Goal: Task Accomplishment & Management: Complete application form

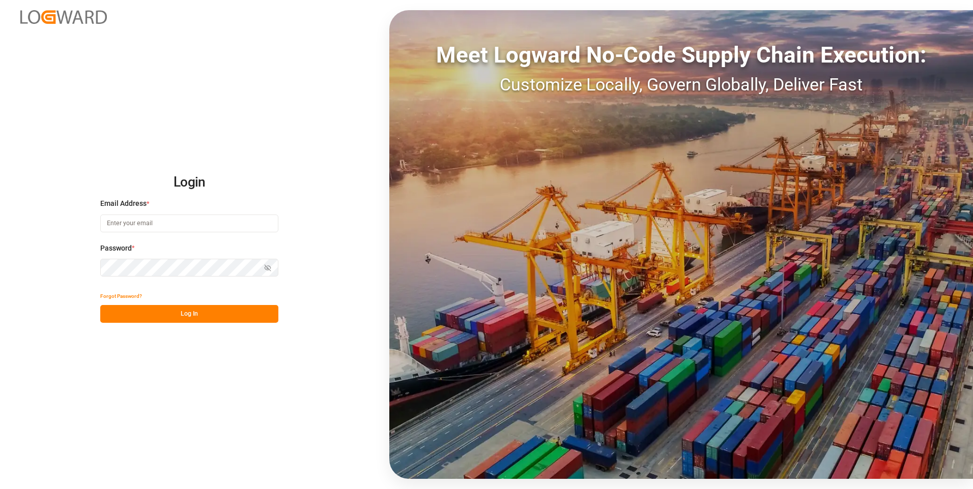
type input "evelyn.aceves@leschaco.com"
click at [261, 314] on button "Log In" at bounding box center [189, 314] width 178 height 18
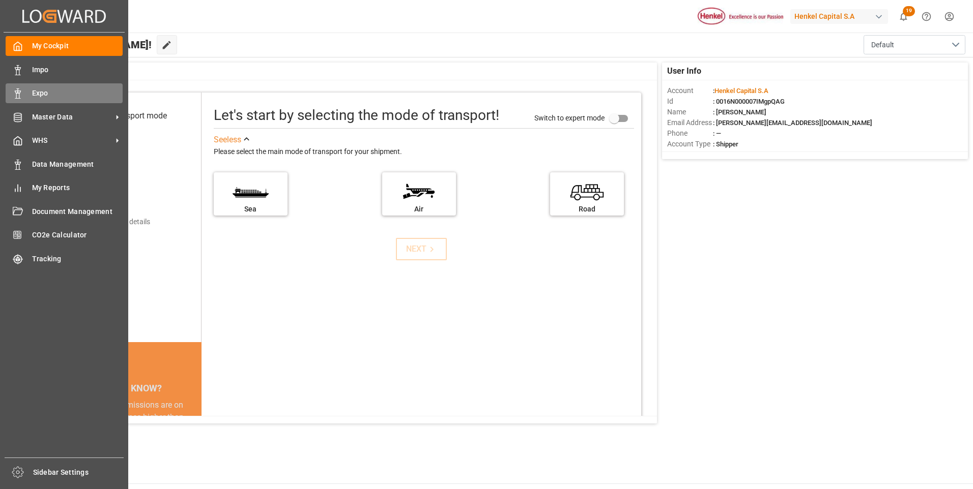
click at [20, 98] on icon at bounding box center [18, 94] width 10 height 10
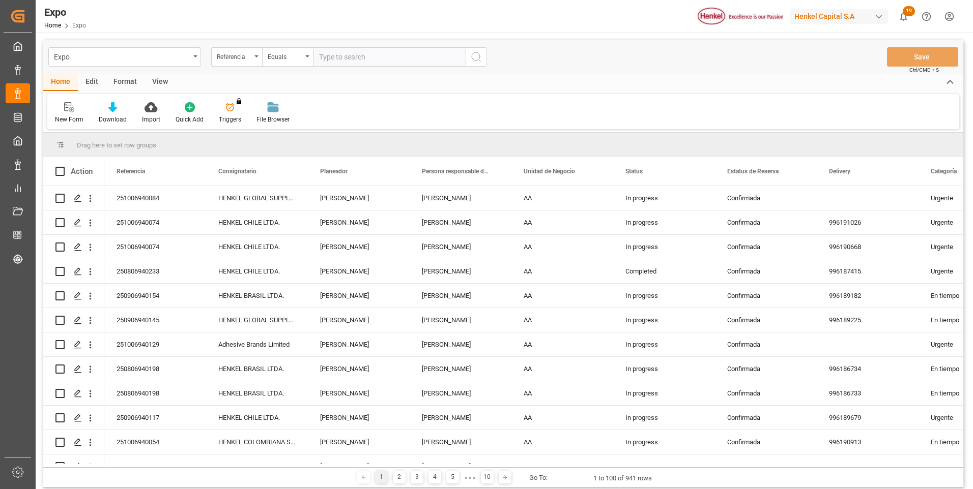
click at [344, 57] on input "text" at bounding box center [389, 56] width 153 height 19
paste input "251006940163"
type input "251006940163"
click at [474, 59] on icon "search button" at bounding box center [476, 57] width 12 height 12
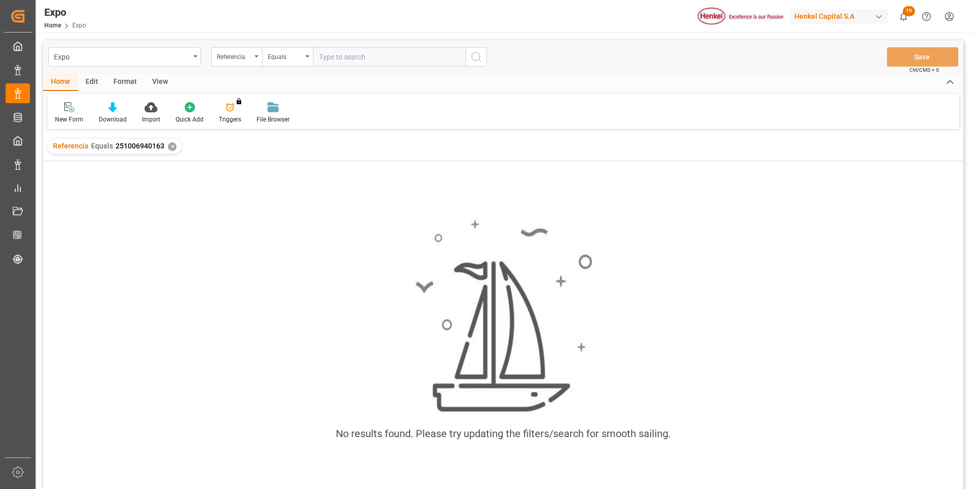
click at [169, 146] on div "✕" at bounding box center [172, 146] width 9 height 9
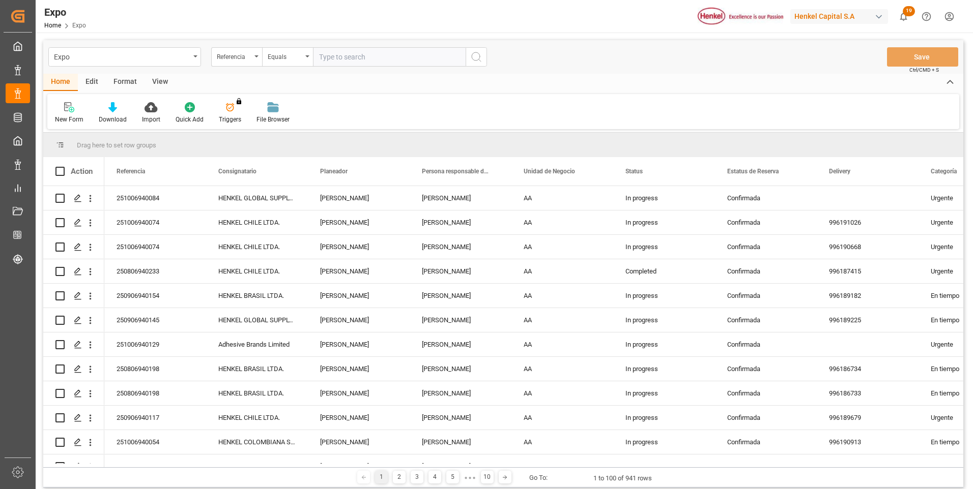
click at [372, 59] on input "text" at bounding box center [389, 56] width 153 height 19
paste input "251006940163"
type input "251006940163"
click at [478, 51] on icon "search button" at bounding box center [476, 57] width 12 height 12
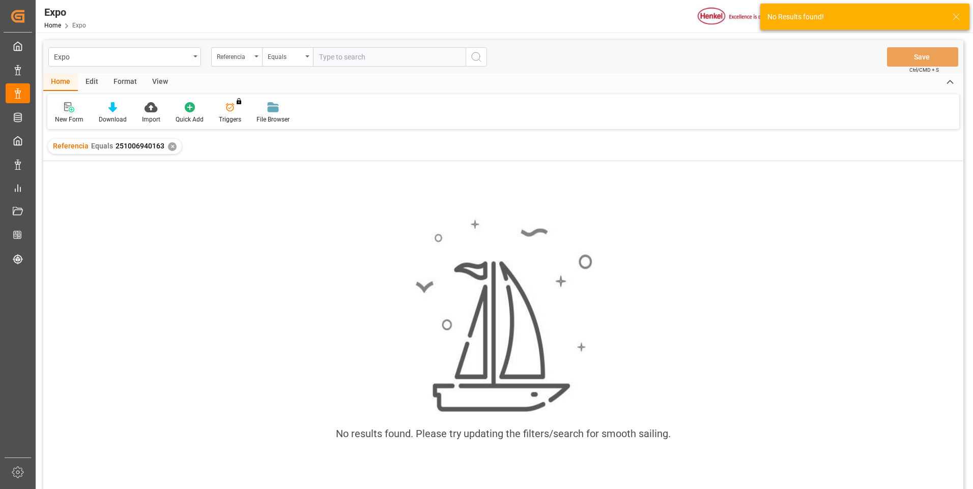
click at [69, 106] on icon at bounding box center [67, 106] width 7 height 9
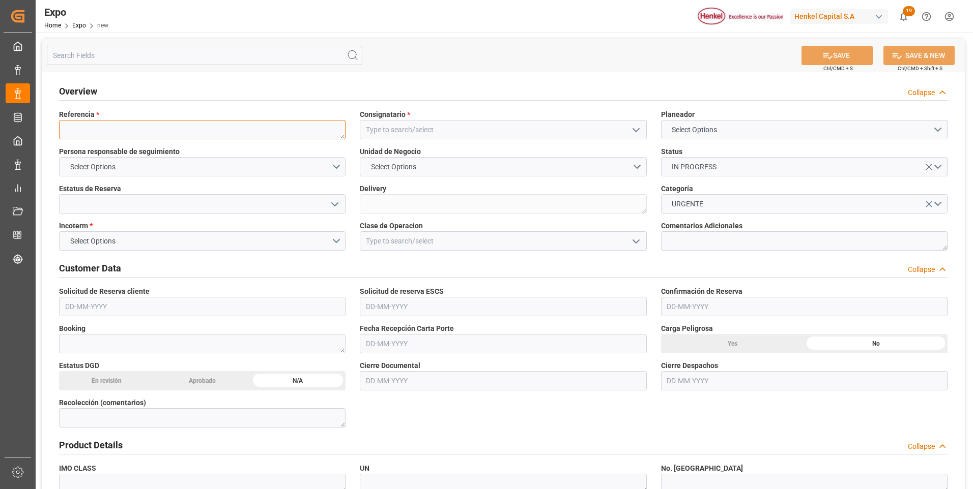
click at [196, 134] on textarea at bounding box center [202, 129] width 286 height 19
paste textarea "251006940163"
type textarea "251006940163"
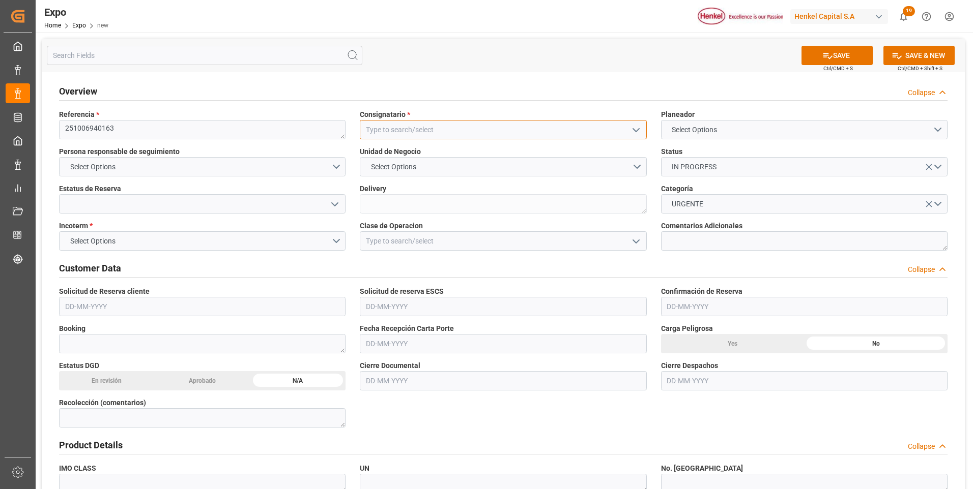
click at [372, 128] on input at bounding box center [503, 129] width 286 height 19
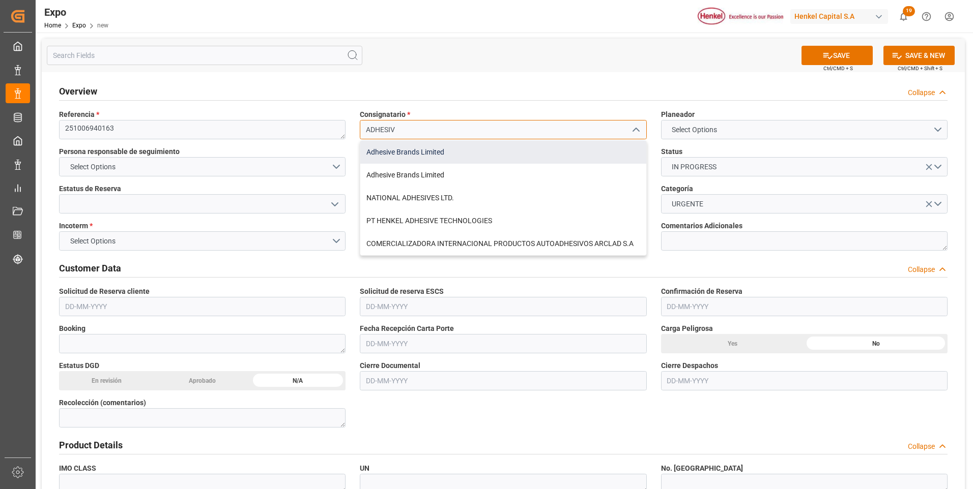
click at [388, 149] on div "Adhesive Brands Limited" at bounding box center [502, 152] width 285 height 23
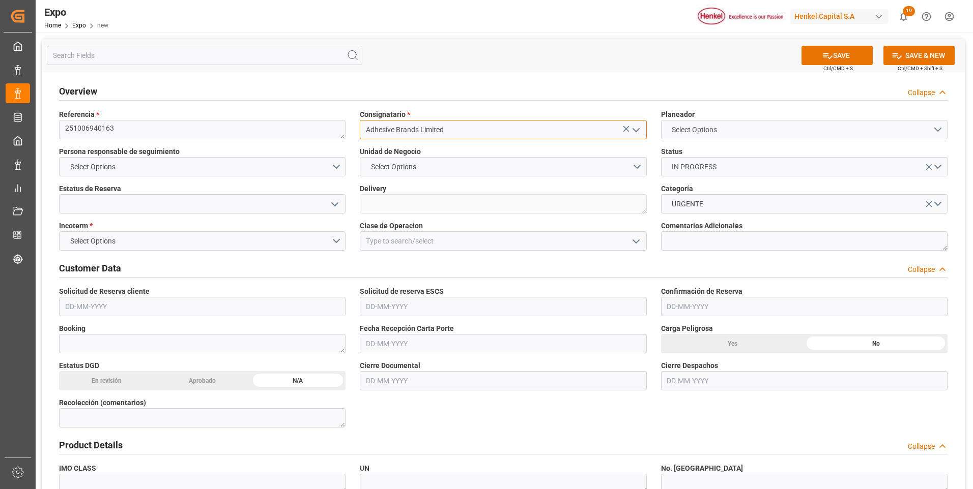
type input "Adhesive Brands Limited"
click at [709, 130] on span "Select Options" at bounding box center [693, 130] width 55 height 11
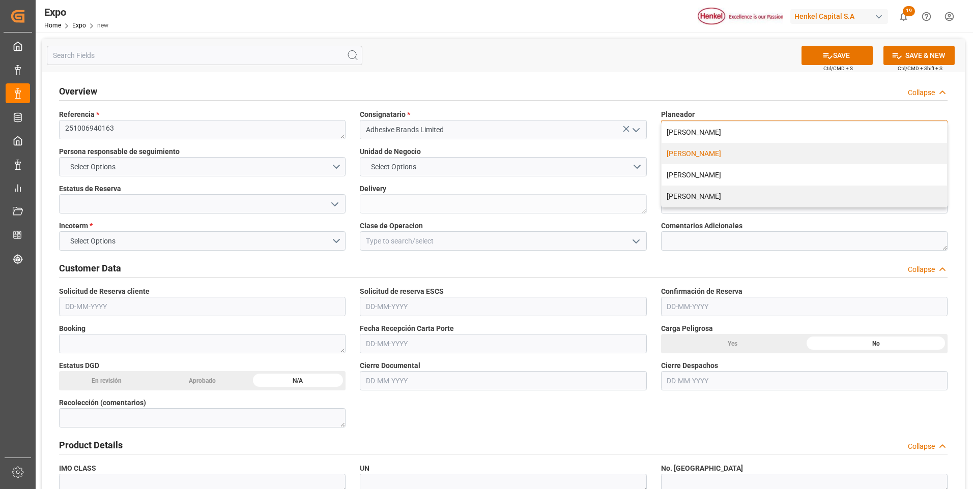
click at [704, 149] on div "[PERSON_NAME]" at bounding box center [803, 153] width 285 height 21
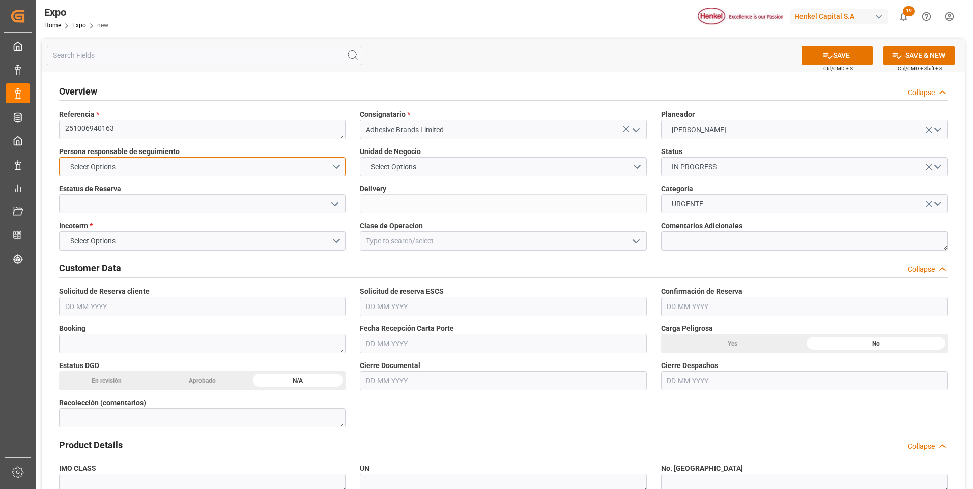
click at [339, 164] on button "Select Options" at bounding box center [202, 166] width 286 height 19
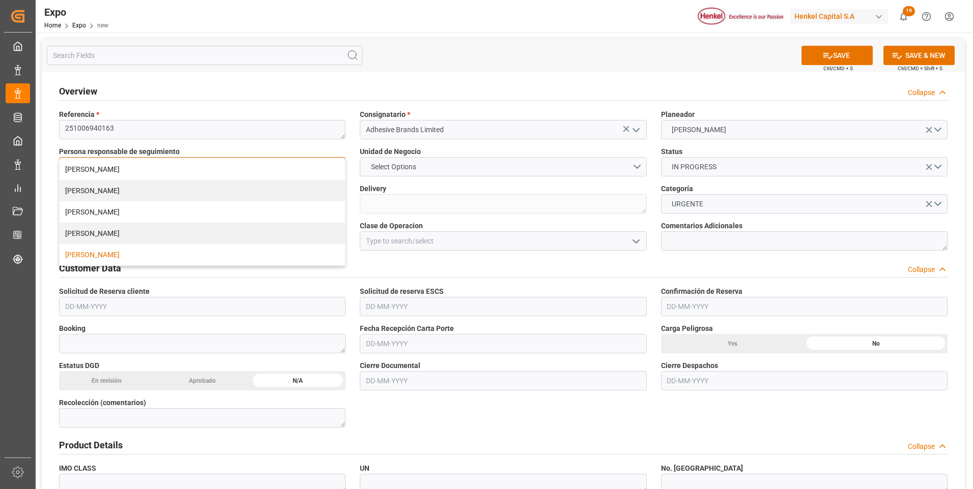
click at [102, 254] on div "[PERSON_NAME]" at bounding box center [202, 254] width 285 height 21
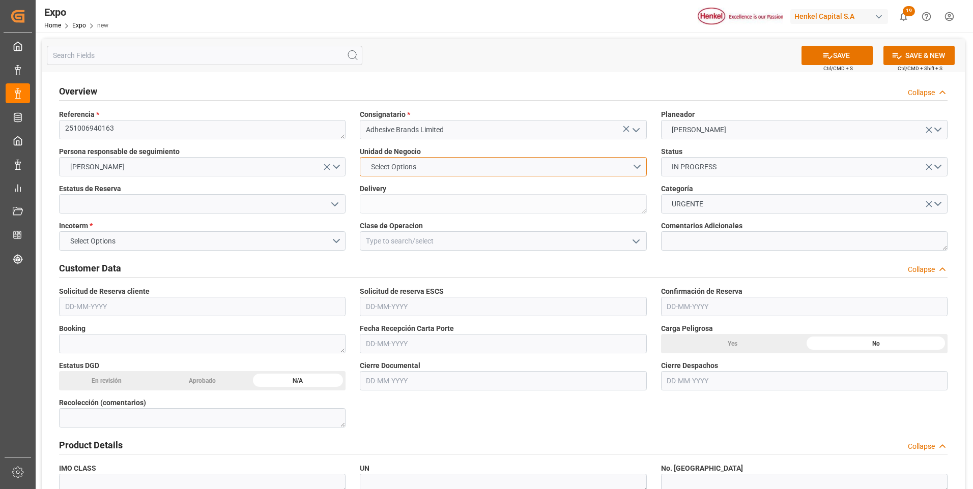
click at [432, 170] on button "Select Options" at bounding box center [503, 166] width 286 height 19
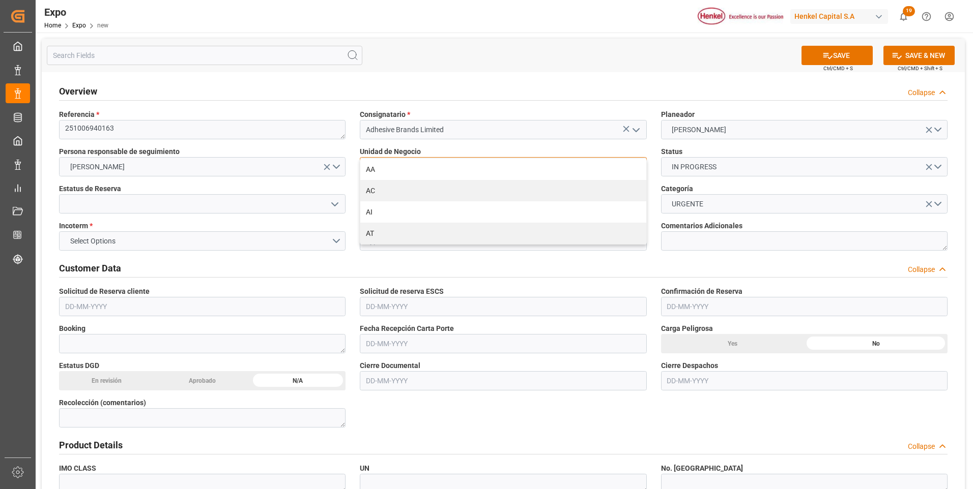
click at [432, 170] on div "AA" at bounding box center [502, 169] width 285 height 21
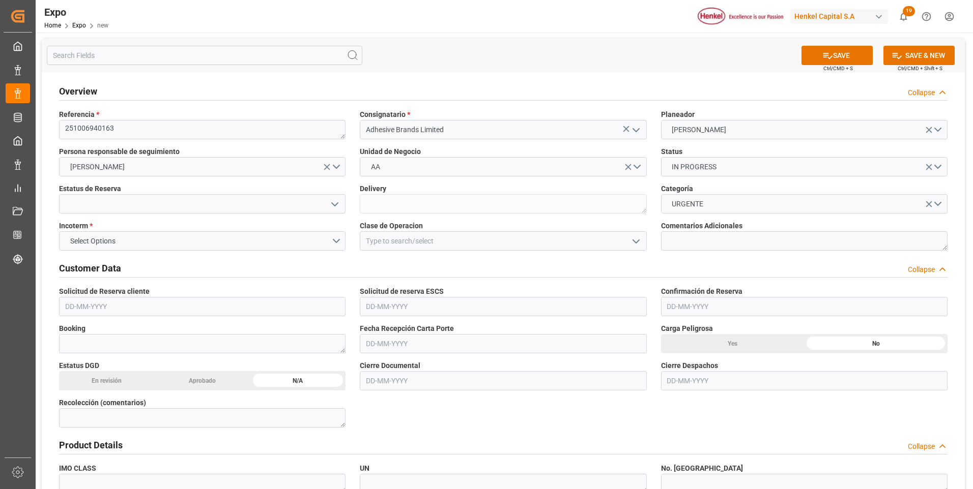
click at [336, 203] on icon "open menu" at bounding box center [335, 204] width 12 height 12
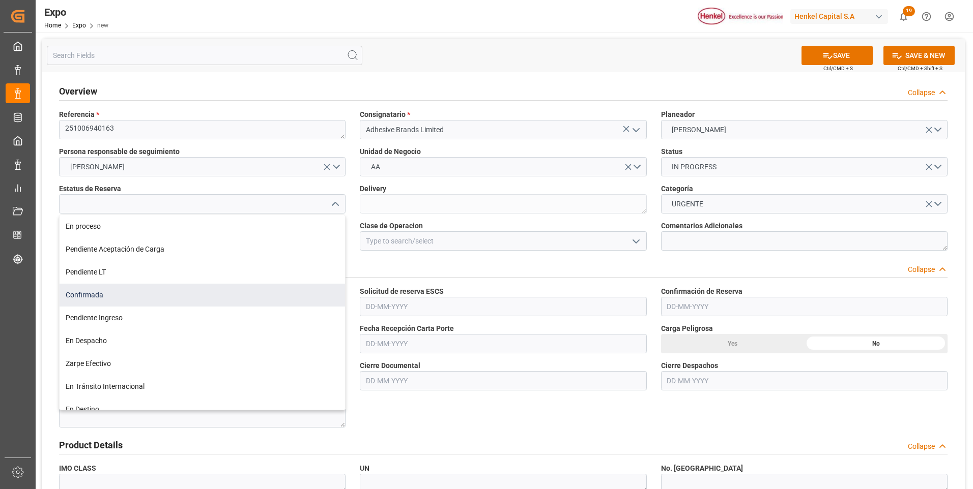
click at [91, 297] on div "Confirmada" at bounding box center [202, 295] width 285 height 23
type input "Confirmada"
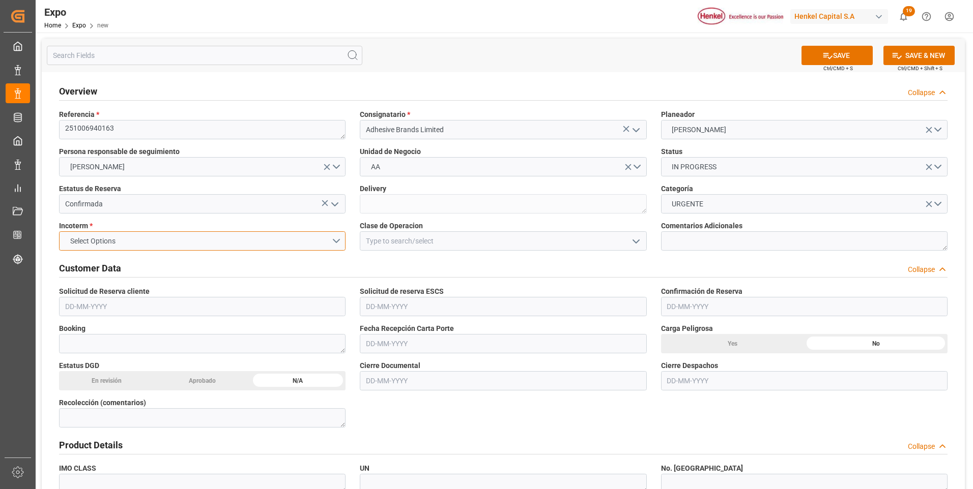
click at [331, 239] on button "Select Options" at bounding box center [202, 240] width 286 height 19
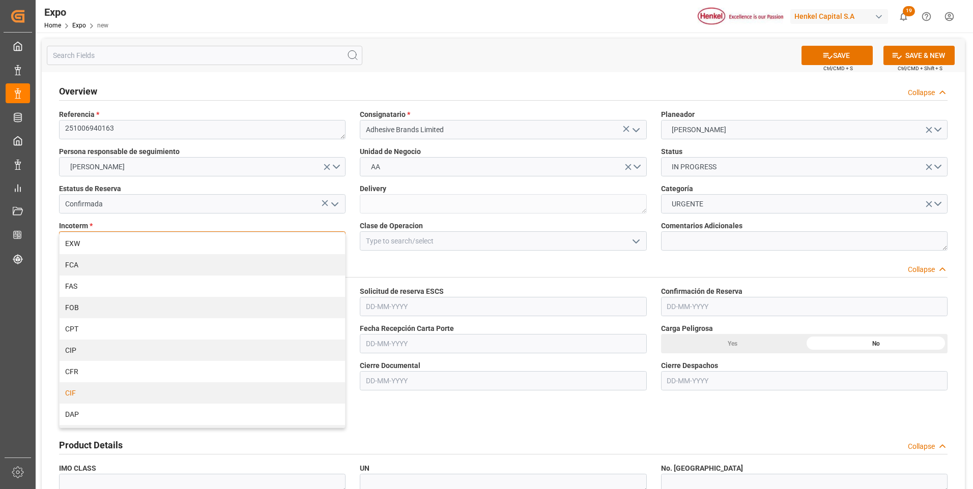
click at [113, 394] on div "CIF" at bounding box center [202, 393] width 285 height 21
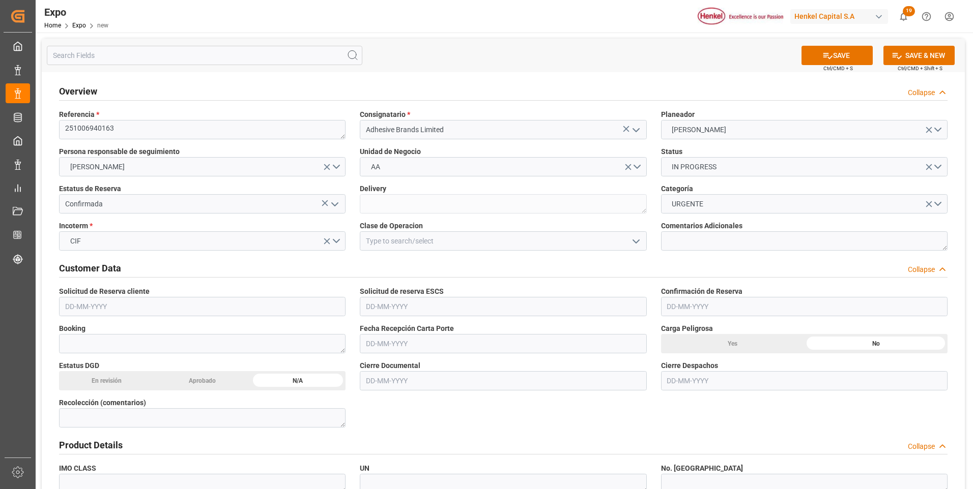
click at [636, 246] on icon "open menu" at bounding box center [636, 242] width 12 height 12
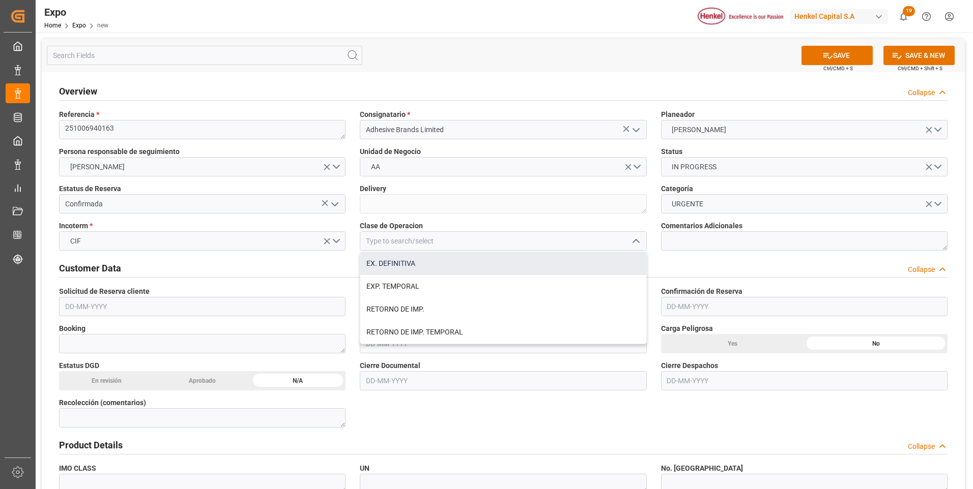
click at [430, 268] on div "EX. DEFINITIVA" at bounding box center [502, 263] width 285 height 23
type input "EX. DEFINITIVA"
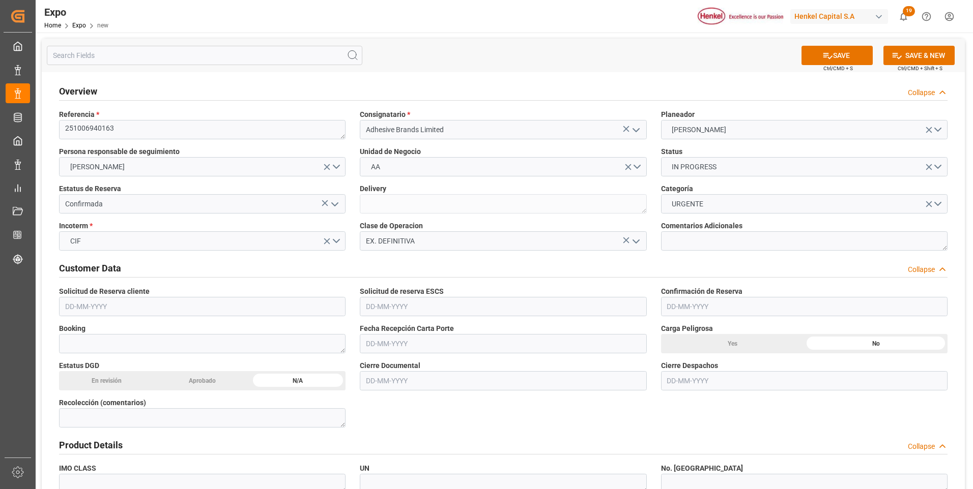
click at [100, 308] on input "text" at bounding box center [202, 306] width 286 height 19
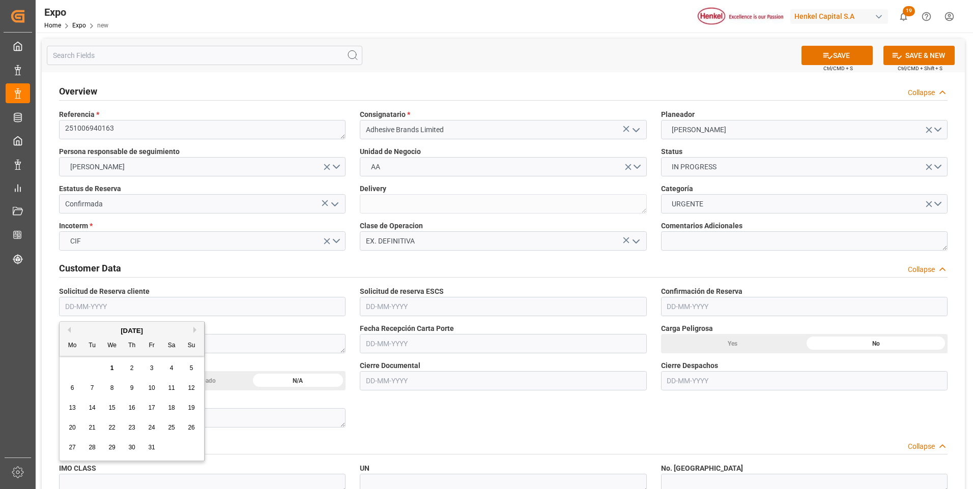
click at [169, 429] on span "25" at bounding box center [171, 427] width 7 height 7
type input "[DATE]"
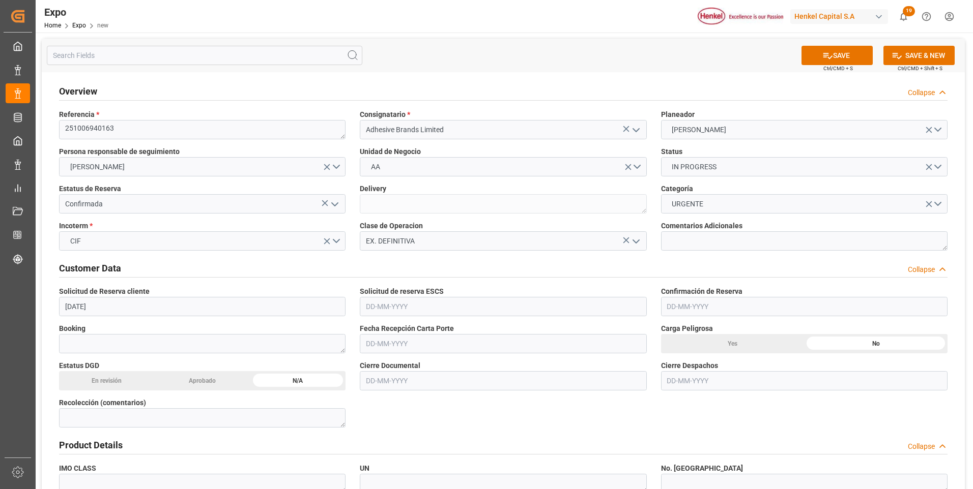
click at [369, 311] on input "text" at bounding box center [503, 306] width 286 height 19
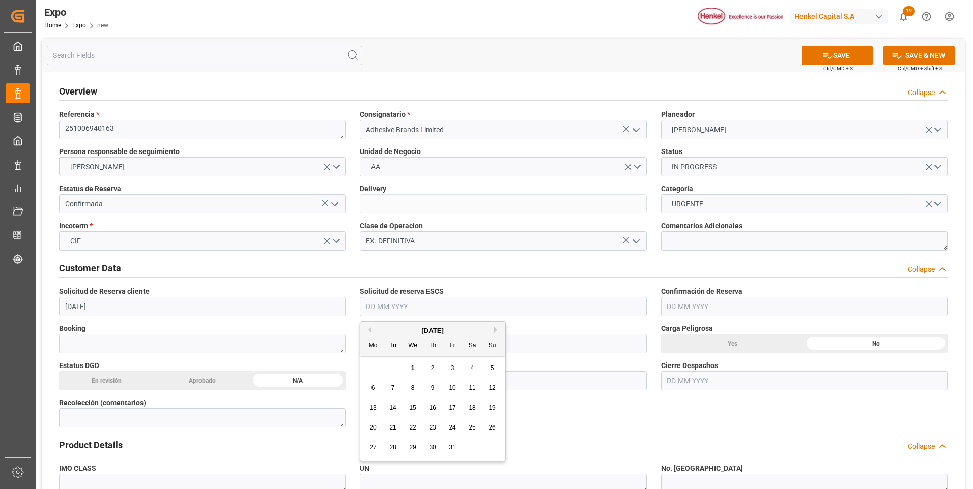
click at [368, 331] on button "Previous Month" at bounding box center [368, 330] width 6 height 6
click at [427, 427] on div "25" at bounding box center [432, 428] width 13 height 12
type input "[DATE]"
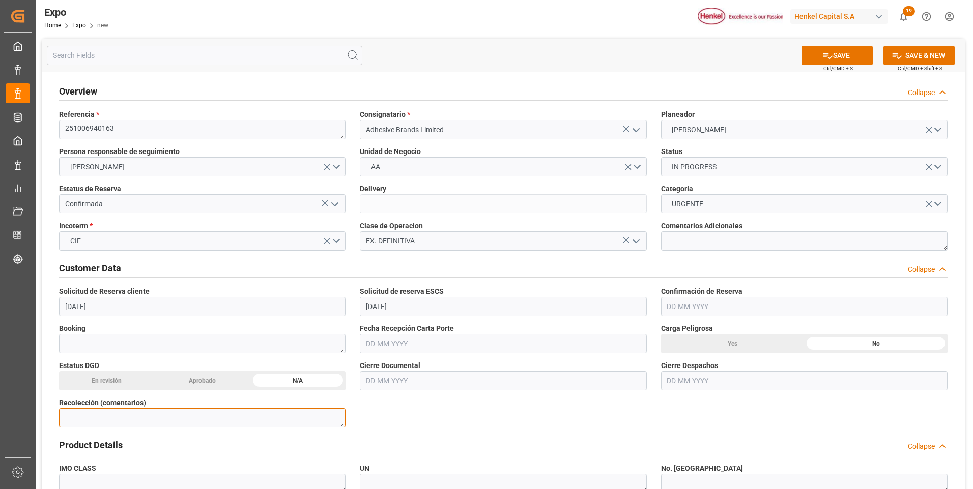
click at [321, 422] on textarea at bounding box center [202, 418] width 286 height 19
click at [736, 236] on textarea at bounding box center [804, 240] width 286 height 19
type textarea "TARDANZA EN EL BOOKING POR FALTA DE TARIFAS PARA EL Q4"
click at [399, 349] on input "text" at bounding box center [503, 343] width 286 height 19
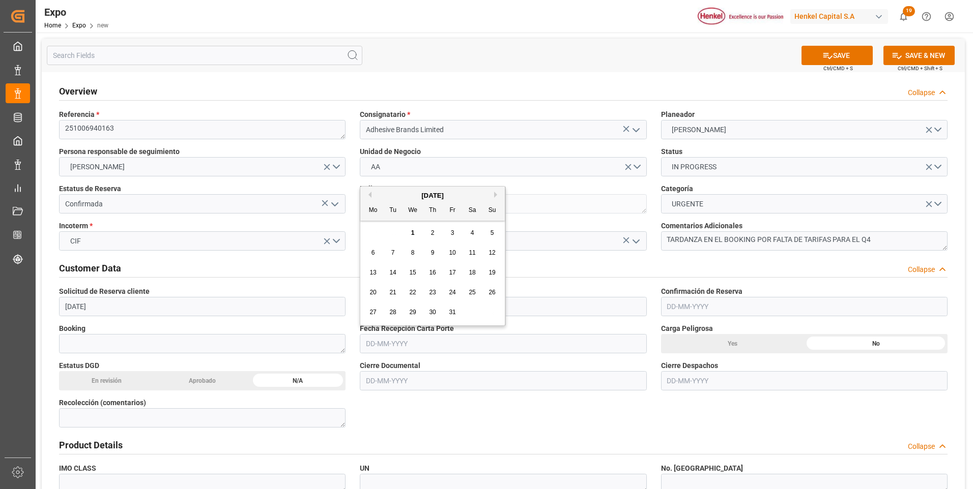
click at [369, 196] on button "Previous Month" at bounding box center [368, 195] width 6 height 6
click at [451, 291] on span "26" at bounding box center [452, 292] width 7 height 7
type input "[DATE]"
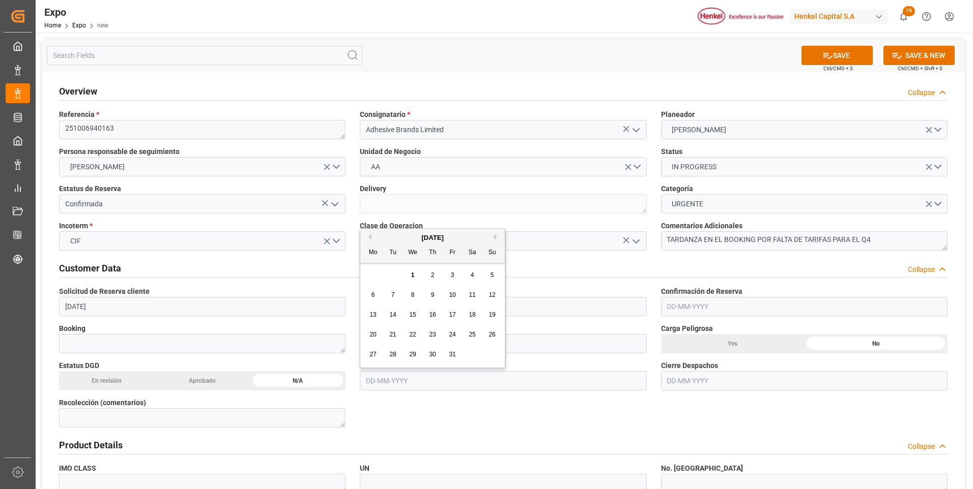
click at [401, 385] on input "text" at bounding box center [503, 380] width 286 height 19
click at [412, 290] on span "8" at bounding box center [413, 289] width 4 height 7
type input "08-10-2025"
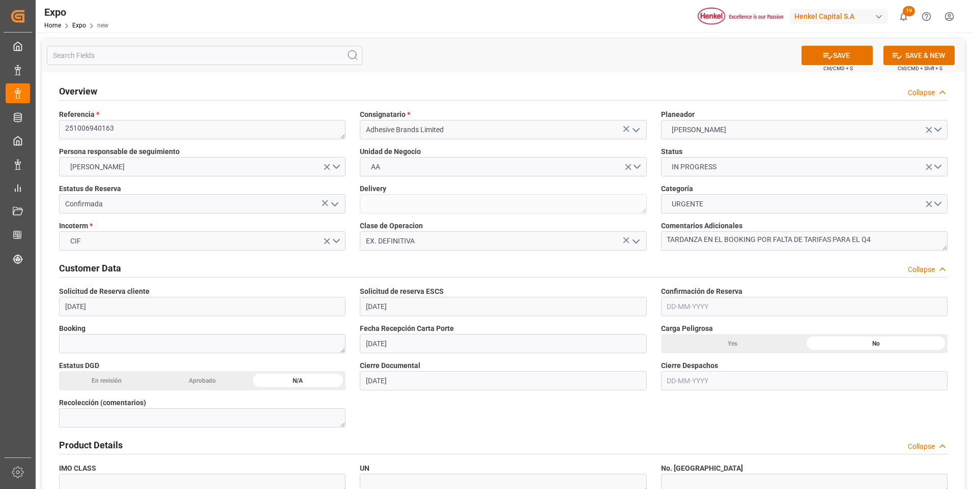
click at [680, 380] on input "text" at bounding box center [804, 380] width 286 height 19
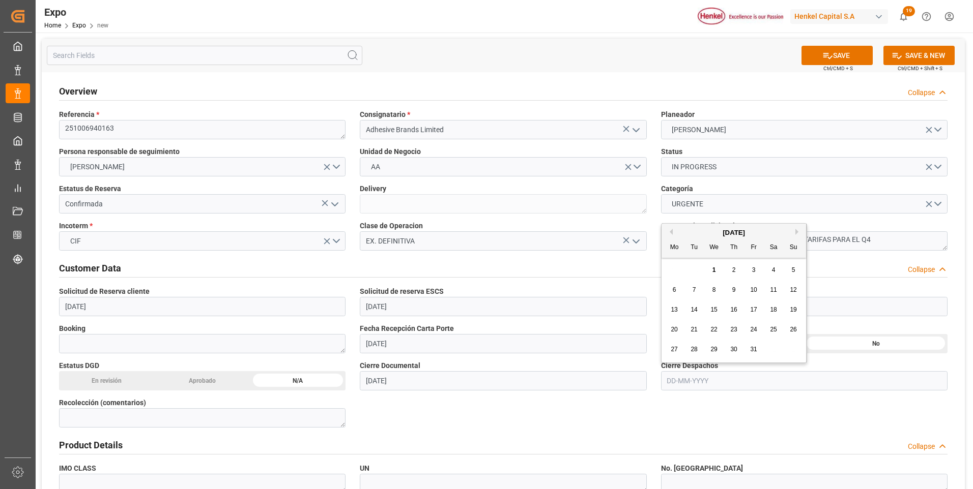
click at [755, 293] on span "10" at bounding box center [753, 289] width 7 height 7
type input "10-10-2025"
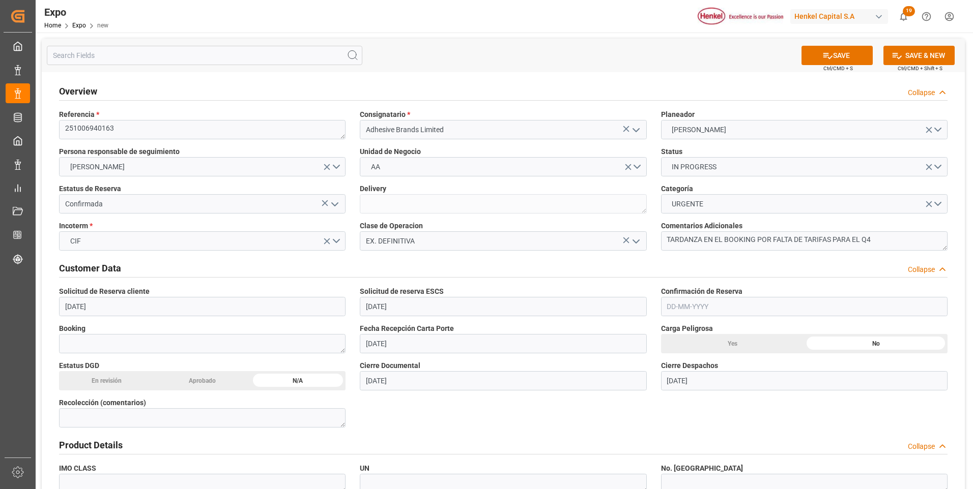
click at [397, 377] on input "08-10-2025" at bounding box center [503, 380] width 286 height 19
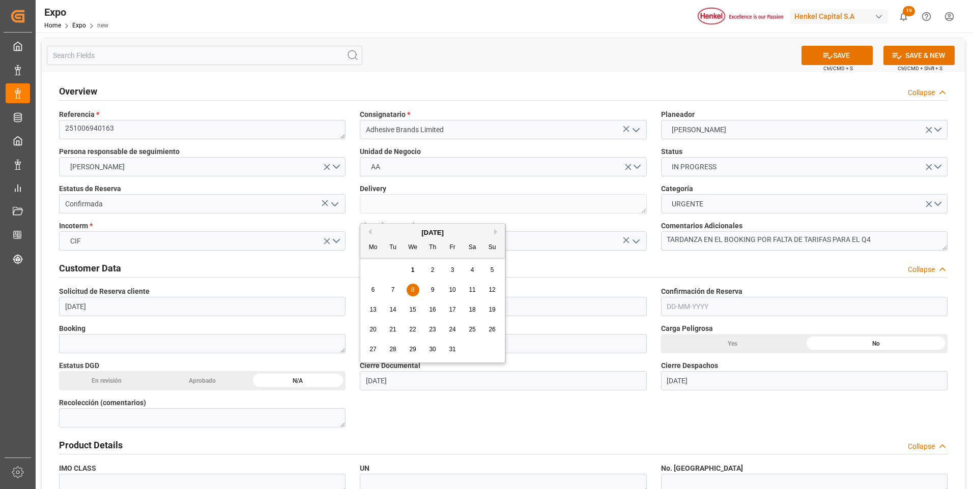
click at [414, 270] on span "1" at bounding box center [413, 270] width 4 height 7
type input "[DATE]"
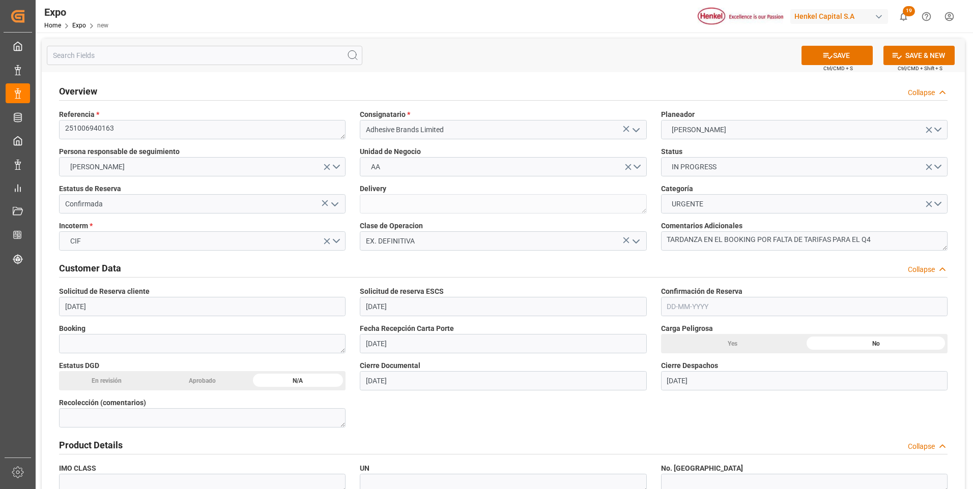
click at [695, 384] on input "10-10-2025" at bounding box center [804, 380] width 286 height 19
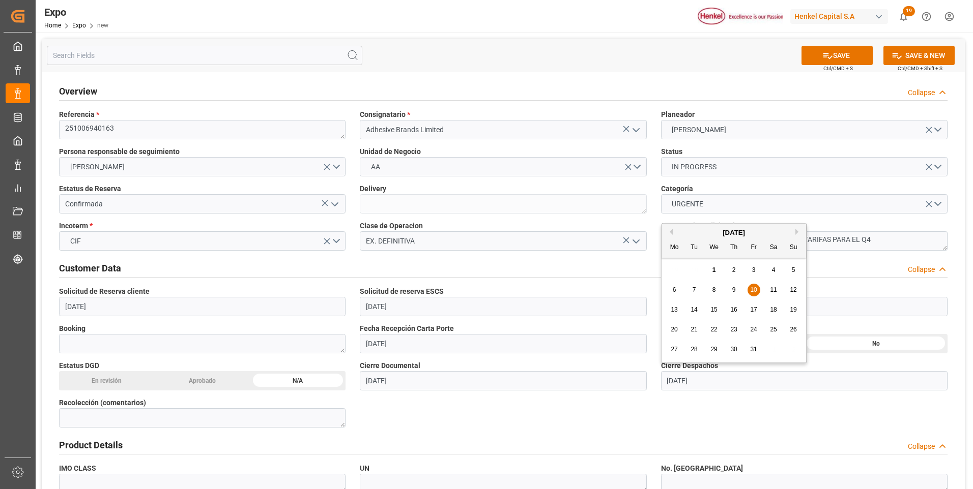
click at [676, 288] on div "6" at bounding box center [674, 290] width 13 height 12
type input "[DATE]"
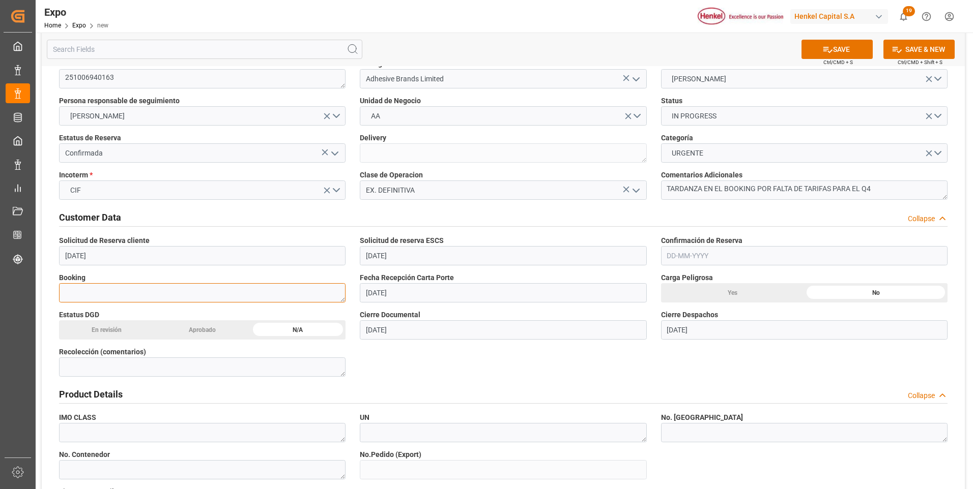
click at [177, 293] on textarea at bounding box center [202, 292] width 286 height 19
paste textarea "ZIMUMEX959853"
type textarea "ZIMUMEX959853"
click at [706, 254] on input "text" at bounding box center [804, 255] width 286 height 19
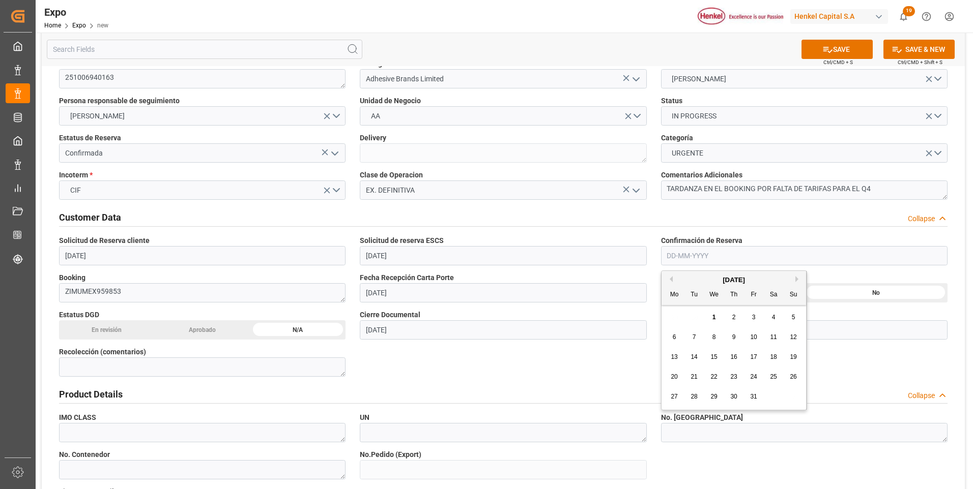
click at [670, 280] on button "Previous Month" at bounding box center [669, 279] width 6 height 6
click at [752, 376] on span "26" at bounding box center [753, 376] width 7 height 7
type input "[DATE]"
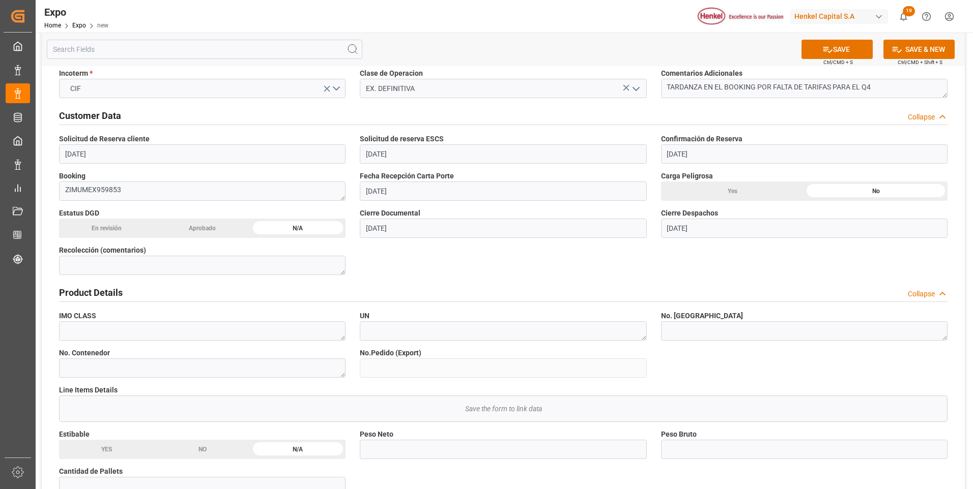
scroll to position [203, 0]
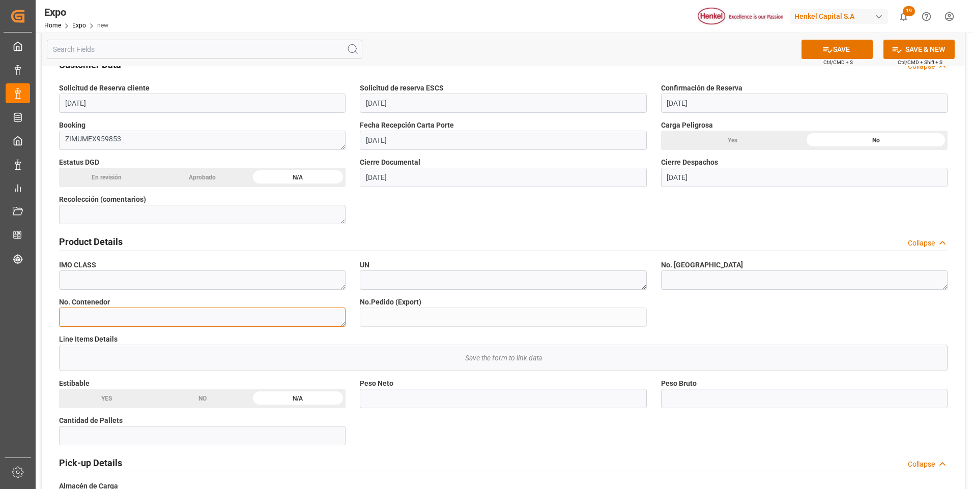
click at [248, 318] on textarea at bounding box center [202, 317] width 286 height 19
paste textarea "ZCSU2618277"
type textarea "ZCSU2618277"
click at [671, 286] on textarea at bounding box center [804, 280] width 286 height 19
paste textarea "A4231505612"
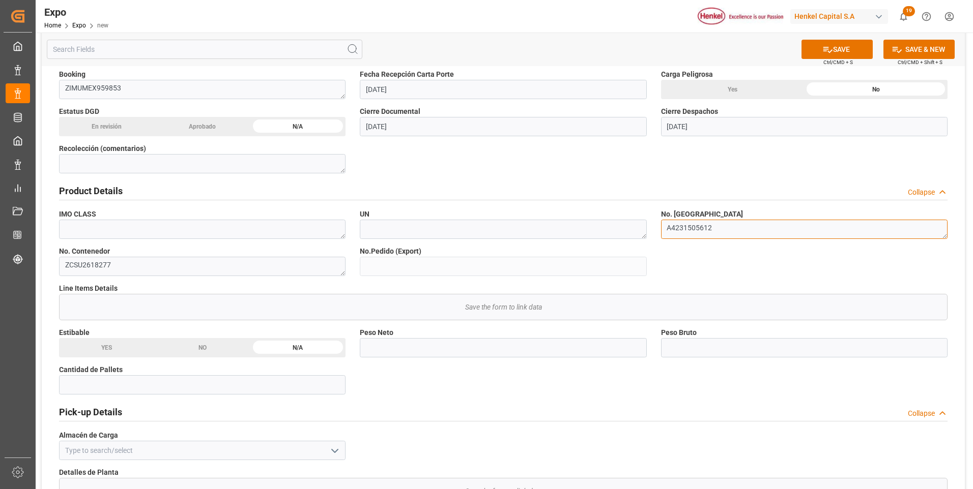
scroll to position [305, 0]
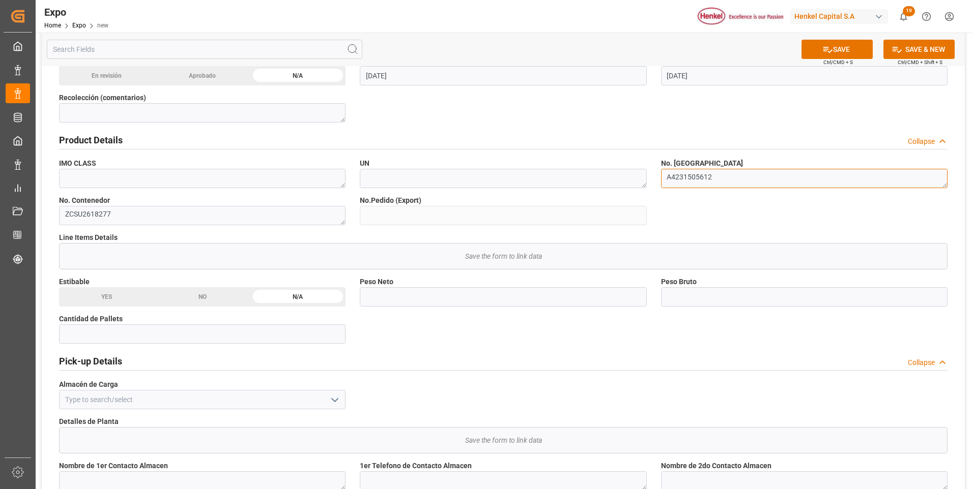
type textarea "A4231505612"
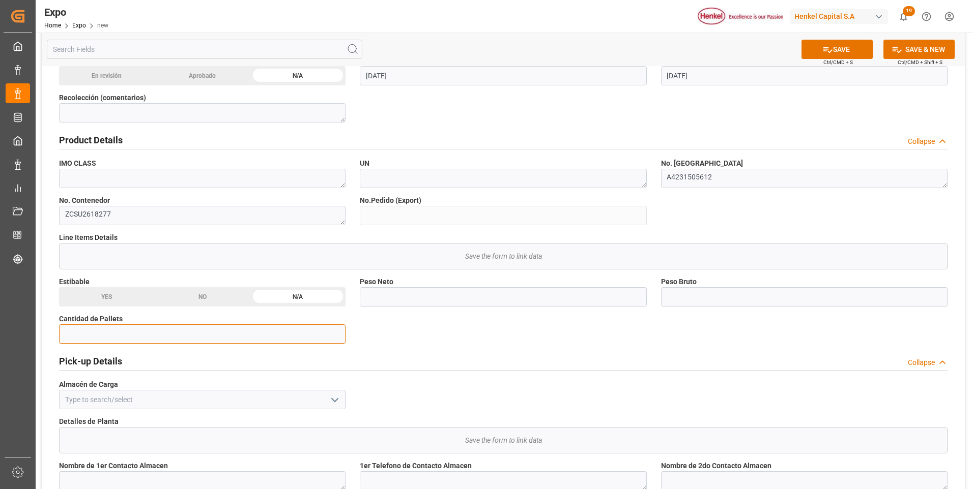
click at [201, 336] on input "text" at bounding box center [202, 334] width 286 height 19
type input "20"
click at [195, 397] on input at bounding box center [202, 399] width 286 height 19
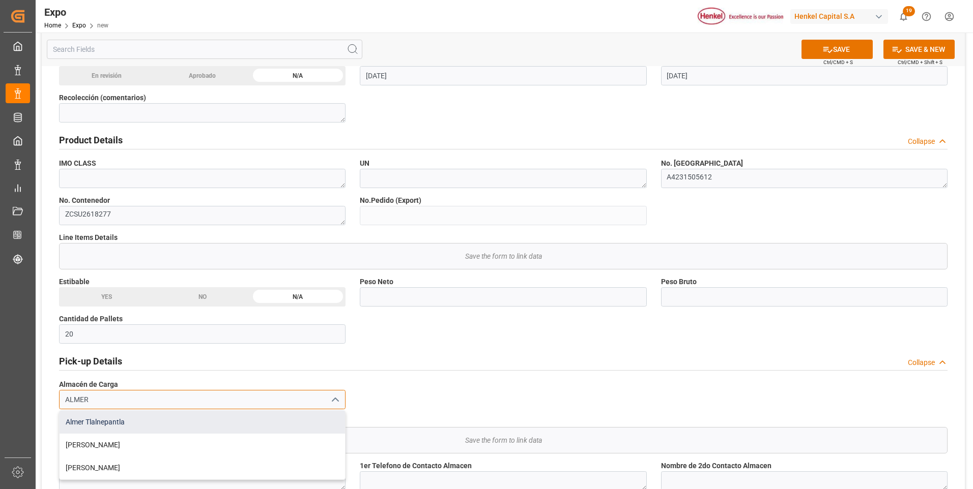
click at [168, 420] on div "Almer Tlalnepantla" at bounding box center [202, 422] width 285 height 23
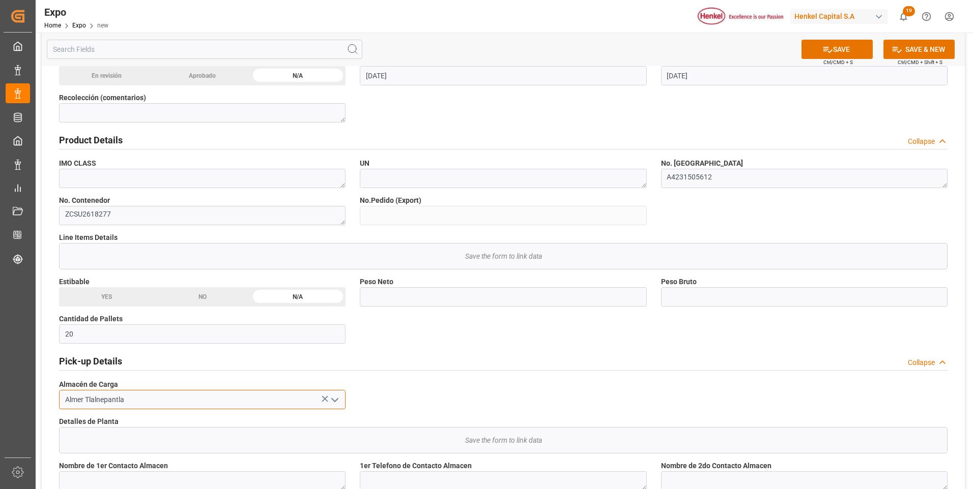
type input "Almer Tlalnepantla"
click at [411, 298] on input "text" at bounding box center [503, 296] width 286 height 19
type input "7297.80"
click at [775, 300] on input "text" at bounding box center [804, 296] width 286 height 19
type input "8748.98"
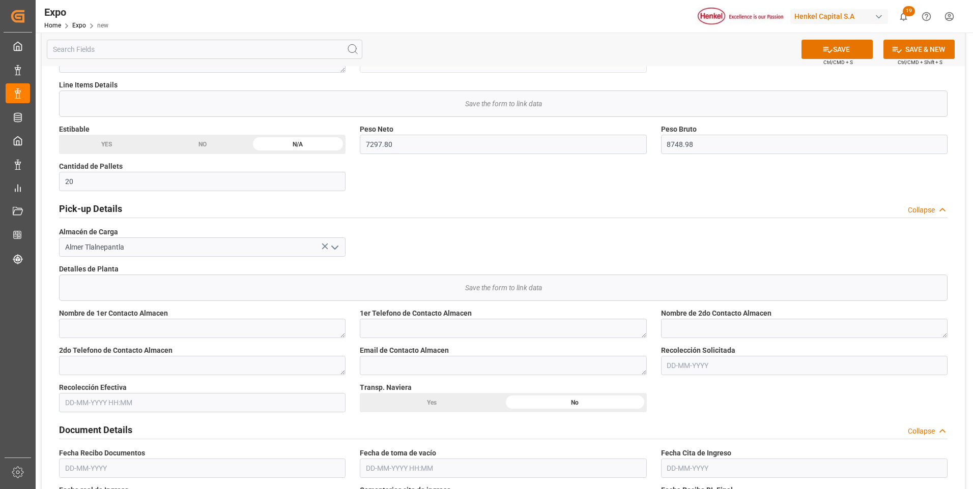
scroll to position [560, 0]
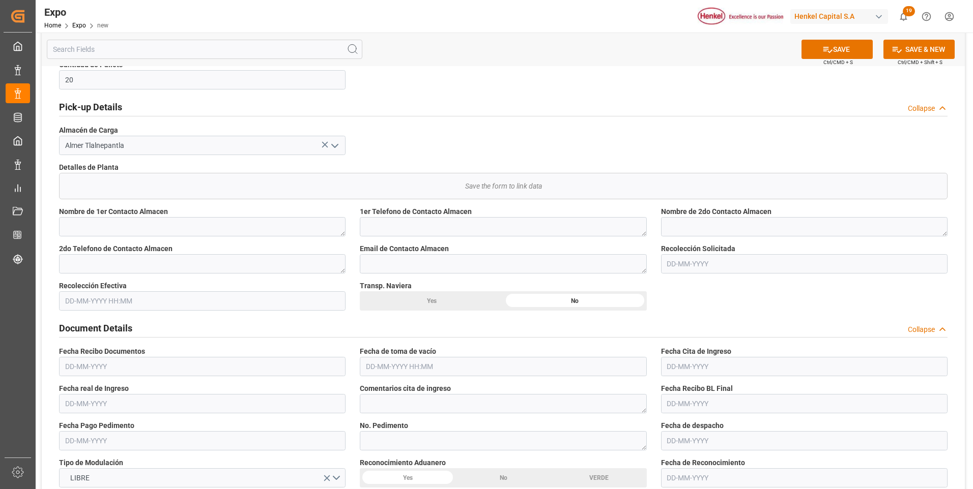
click at [683, 265] on input "text" at bounding box center [804, 263] width 286 height 19
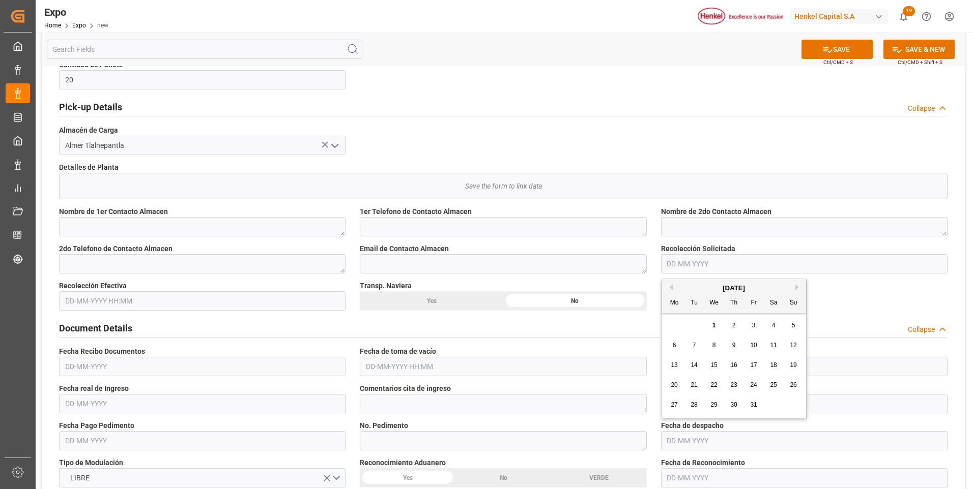
click at [672, 287] on button "Previous Month" at bounding box center [669, 287] width 6 height 6
click at [674, 403] on span "29" at bounding box center [674, 404] width 7 height 7
type input "[DATE]"
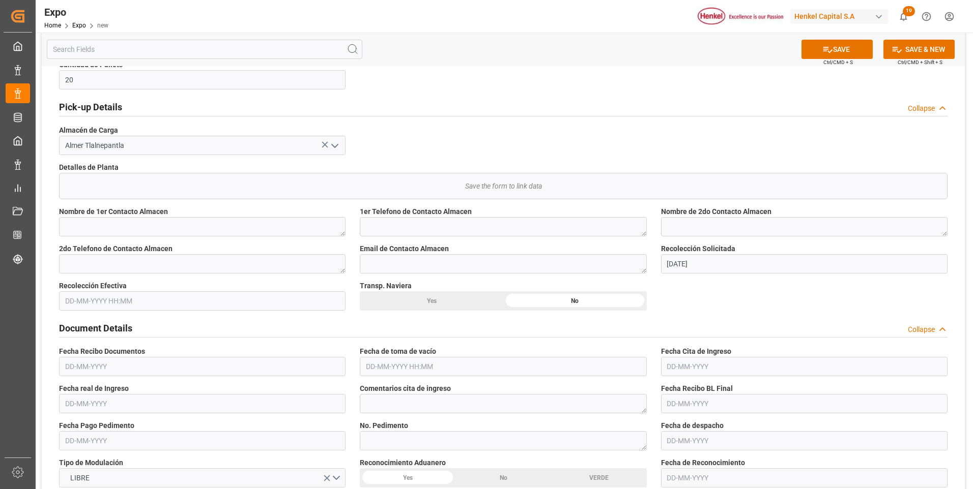
click at [98, 295] on input "text" at bounding box center [202, 301] width 286 height 19
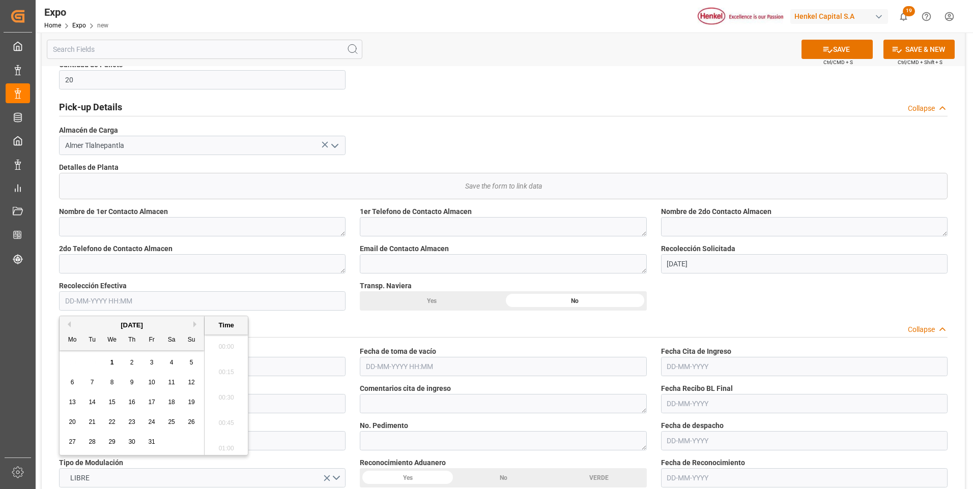
scroll to position [843, 0]
click at [69, 324] on button "Previous Month" at bounding box center [68, 325] width 6 height 6
click at [71, 442] on span "29" at bounding box center [72, 442] width 7 height 7
type input "[DATE] 00:00"
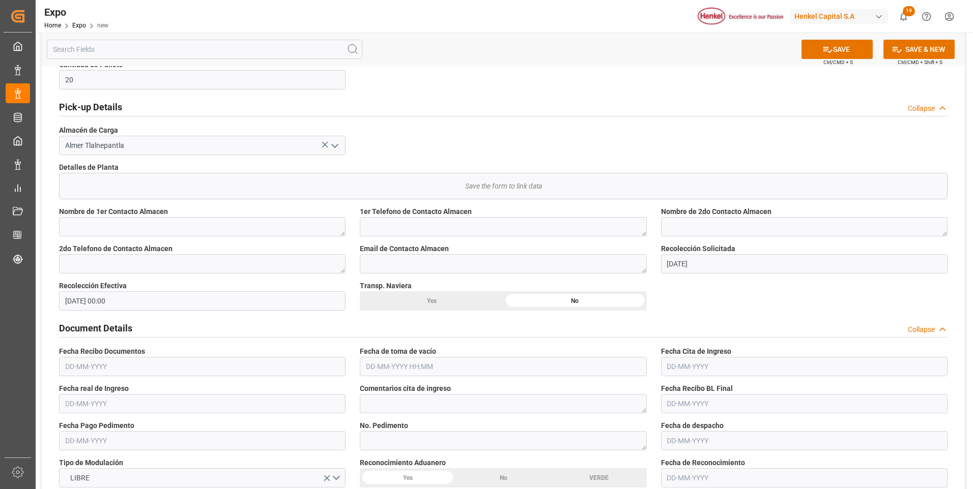
scroll to position [610, 0]
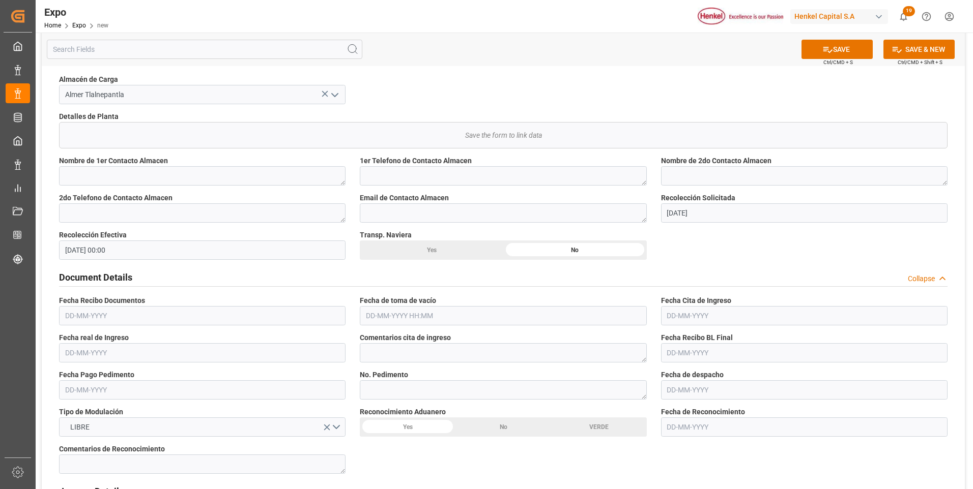
click at [97, 320] on input "text" at bounding box center [202, 315] width 286 height 19
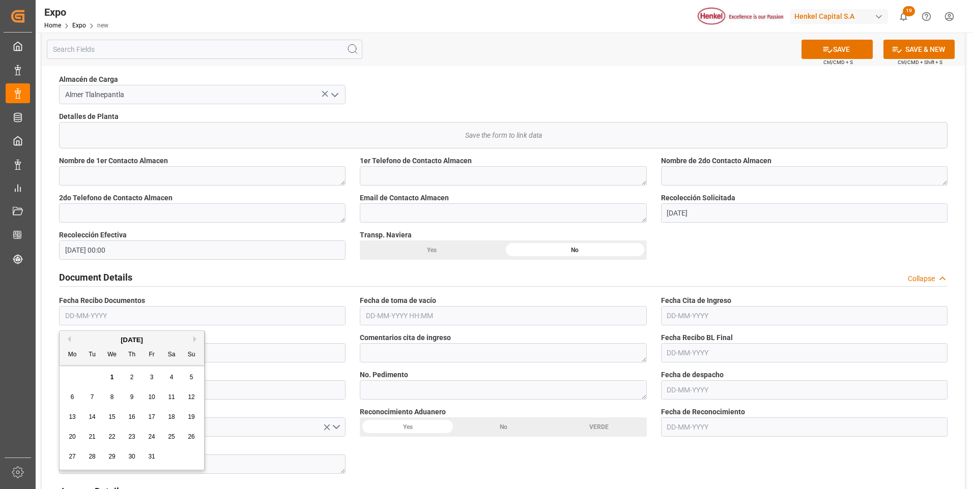
click at [68, 338] on button "Previous Month" at bounding box center [68, 339] width 6 height 6
click at [94, 456] on span "30" at bounding box center [92, 456] width 7 height 7
type input "[DATE]"
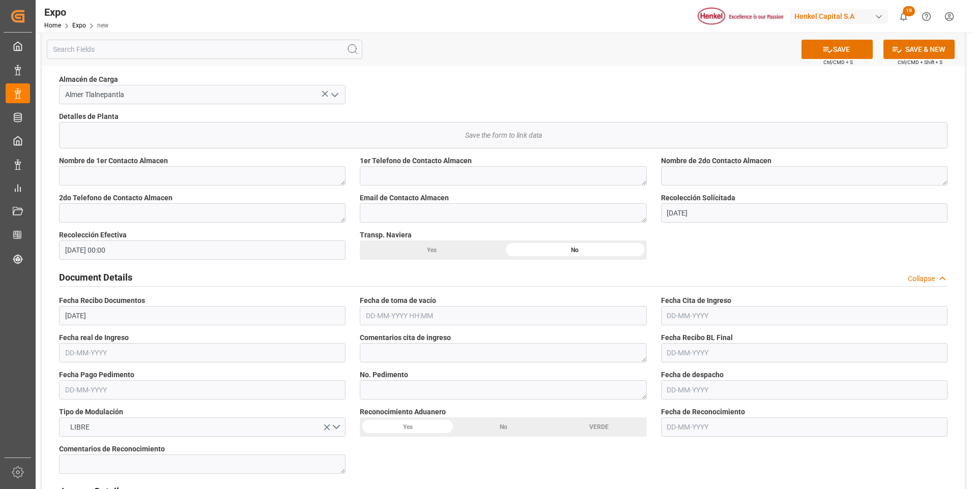
click at [371, 317] on input "text" at bounding box center [503, 315] width 286 height 19
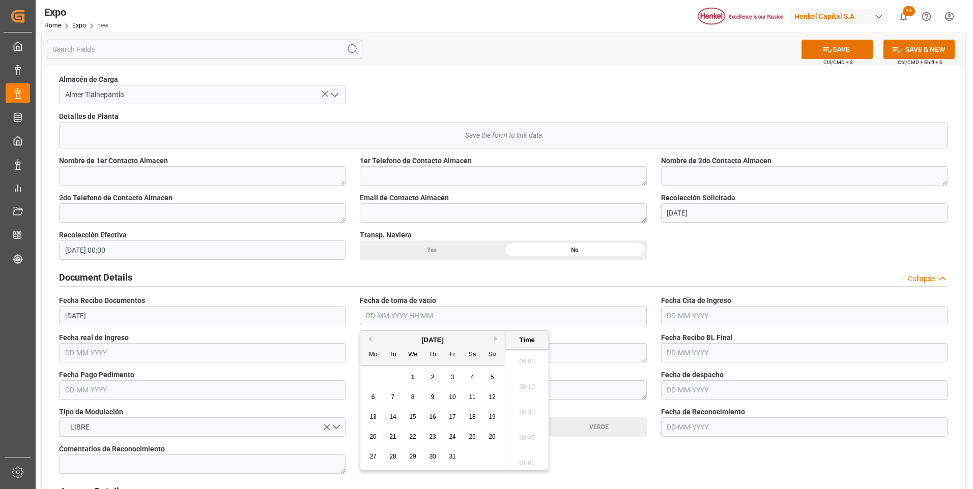
scroll to position [843, 0]
click at [370, 340] on button "Previous Month" at bounding box center [368, 339] width 6 height 6
click at [471, 438] on span "27" at bounding box center [472, 436] width 7 height 7
type input "[DATE] 00:00"
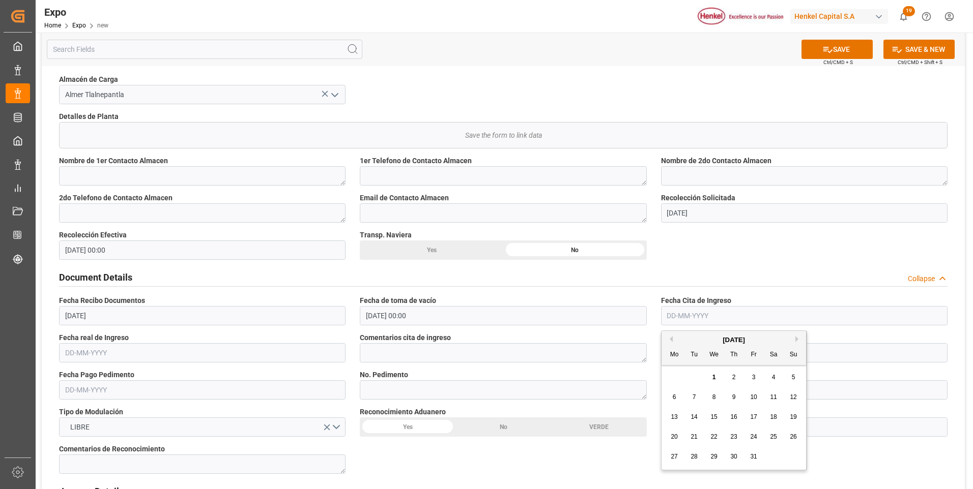
click at [677, 314] on input "text" at bounding box center [804, 315] width 286 height 19
click at [713, 373] on div "1" at bounding box center [714, 378] width 13 height 12
type input "[DATE]"
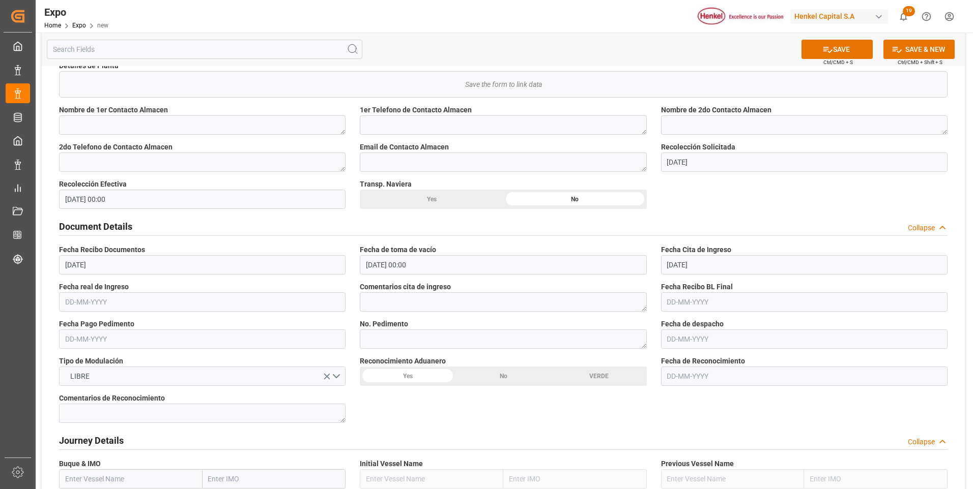
scroll to position [712, 0]
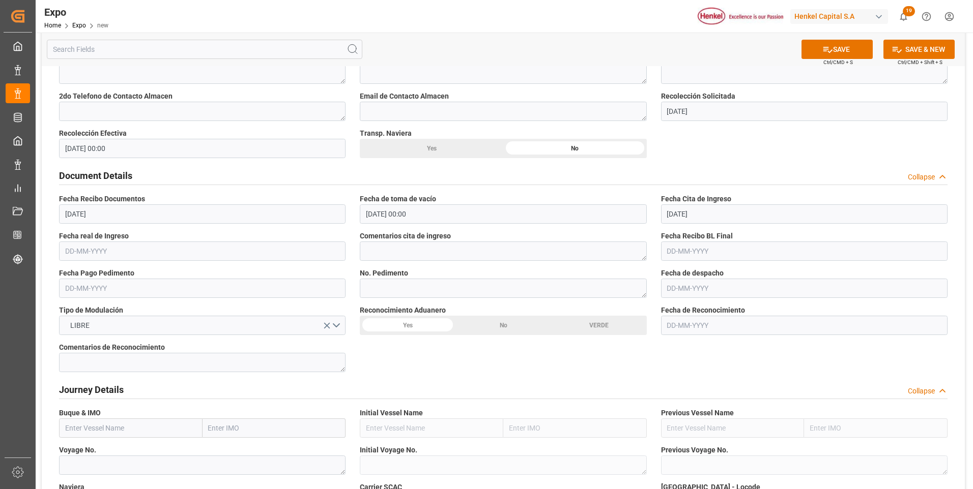
click at [501, 325] on div "No" at bounding box center [503, 325] width 96 height 19
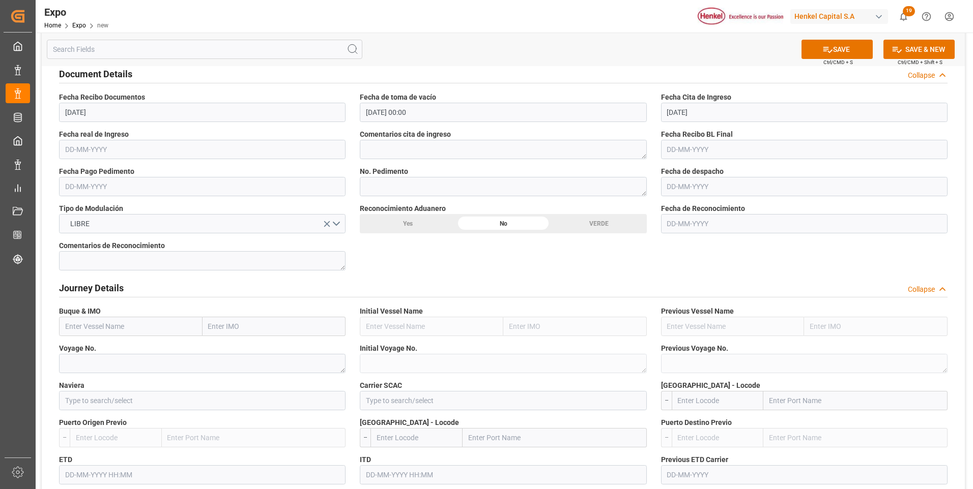
scroll to position [916, 0]
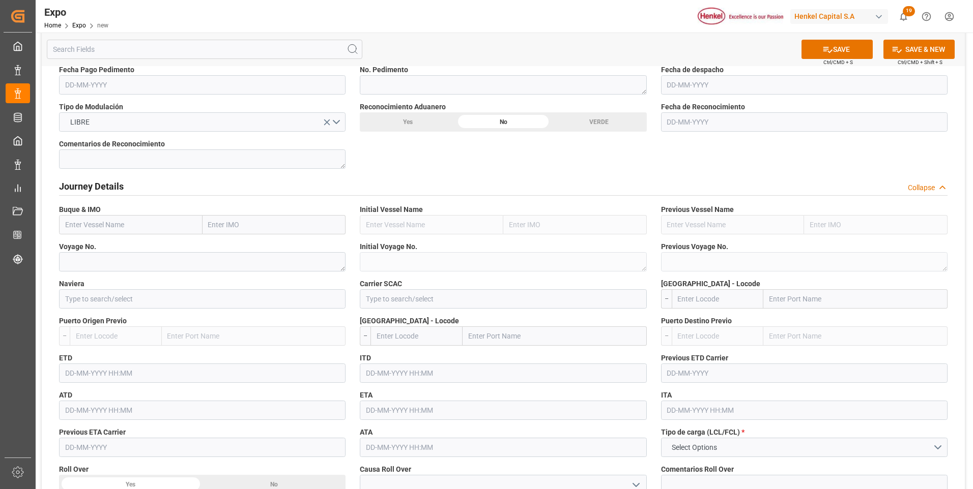
click at [122, 230] on input "text" at bounding box center [130, 224] width 143 height 19
paste input "PACIFIC TRADER 125E"
click at [106, 298] on input at bounding box center [202, 298] width 286 height 19
click at [147, 221] on input "PACIFIC TRADER 125E" at bounding box center [130, 224] width 143 height 19
click at [89, 243] on b "Pacific Trader" at bounding box center [89, 247] width 46 height 8
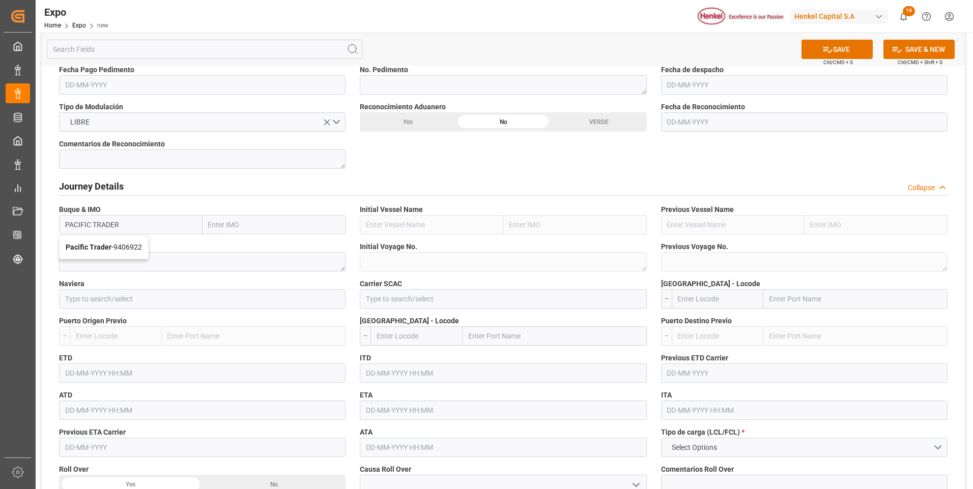
type input "Pacific Trader"
type input "9406922"
type input "Pacific Trader"
click at [99, 262] on textarea at bounding box center [202, 261] width 286 height 19
type textarea "125E"
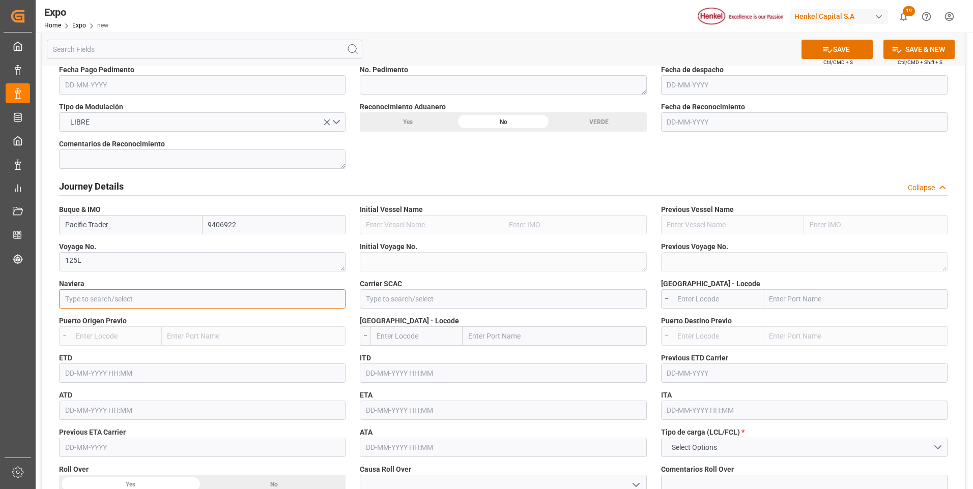
click at [160, 299] on input at bounding box center [202, 298] width 286 height 19
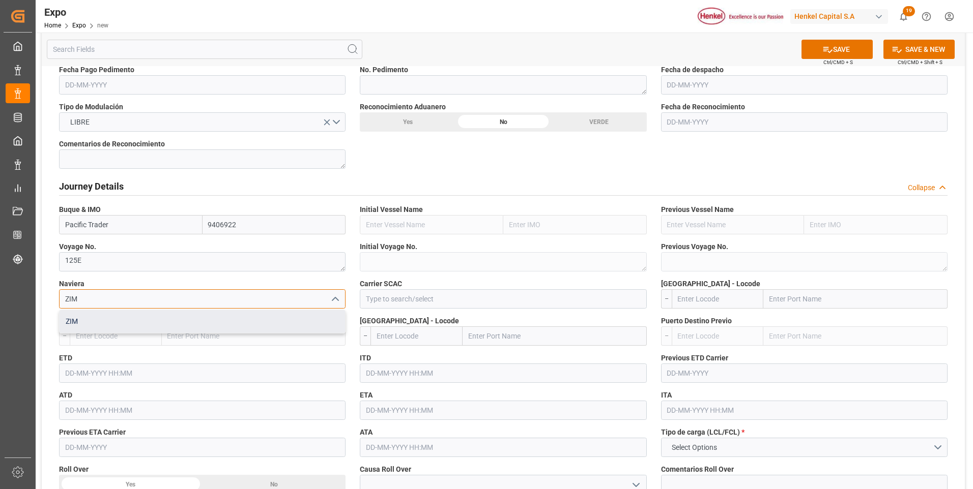
click at [210, 318] on div "ZIM" at bounding box center [202, 321] width 285 height 23
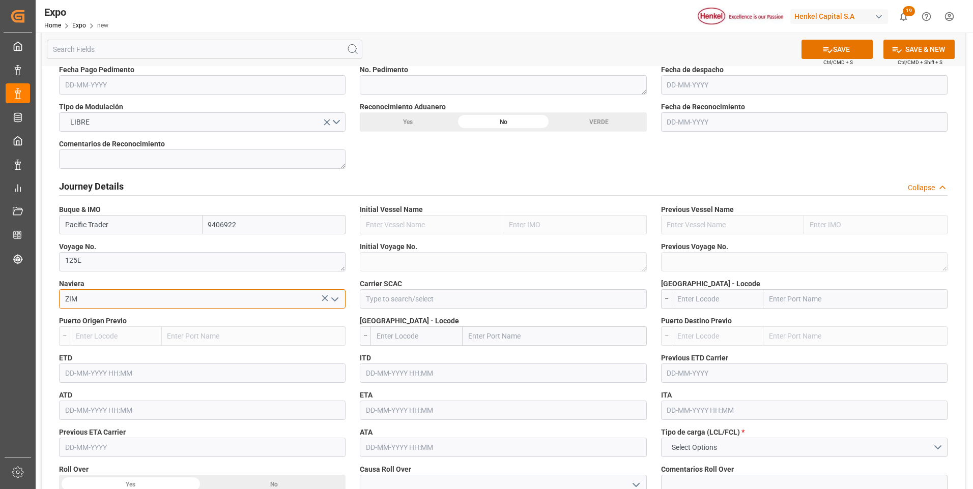
type input "ZIM"
click at [418, 297] on input at bounding box center [503, 298] width 286 height 19
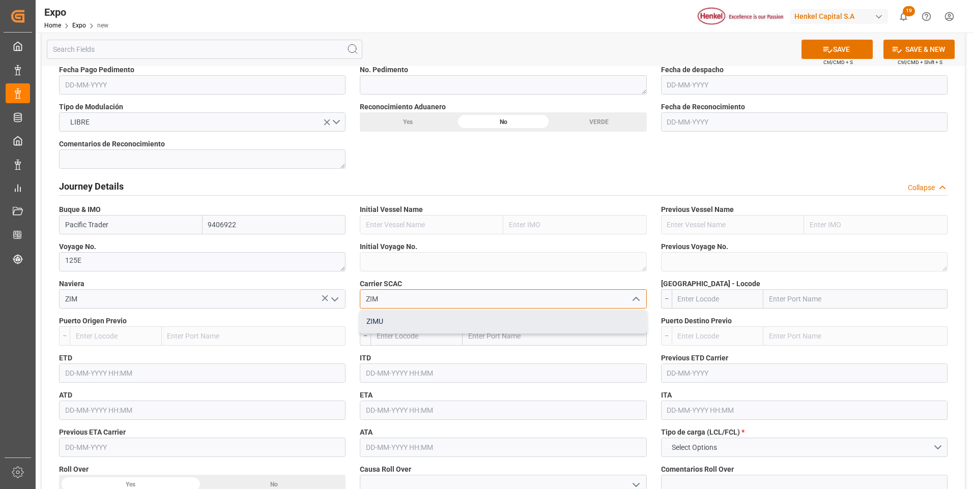
click at [446, 325] on div "ZIMU" at bounding box center [502, 321] width 285 height 23
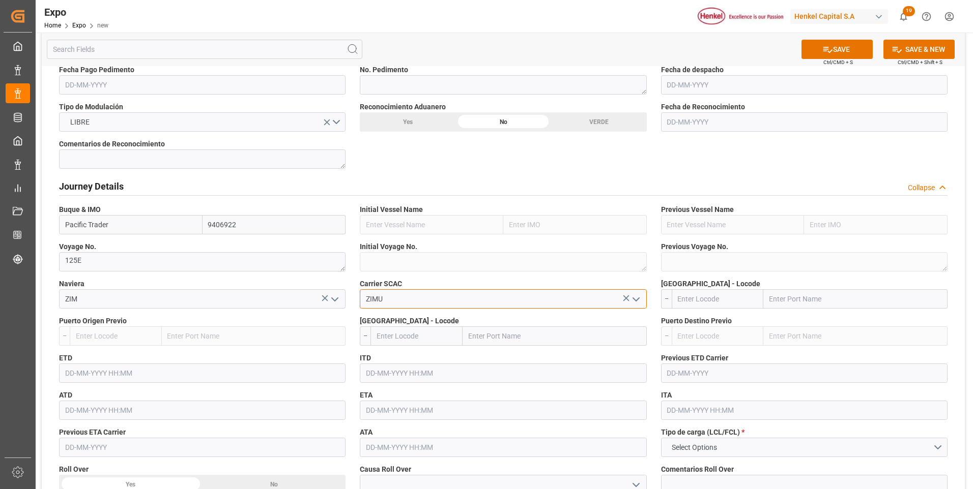
scroll to position [967, 0]
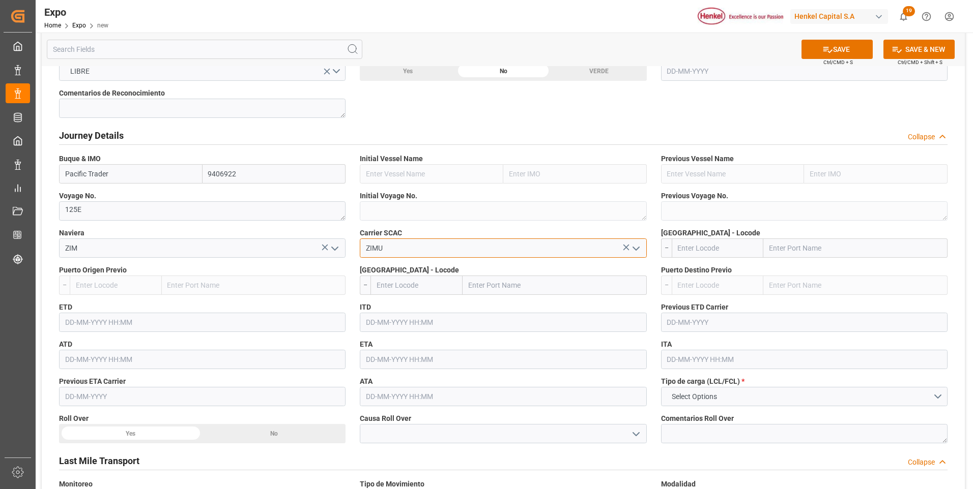
type input "ZIMU"
click at [700, 246] on input "text" at bounding box center [718, 248] width 92 height 19
type input "MXVER"
click at [705, 273] on span "MXVER - Veracruz" at bounding box center [712, 276] width 69 height 19
type input "[GEOGRAPHIC_DATA]"
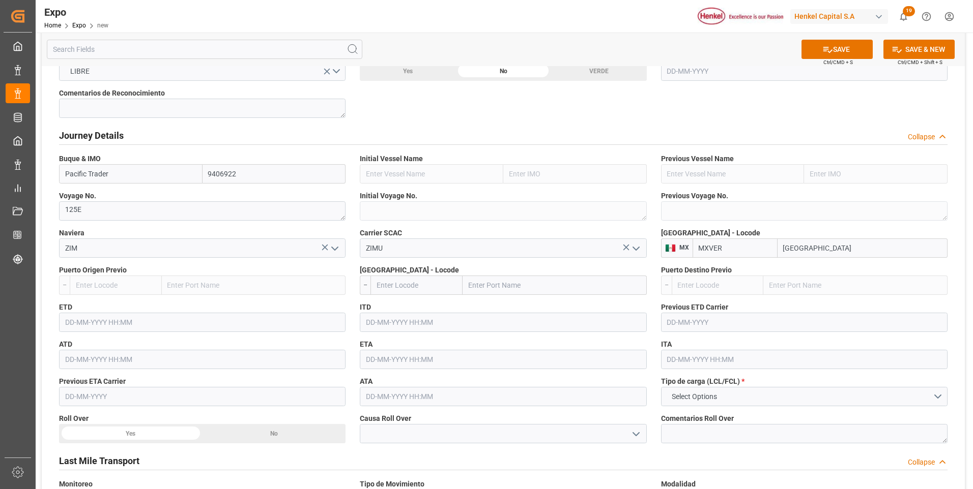
type input "MXVER"
click at [396, 288] on input "text" at bounding box center [416, 285] width 92 height 19
type input "JMKIN"
click at [388, 314] on div "JMKIN - Kingston" at bounding box center [416, 314] width 91 height 34
type input "[GEOGRAPHIC_DATA]"
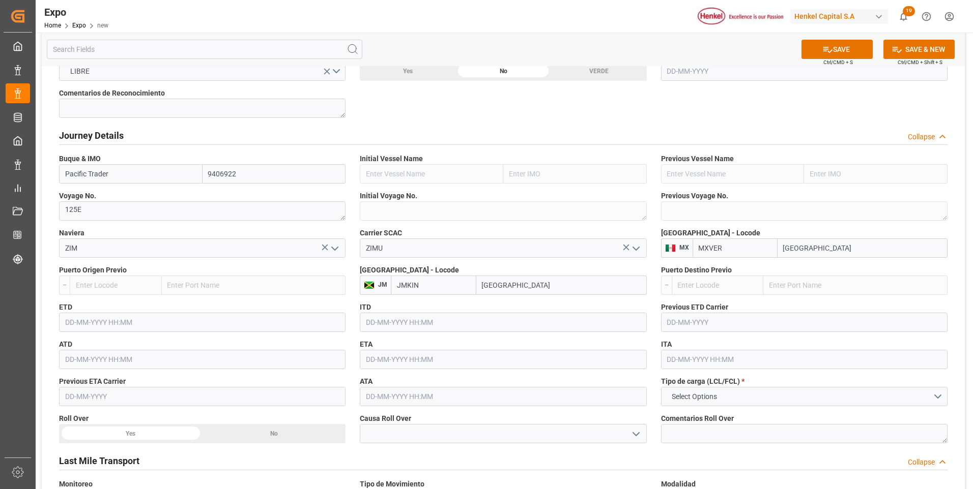
type input "JMKIN"
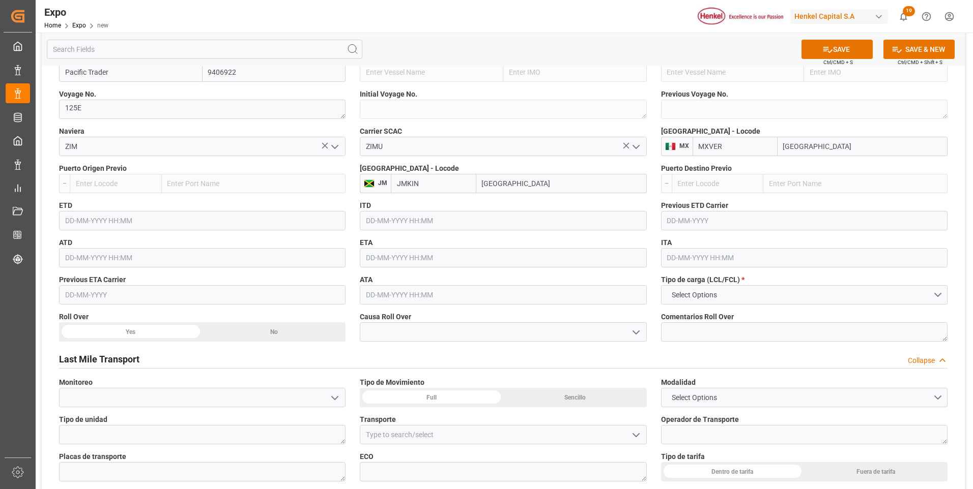
scroll to position [1119, 0]
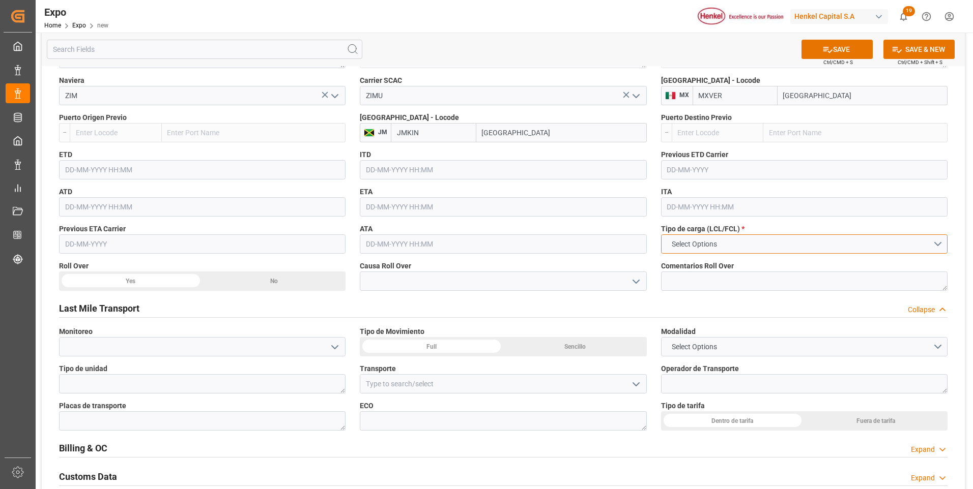
click at [716, 236] on button "Select Options" at bounding box center [804, 244] width 286 height 19
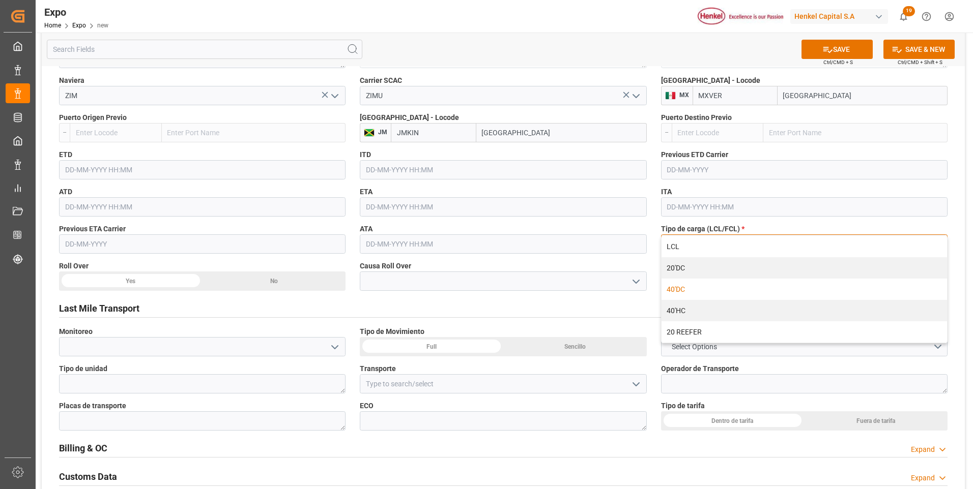
click at [690, 285] on div "40'DC" at bounding box center [803, 289] width 285 height 21
click at [561, 353] on div "Sencillo" at bounding box center [574, 346] width 143 height 19
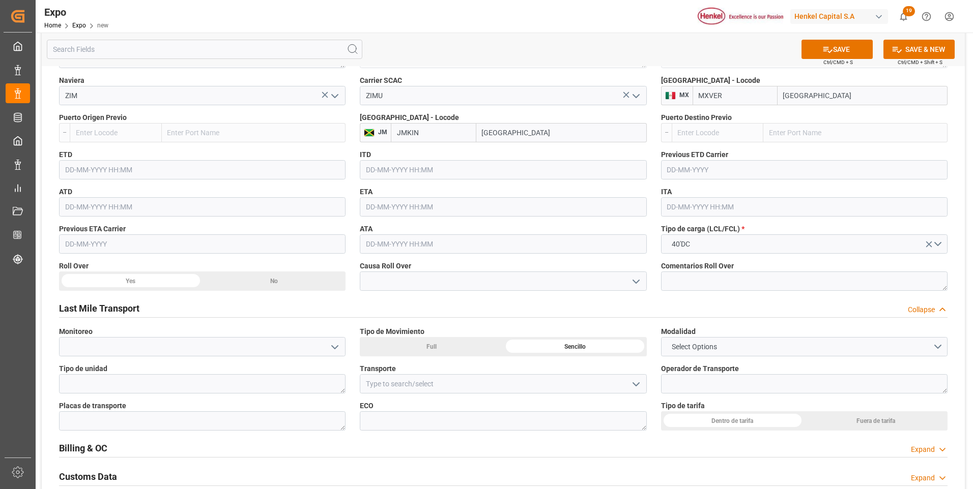
click at [708, 423] on div "Dentro de tarifa" at bounding box center [732, 421] width 143 height 19
click at [739, 344] on button "Select Options" at bounding box center [804, 346] width 286 height 19
click at [730, 373] on div "ROUNDTRIP" at bounding box center [803, 370] width 285 height 21
click at [845, 43] on button "SAVE" at bounding box center [836, 49] width 71 height 19
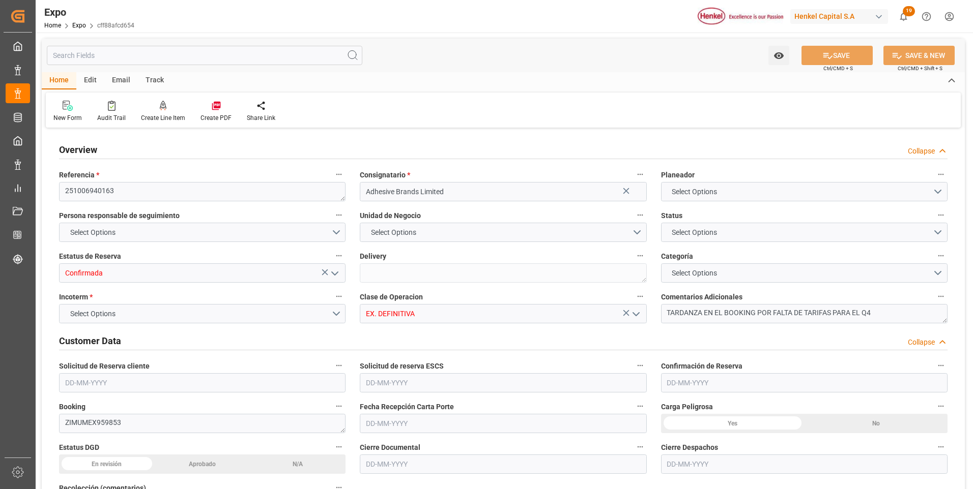
type input "7297.8"
type input "8748.98"
type input "20"
type input "9406922"
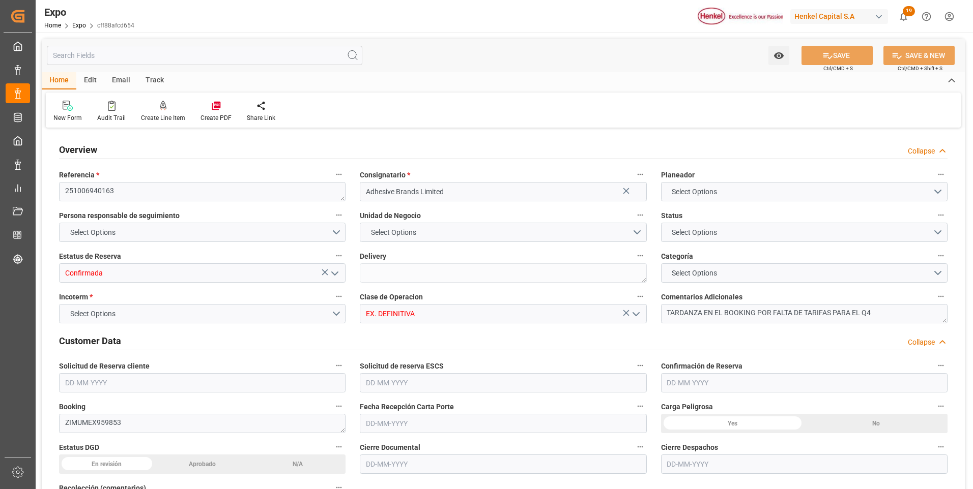
type input "MXVER"
type input "JMKIN"
type input "[DATE]"
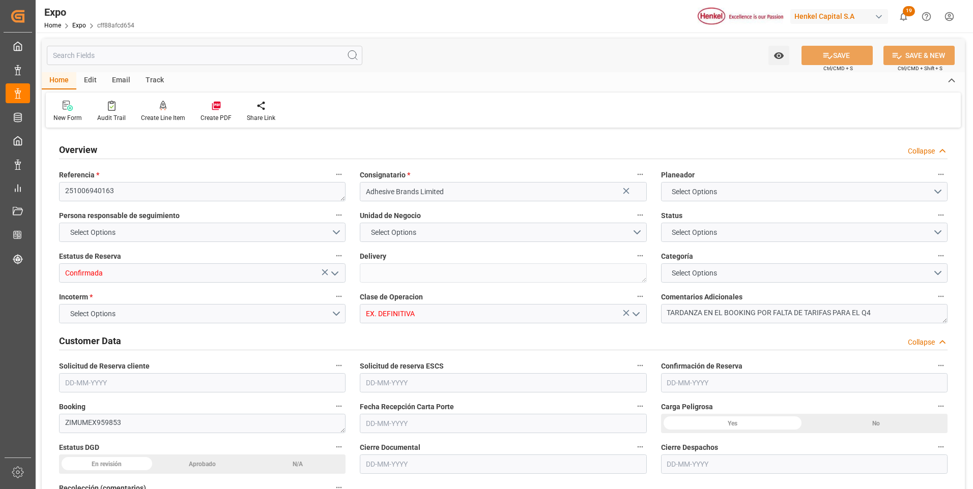
type input "[DATE]"
type input "[DATE] 00:00"
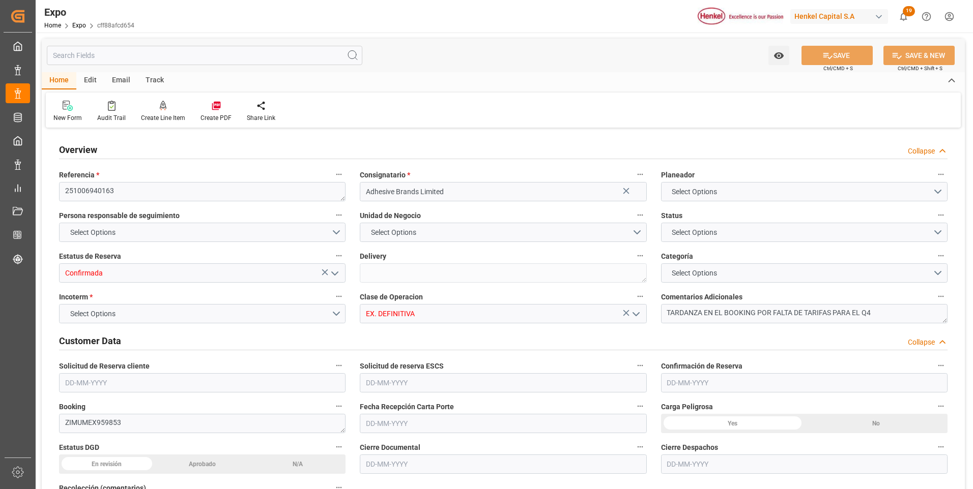
type input "[DATE]"
type input "[DATE] 00:00"
type input "[DATE]"
type input "[DATE] 14:49"
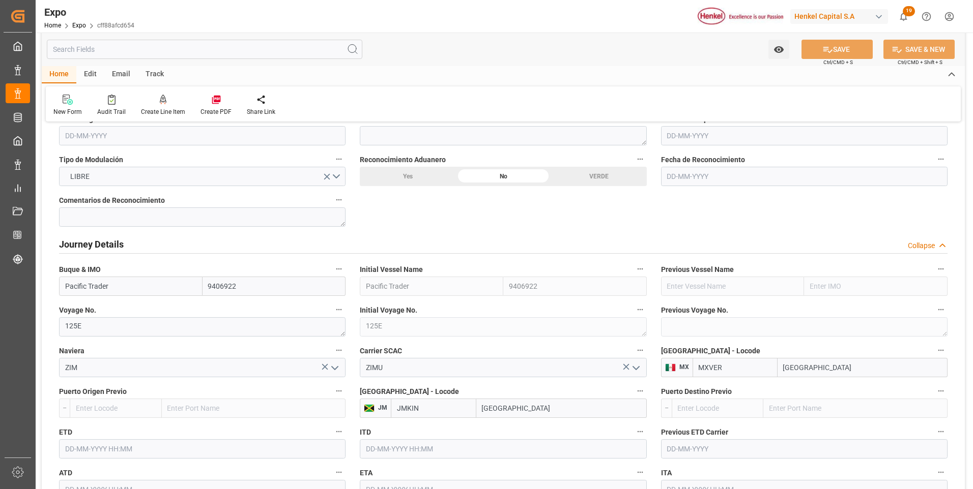
scroll to position [1221, 0]
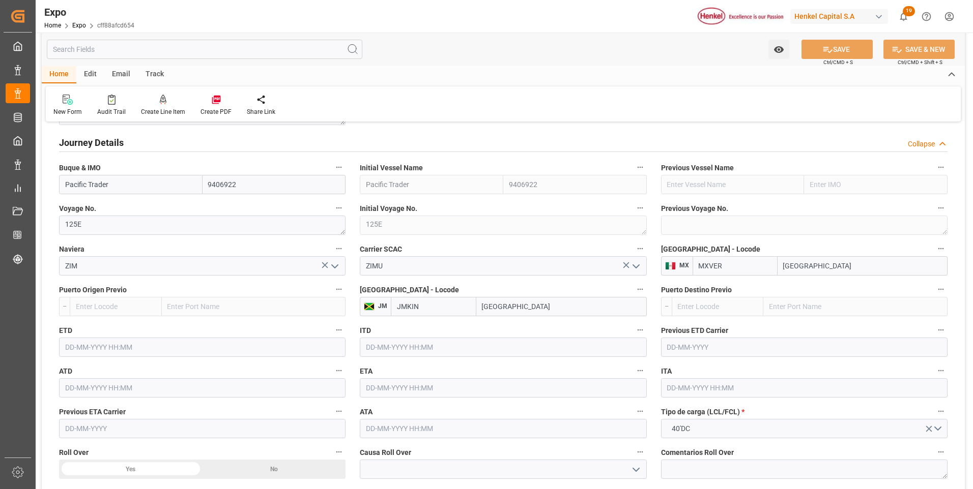
click at [120, 346] on input "text" at bounding box center [202, 347] width 286 height 19
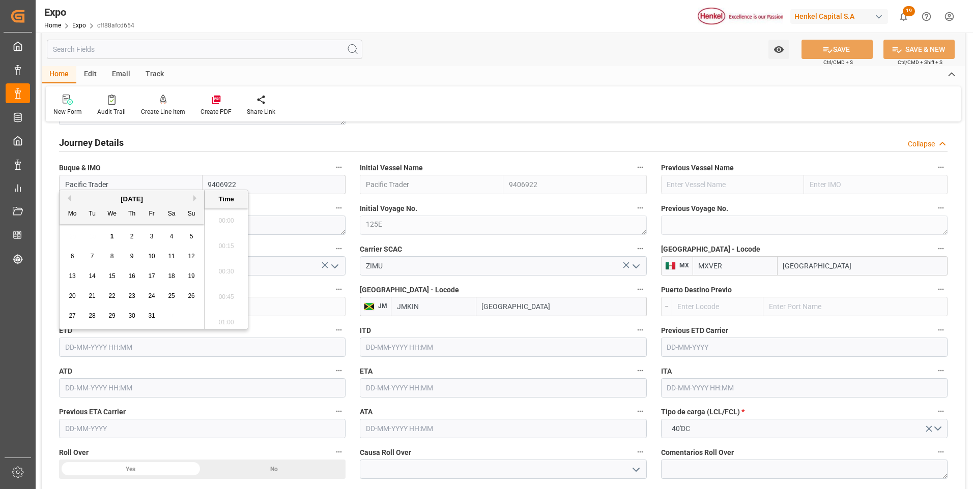
scroll to position [843, 0]
click at [133, 255] on span "9" at bounding box center [132, 256] width 4 height 7
type input "[DATE] 00:00"
click at [413, 394] on input "text" at bounding box center [503, 388] width 286 height 19
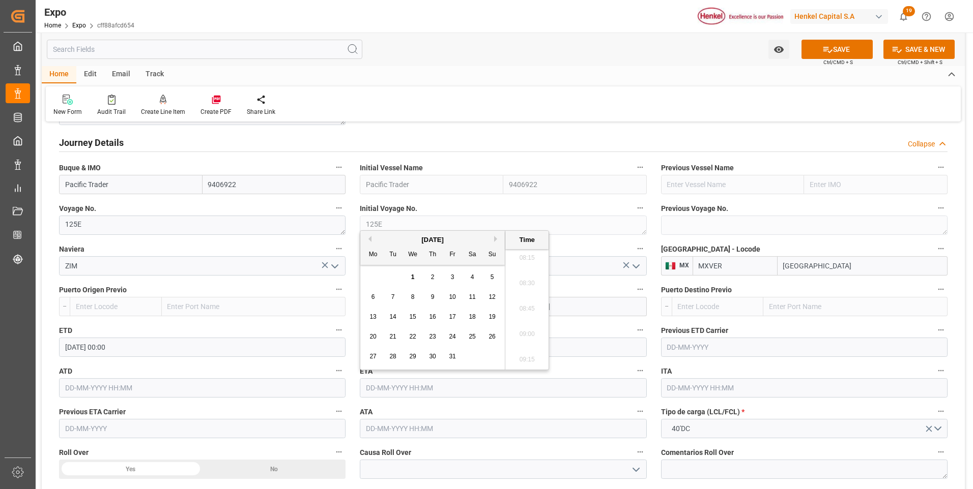
click at [494, 295] on span "12" at bounding box center [491, 297] width 7 height 7
type input "[DATE] 00:00"
click at [609, 104] on div "New Form Audit Trail Create Line Item Create PDF Share Link" at bounding box center [503, 103] width 915 height 35
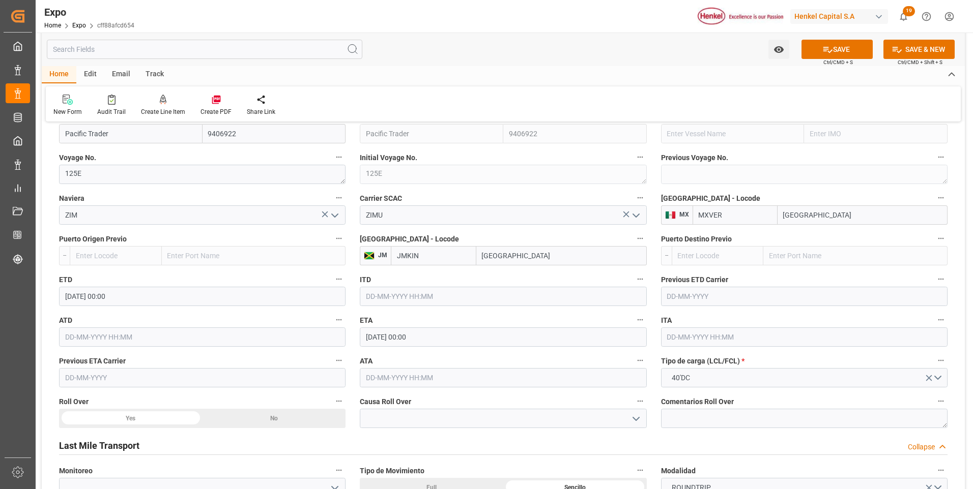
scroll to position [1323, 0]
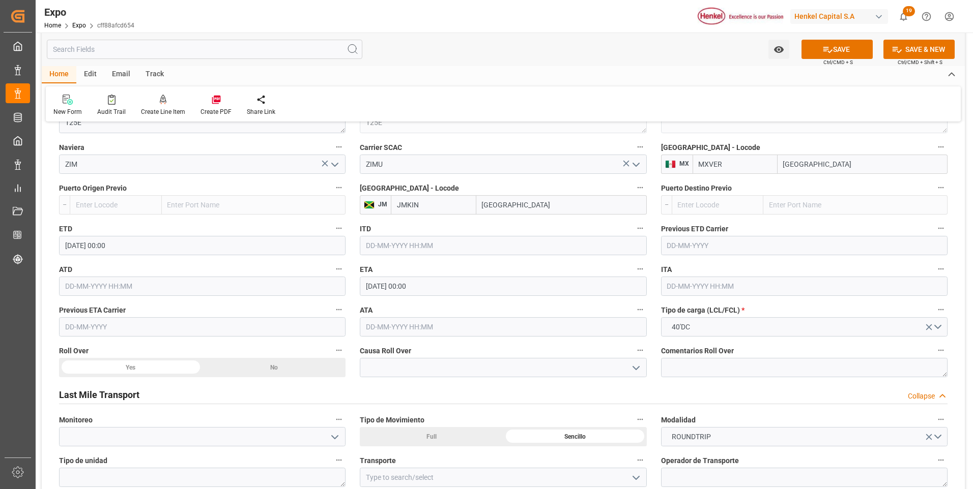
click at [307, 364] on div "No" at bounding box center [273, 367] width 143 height 19
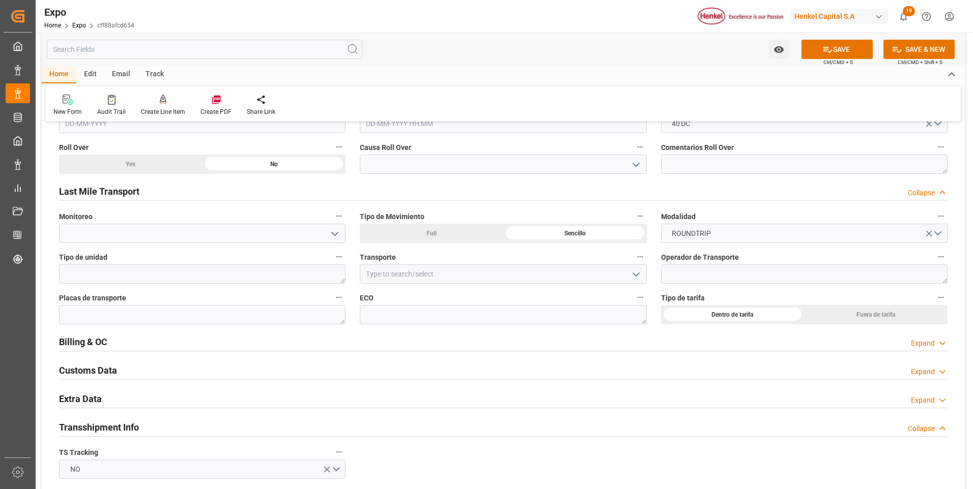
scroll to position [1577, 0]
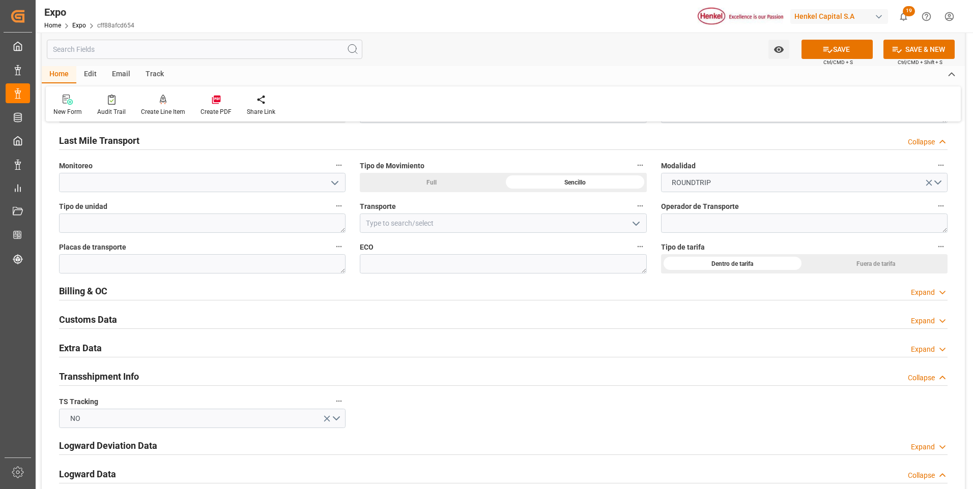
click at [921, 350] on div "Expand" at bounding box center [923, 349] width 24 height 11
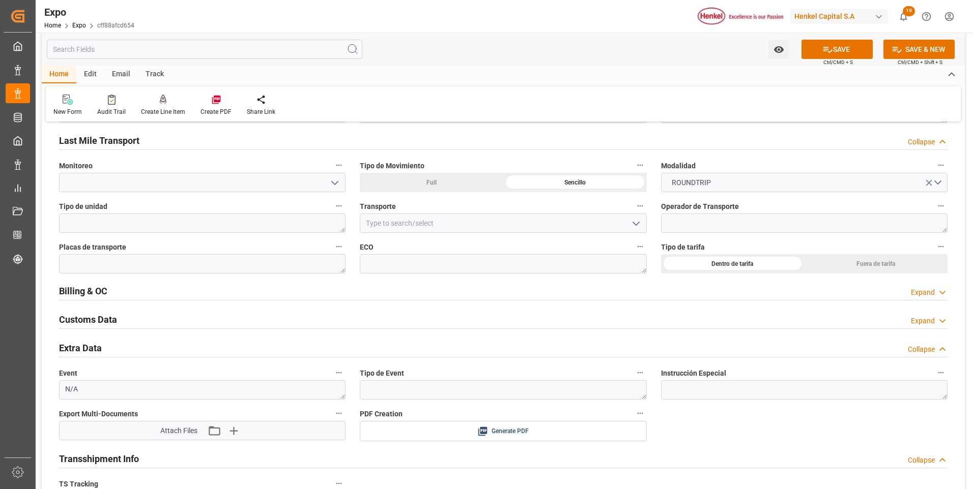
scroll to position [1679, 0]
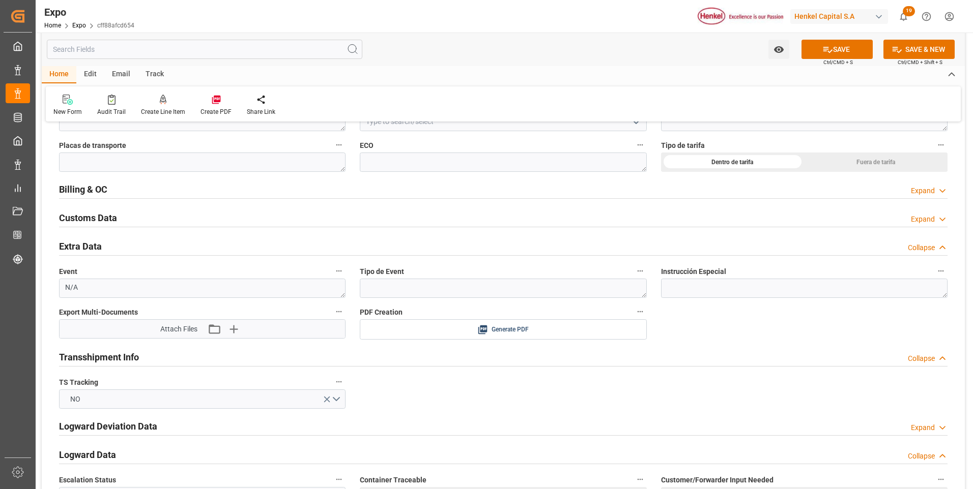
click at [238, 382] on label "TS Tracking" at bounding box center [202, 382] width 286 height 14
click at [332, 382] on button "TS Tracking" at bounding box center [338, 381] width 13 height 13
click at [233, 330] on div at bounding box center [486, 244] width 973 height 489
click at [235, 329] on icon "button" at bounding box center [233, 330] width 10 height 10
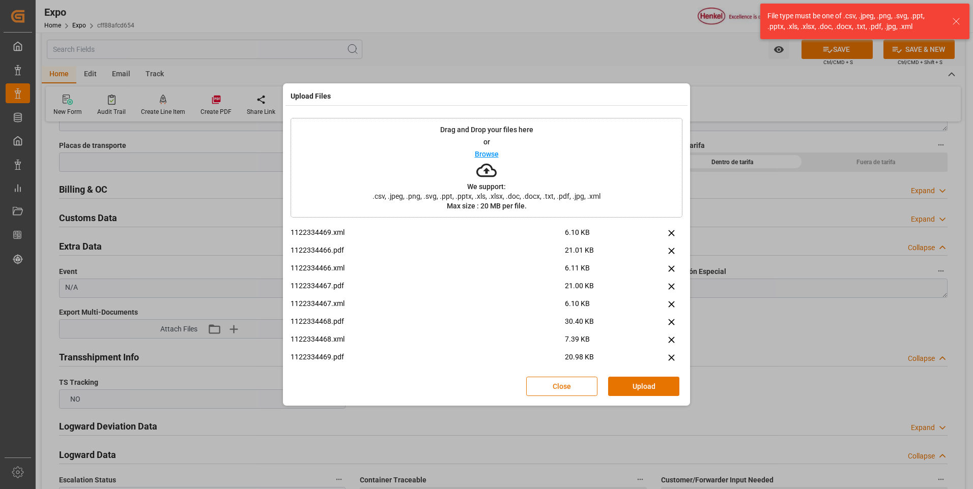
scroll to position [61, 0]
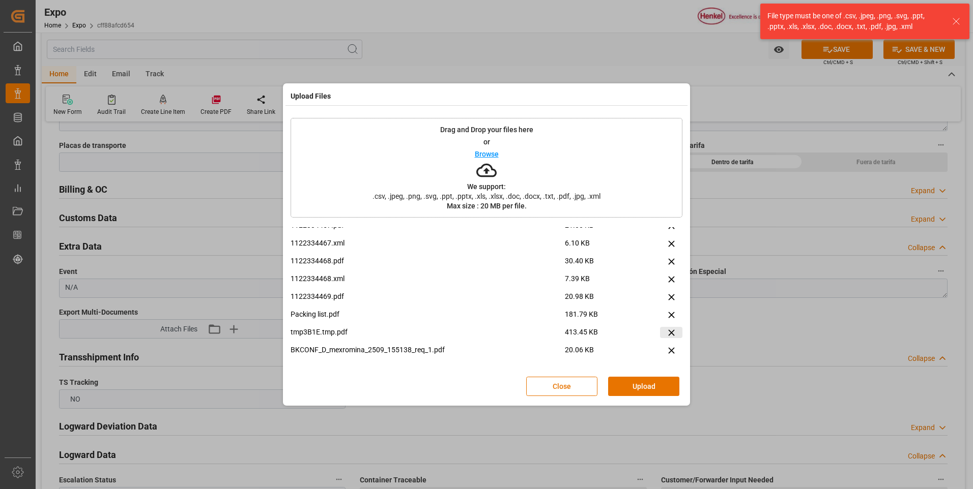
click at [666, 332] on icon at bounding box center [671, 333] width 11 height 11
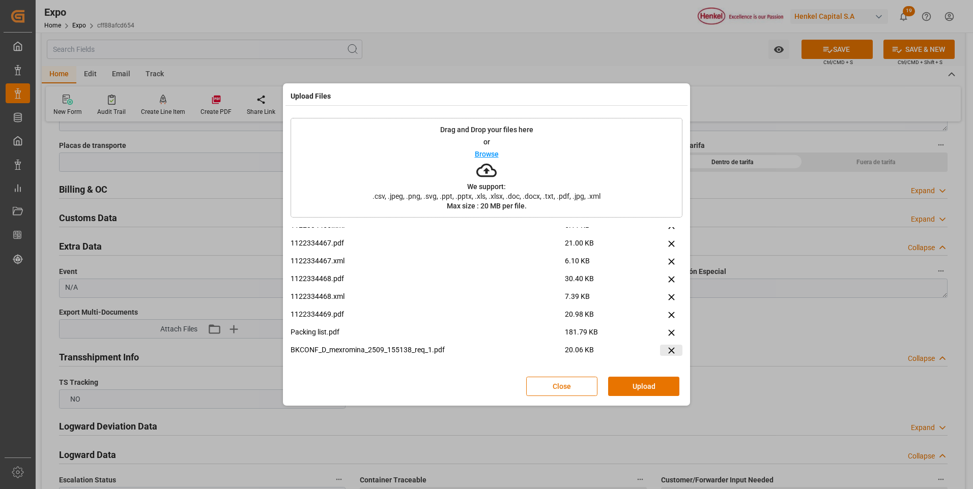
scroll to position [43, 0]
click at [637, 382] on button "Upload" at bounding box center [643, 386] width 71 height 19
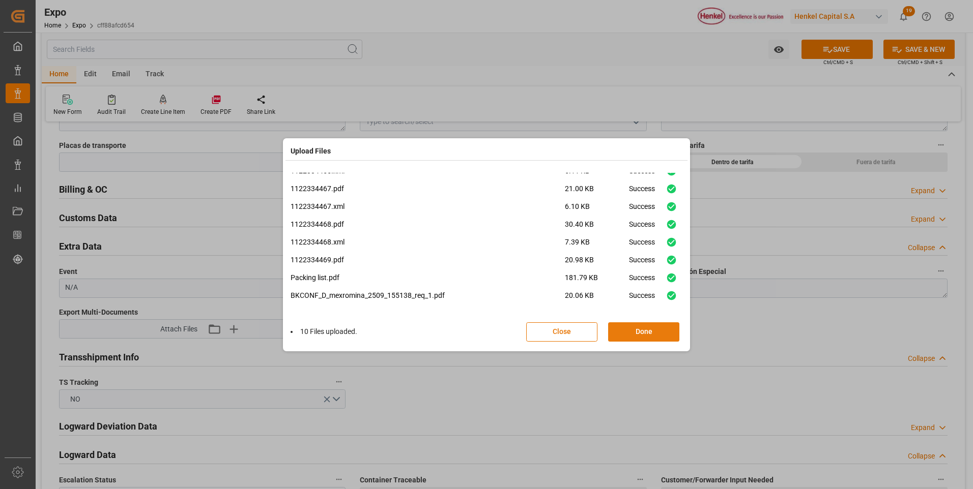
click at [631, 333] on button "Done" at bounding box center [643, 332] width 71 height 19
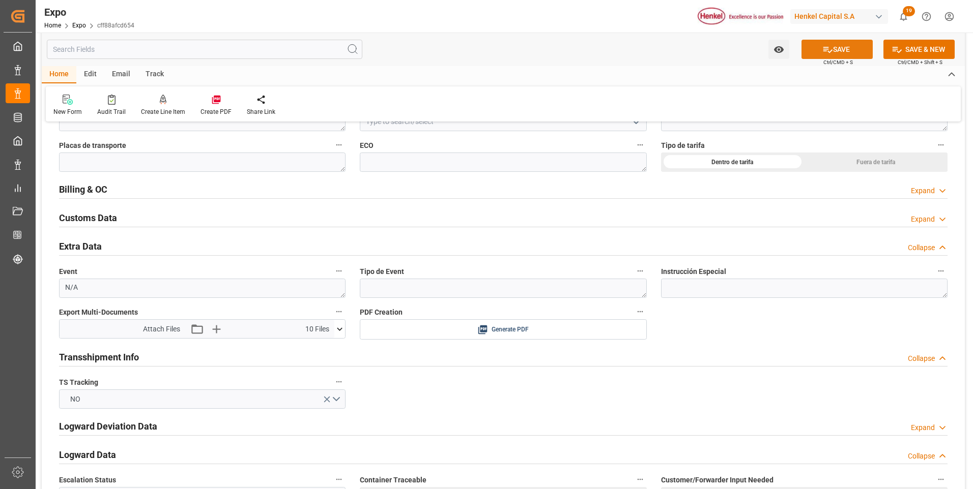
click at [845, 51] on button "SAVE" at bounding box center [836, 49] width 71 height 19
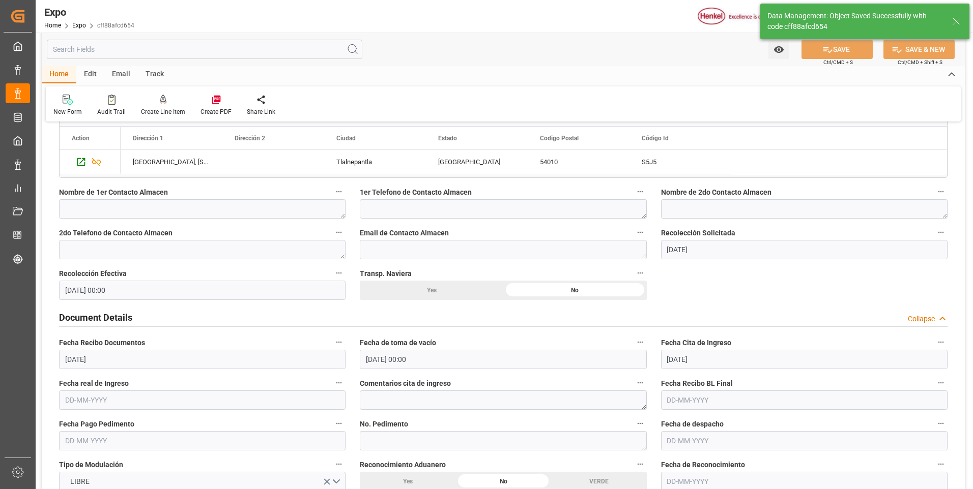
type input "[DATE] 00:00"
type input "[DATE] 14:52"
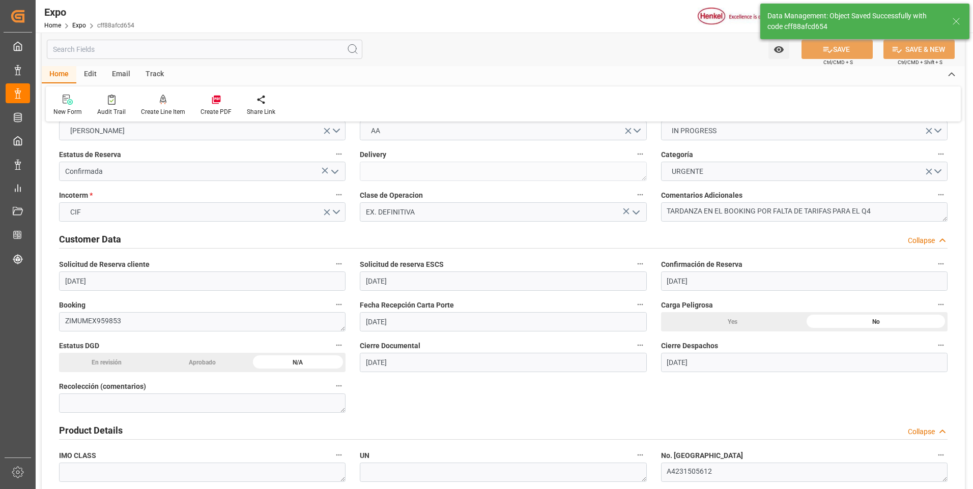
scroll to position [0, 0]
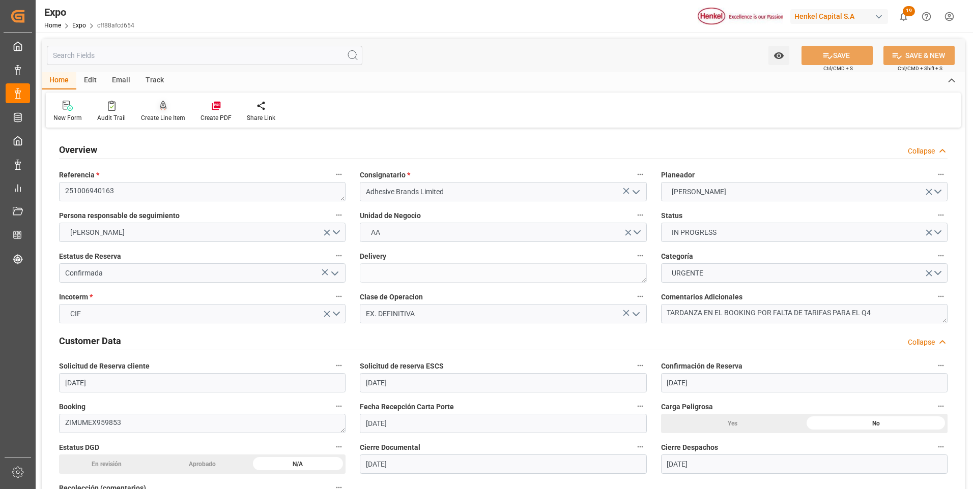
click at [161, 109] on icon at bounding box center [163, 106] width 7 height 10
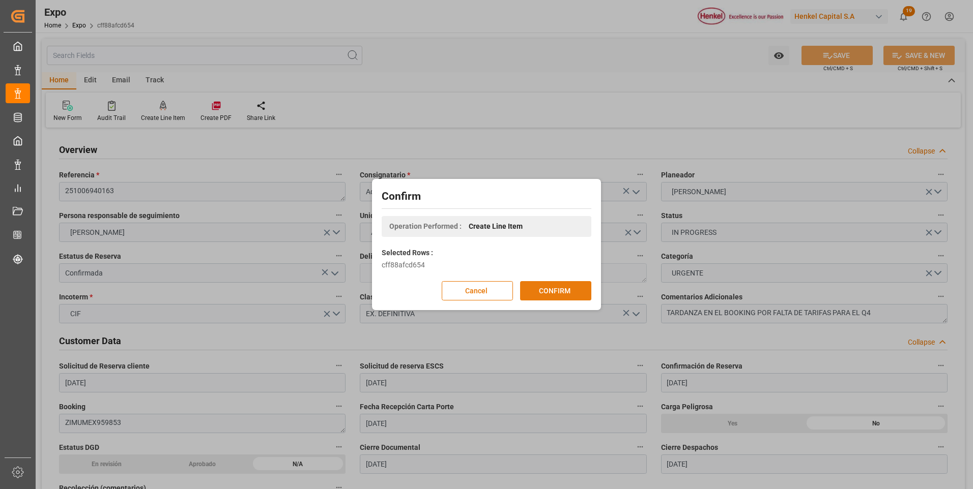
click at [531, 294] on button "CONFIRM" at bounding box center [555, 290] width 71 height 19
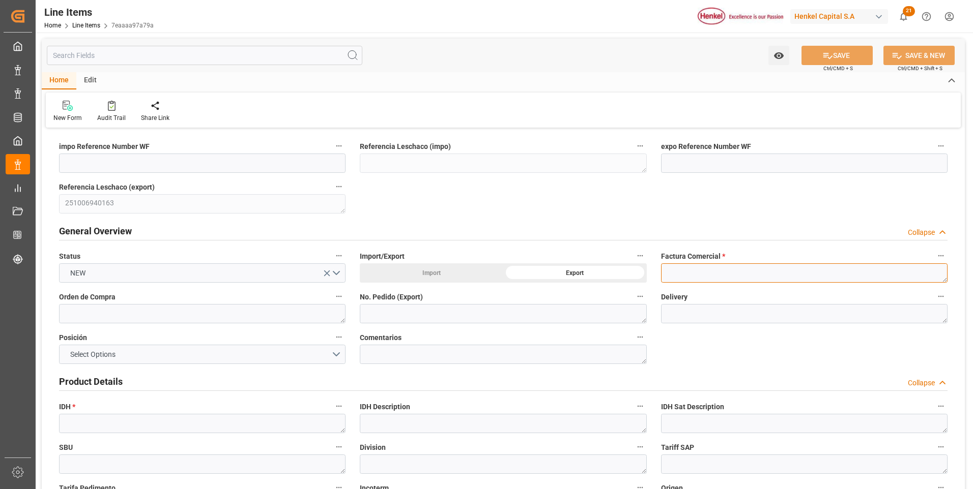
click at [693, 271] on textarea at bounding box center [804, 273] width 286 height 19
paste textarea "1122334466"
type textarea "1122334466"
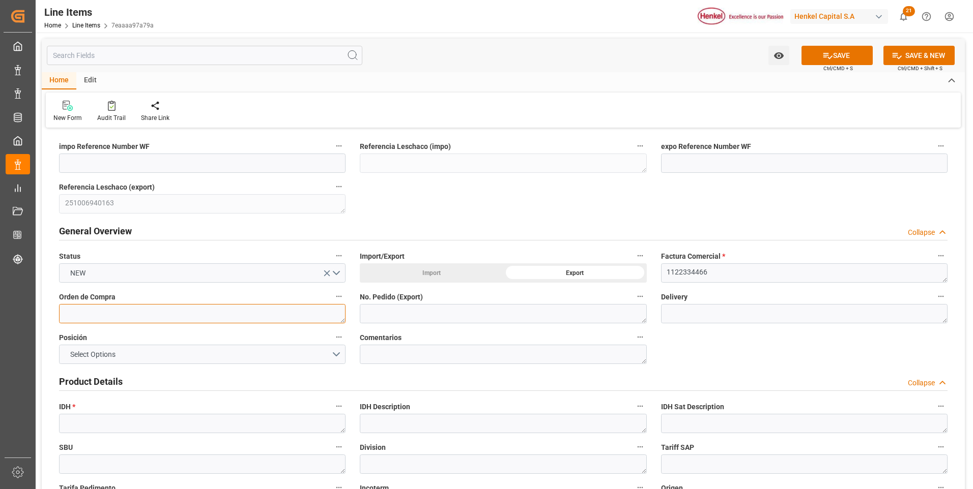
click at [149, 316] on textarea at bounding box center [202, 313] width 286 height 19
paste textarea "ABL-2025/088"
type textarea "ABL-2025/088"
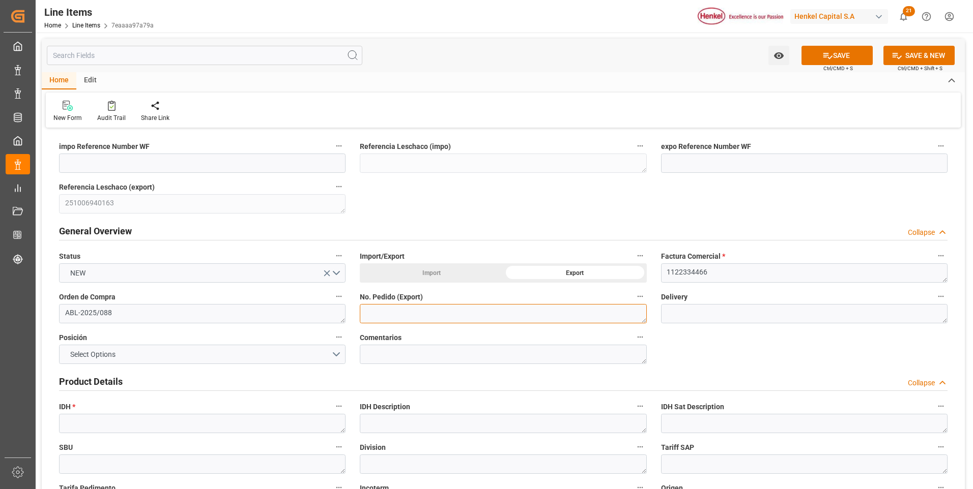
click at [454, 315] on textarea at bounding box center [503, 313] width 286 height 19
paste textarea "424742193"
type textarea "424742193"
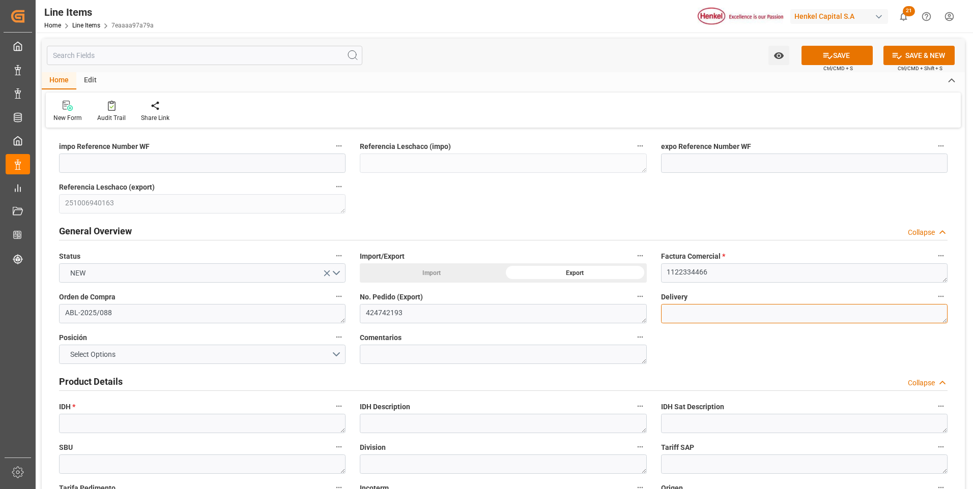
click at [708, 315] on textarea at bounding box center [804, 313] width 286 height 19
paste textarea "969194357"
drag, startPoint x: 707, startPoint y: 315, endPoint x: 607, endPoint y: 331, distance: 101.5
type textarea "969194357"
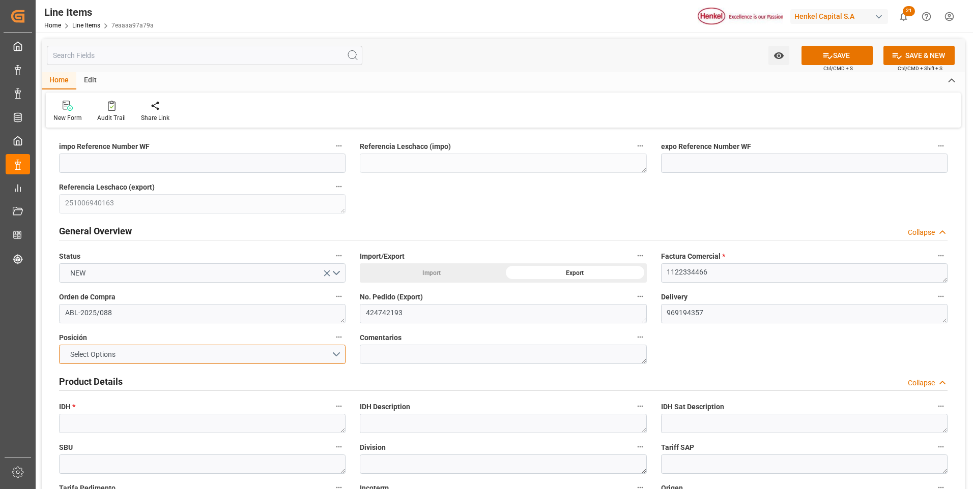
click at [337, 356] on button "Select Options" at bounding box center [202, 354] width 286 height 19
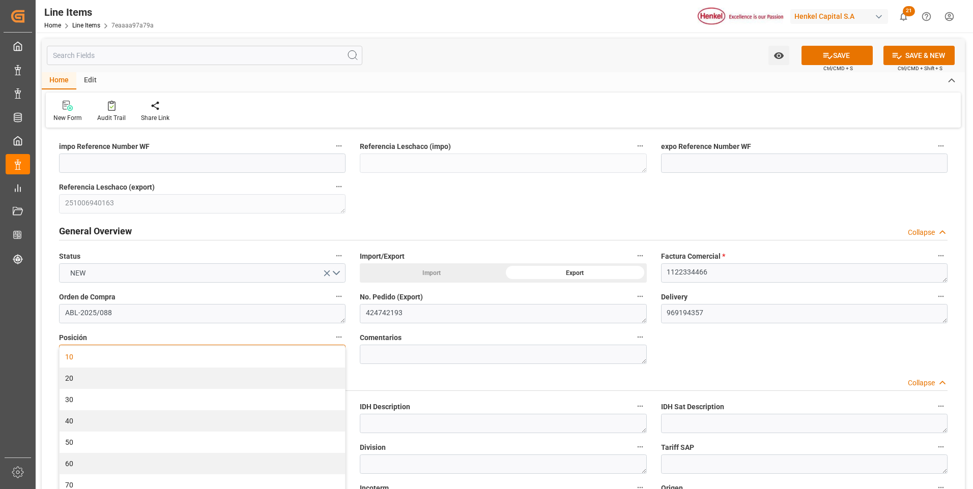
click at [283, 356] on div "10" at bounding box center [202, 356] width 285 height 21
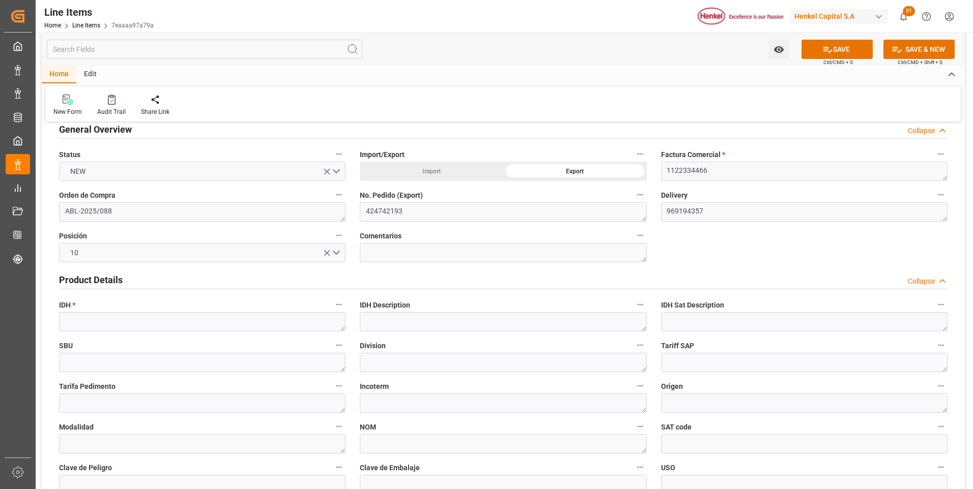
scroll to position [153, 0]
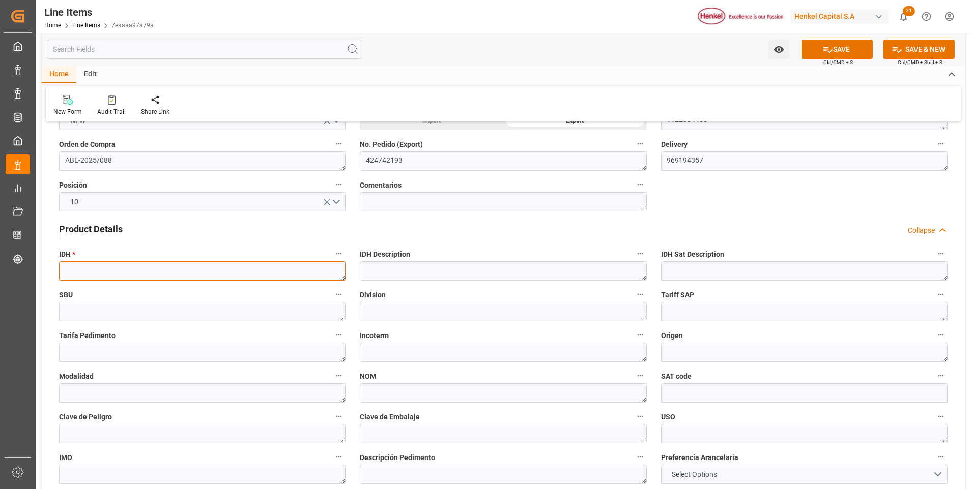
click at [157, 270] on textarea at bounding box center [202, 270] width 286 height 19
paste textarea "2503514"
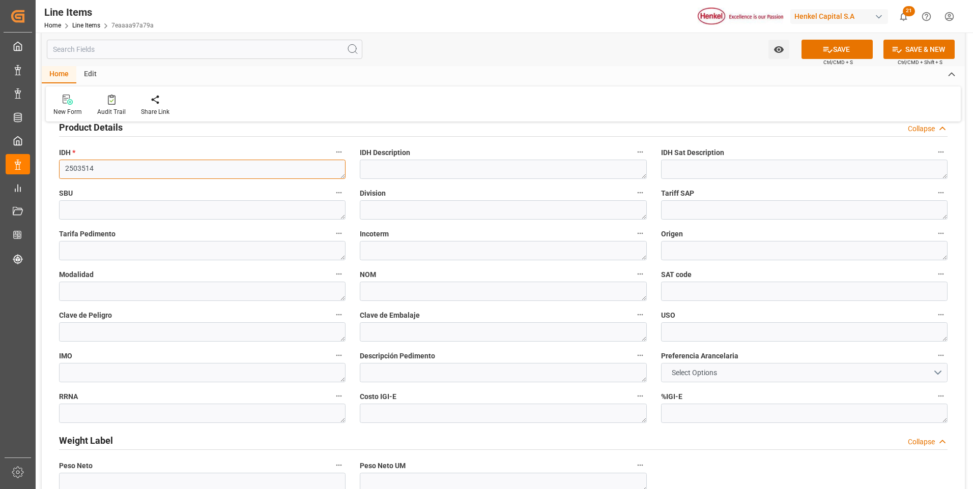
type textarea "2503514"
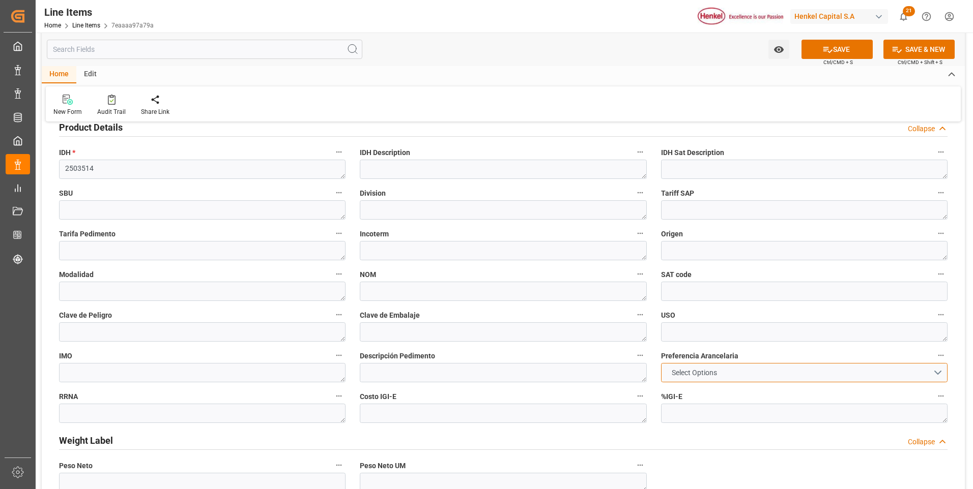
click at [694, 376] on span "Select Options" at bounding box center [693, 373] width 55 height 11
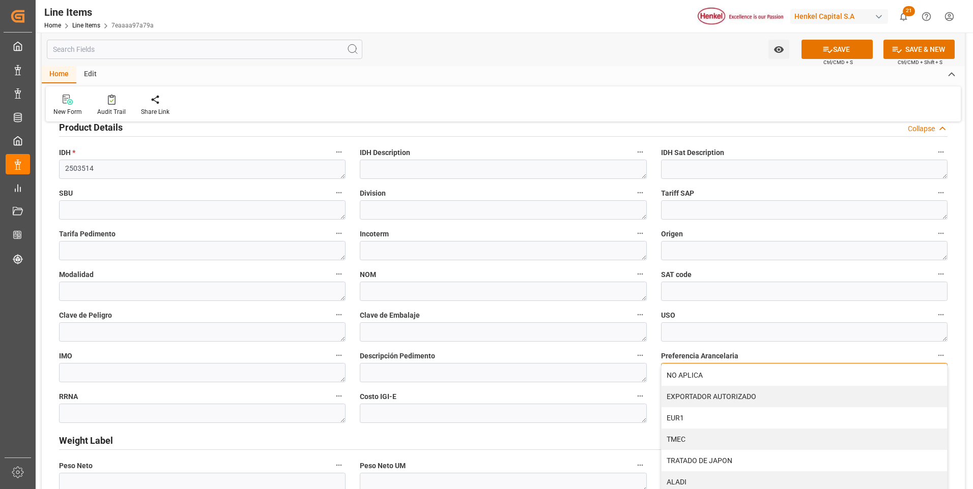
click at [694, 376] on div "NO APLICA" at bounding box center [803, 375] width 285 height 21
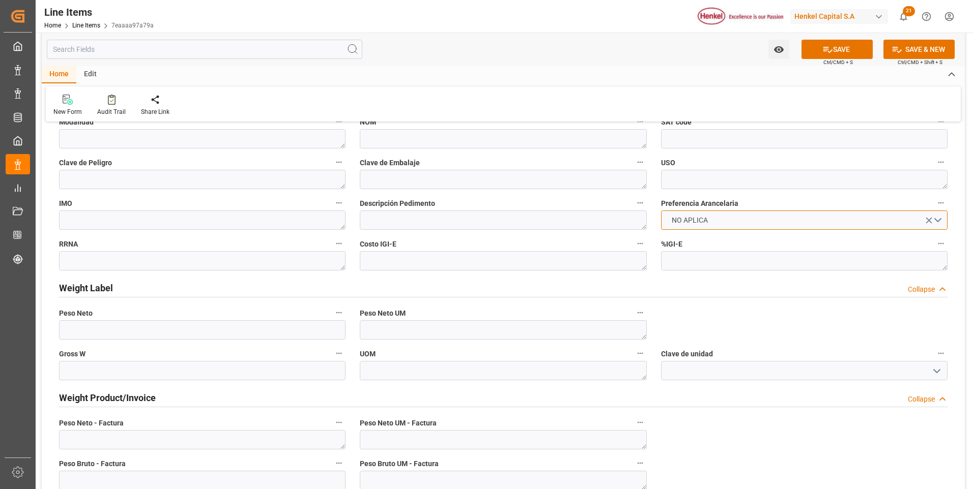
scroll to position [509, 0]
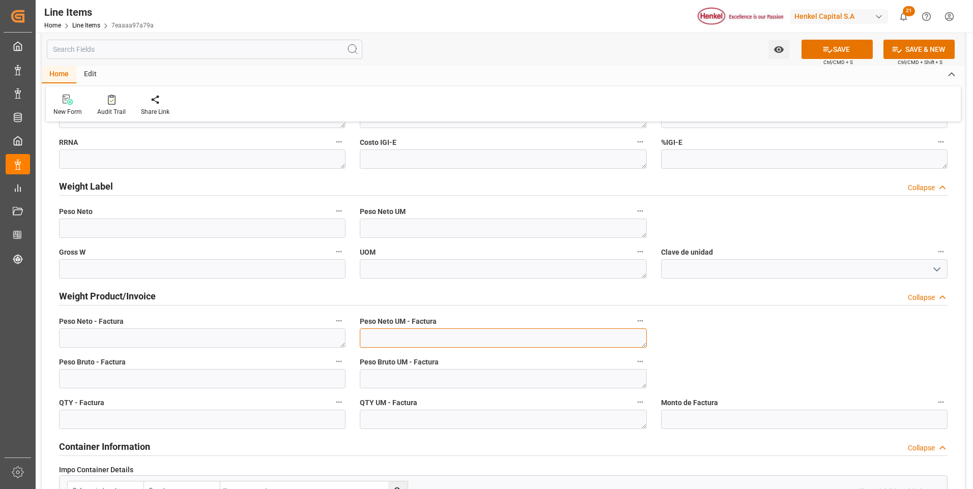
click at [475, 337] on textarea at bounding box center [503, 338] width 286 height 19
type textarea "KG"
click at [467, 418] on textarea at bounding box center [503, 419] width 286 height 19
type textarea "KG"
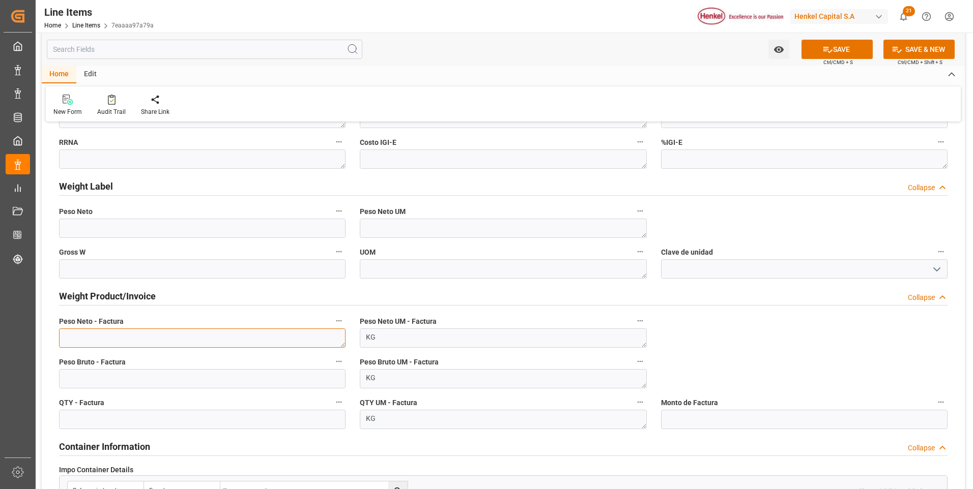
click at [169, 344] on textarea at bounding box center [202, 338] width 286 height 19
paste textarea "2.035,440"
type textarea "2.035,440"
click at [169, 415] on input "text" at bounding box center [202, 419] width 286 height 19
type input "14542"
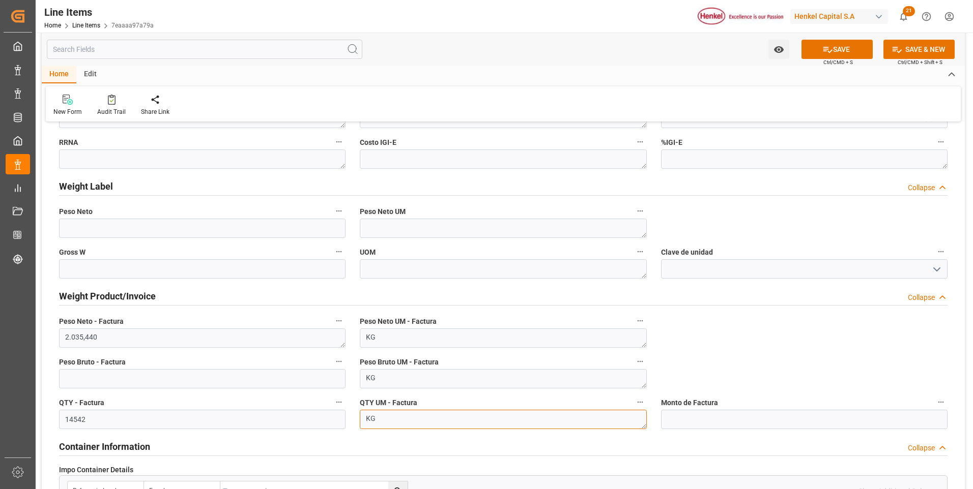
click at [381, 423] on textarea "KG" at bounding box center [503, 419] width 286 height 19
type textarea "K"
type textarea "CAJ"
click at [848, 56] on button "SAVE" at bounding box center [836, 49] width 71 height 19
type textarea "ABL-2025/088"
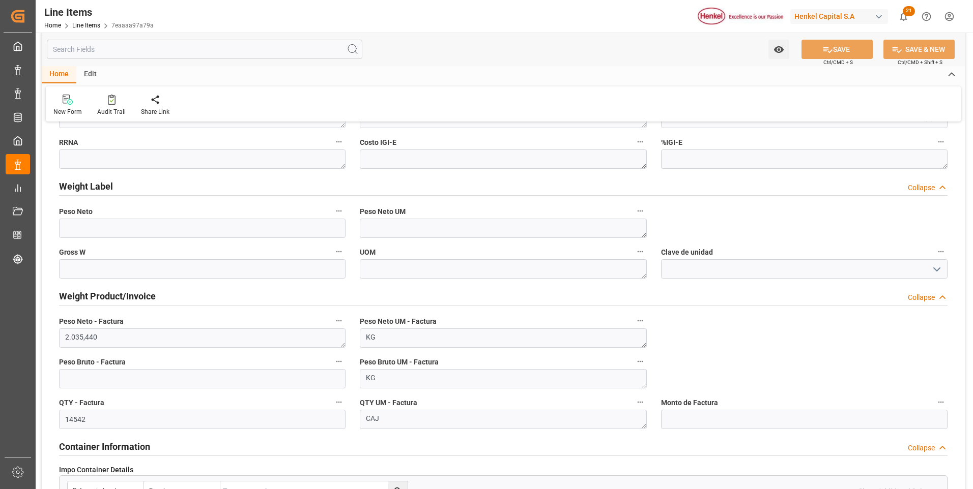
type textarea "[PERSON_NAME] Washable Jam 110g NF"
type input "31201600"
type textarea "4G"
click at [258, 375] on input "text" at bounding box center [202, 378] width 286 height 19
paste input "text"
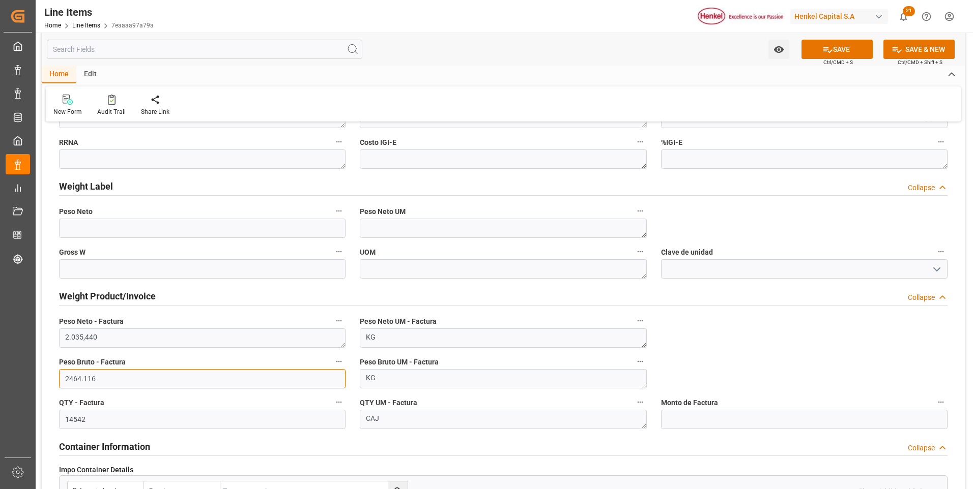
type input "2464.116"
click at [669, 422] on input "text" at bounding box center [804, 419] width 286 height 19
paste input "text"
type input "10866.52"
click at [826, 50] on icon at bounding box center [827, 49] width 11 height 11
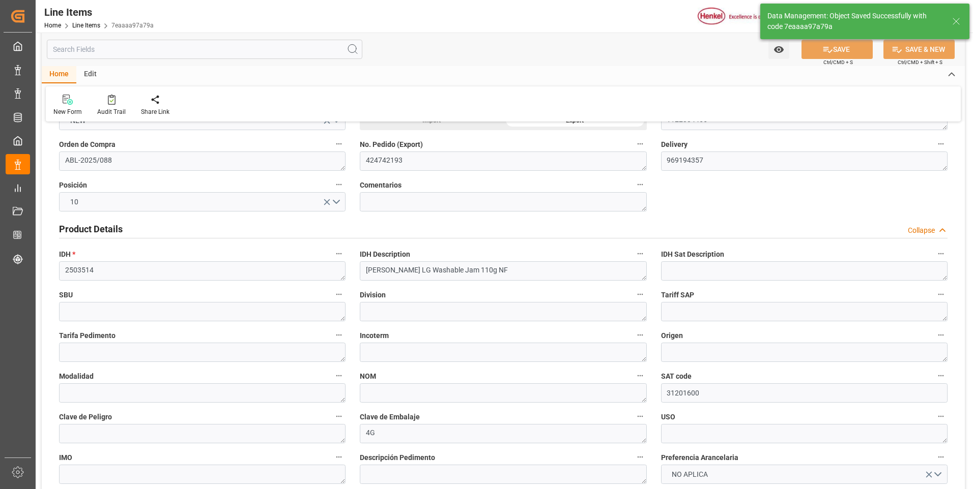
scroll to position [0, 0]
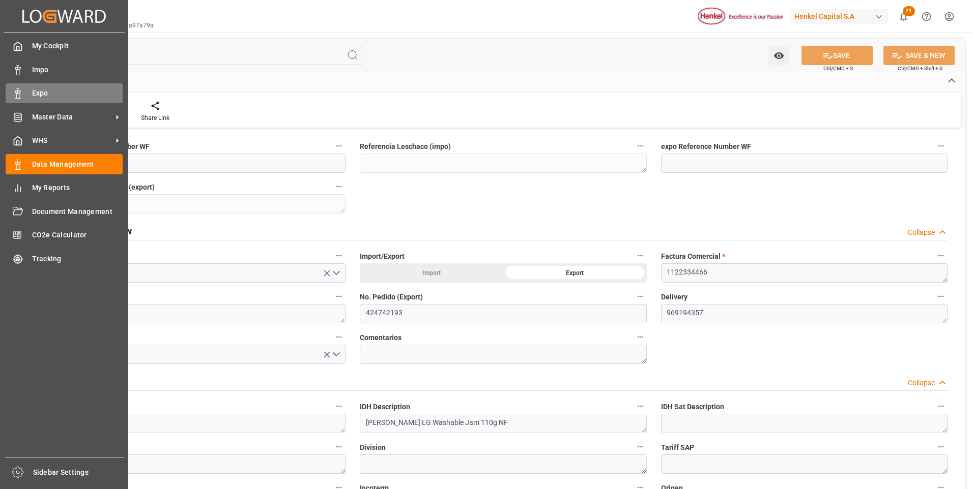
click at [26, 95] on div "Expo Expo" at bounding box center [64, 93] width 117 height 20
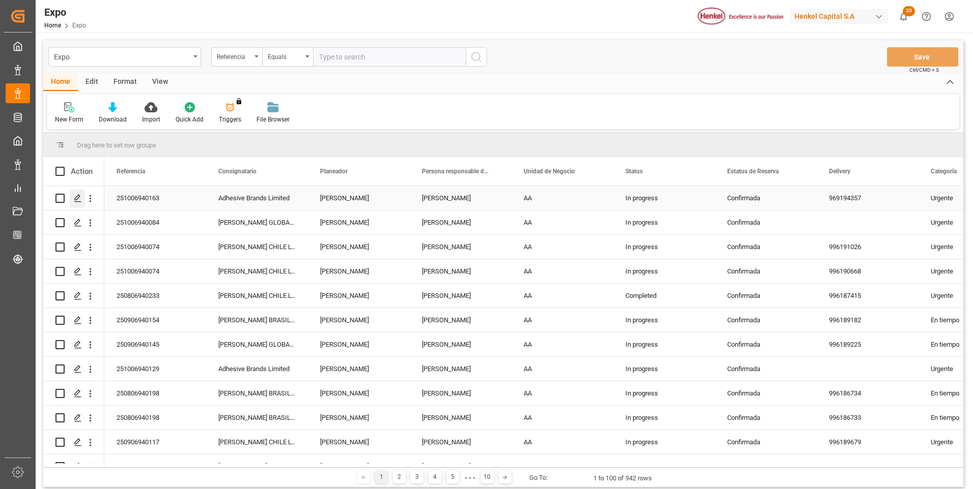
click at [74, 200] on icon "Press SPACE to select this row." at bounding box center [78, 198] width 8 height 8
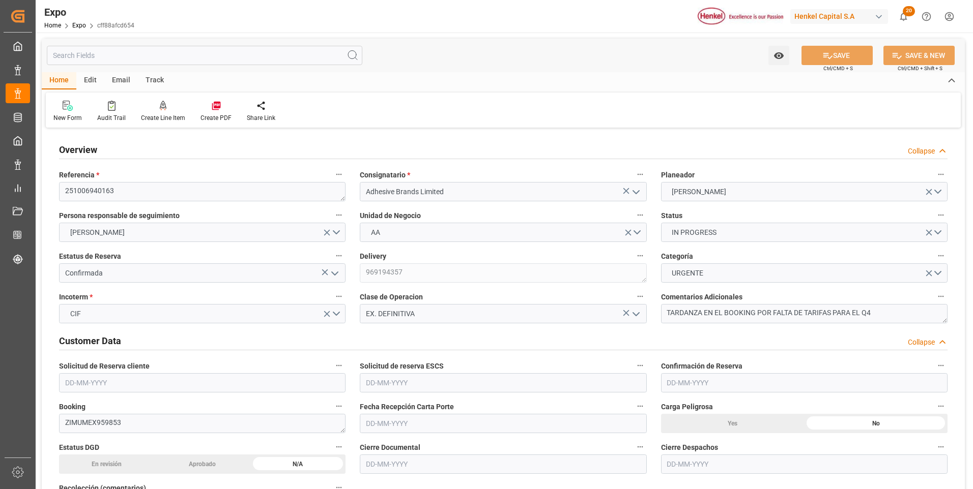
type input "[DATE]"
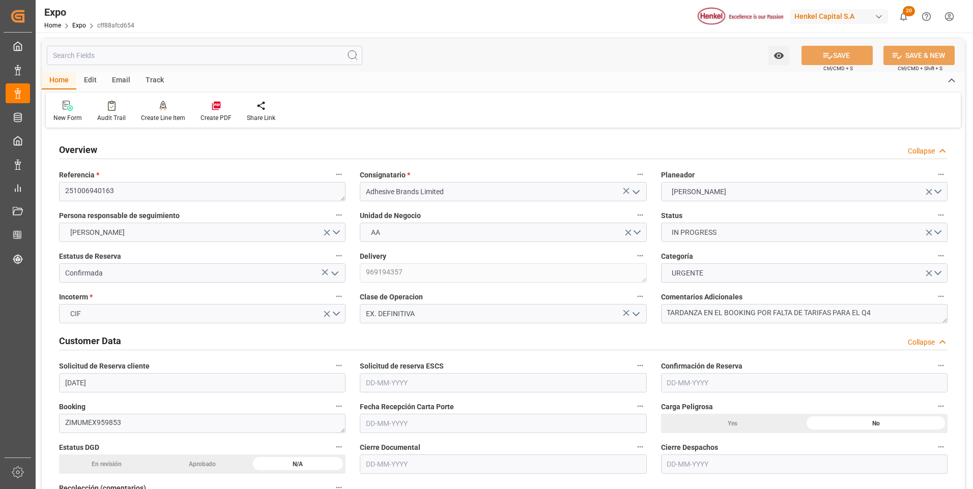
type input "[DATE]"
type input "[DATE] 00:00"
type input "[DATE]"
type input "[DATE] 00:00"
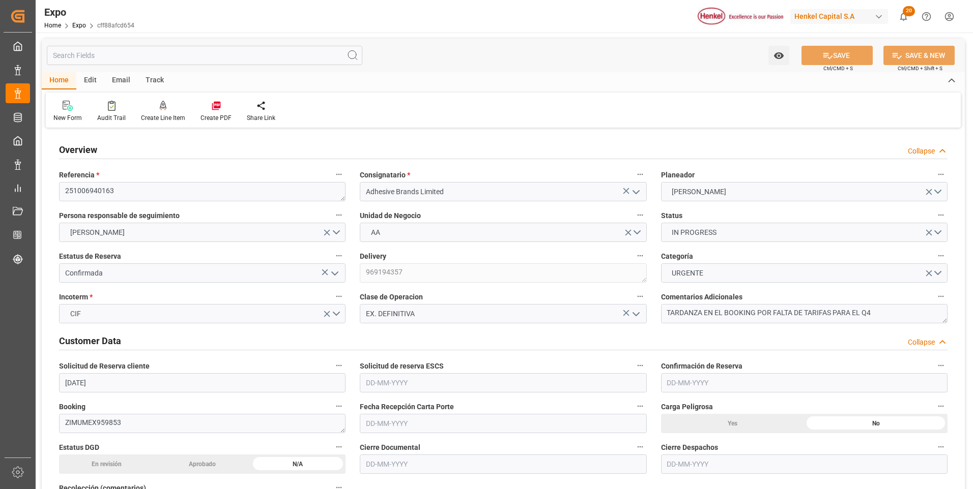
type input "[DATE]"
type input "[DATE] 00:00"
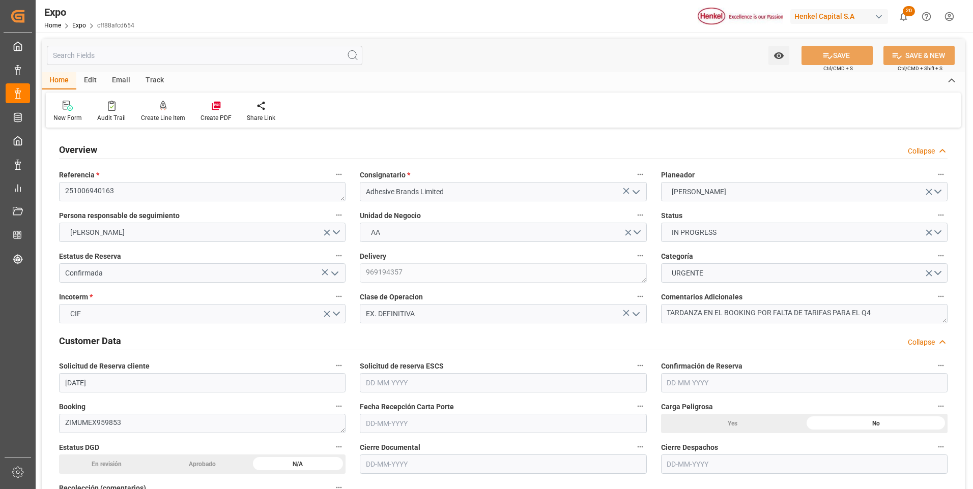
type input "[DATE] 14:52"
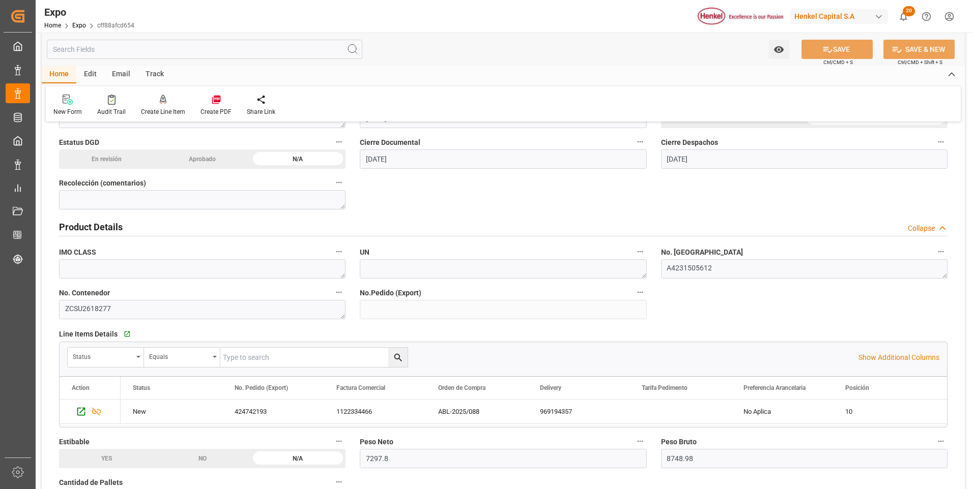
scroll to position [458, 0]
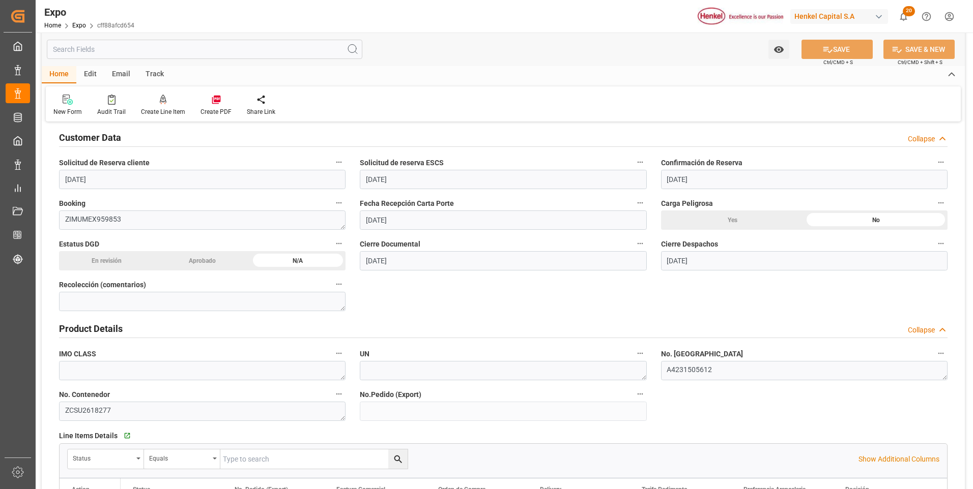
scroll to position [0, 0]
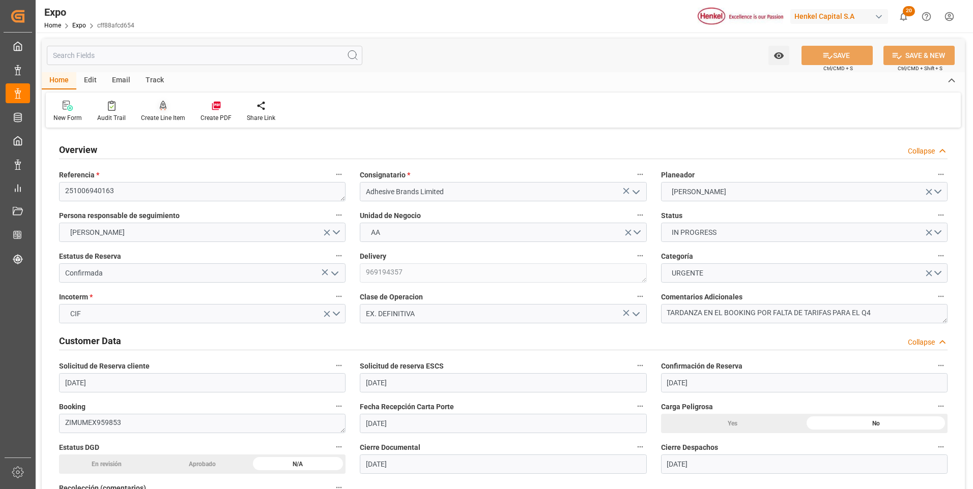
click at [160, 110] on icon at bounding box center [163, 106] width 7 height 10
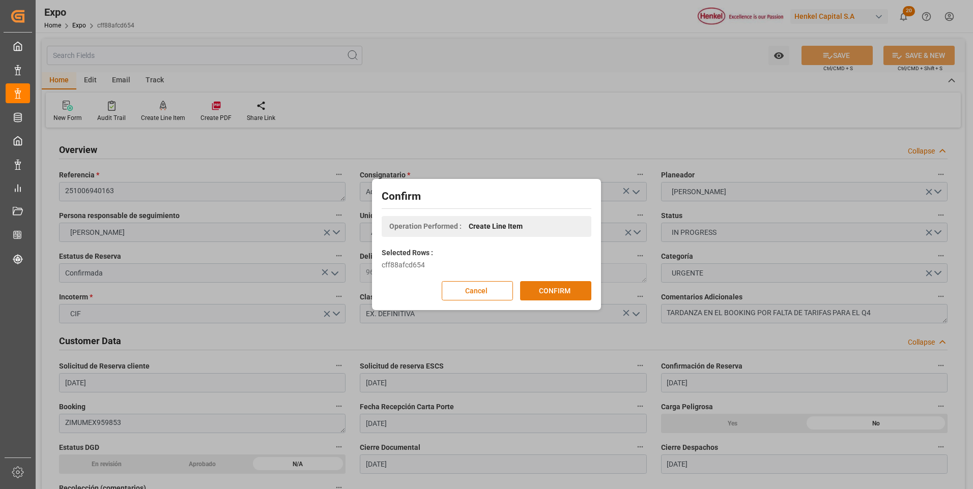
click at [556, 296] on button "CONFIRM" at bounding box center [555, 290] width 71 height 19
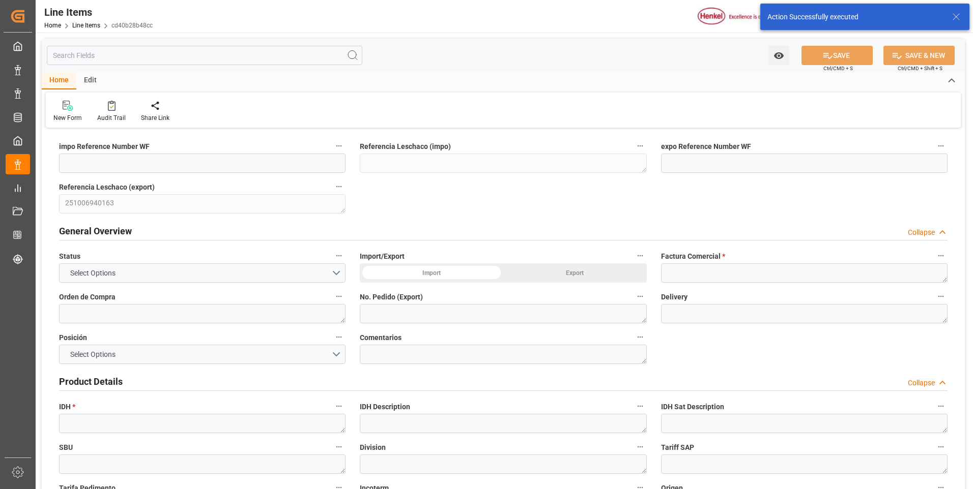
type input "01-10-2025 15:00"
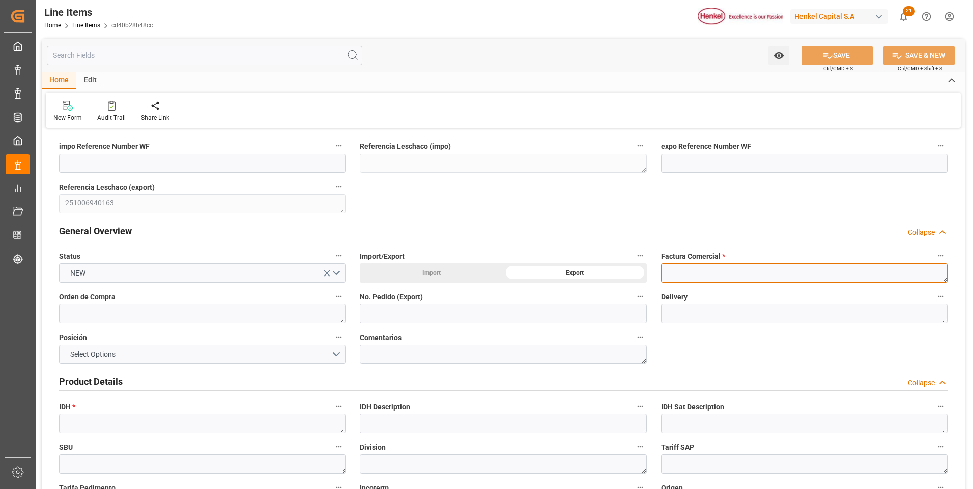
click at [693, 276] on textarea at bounding box center [804, 273] width 286 height 19
paste textarea "1122334467"
drag, startPoint x: 693, startPoint y: 276, endPoint x: 649, endPoint y: 307, distance: 54.2
type textarea "1122334467"
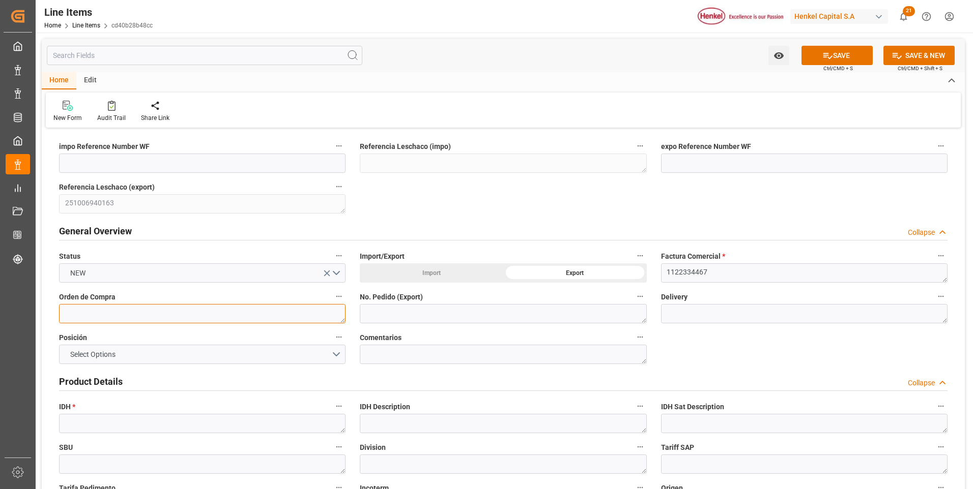
click at [183, 311] on textarea at bounding box center [202, 313] width 286 height 19
paste textarea "ABL-2025/093"
type textarea "ABL-2025/093"
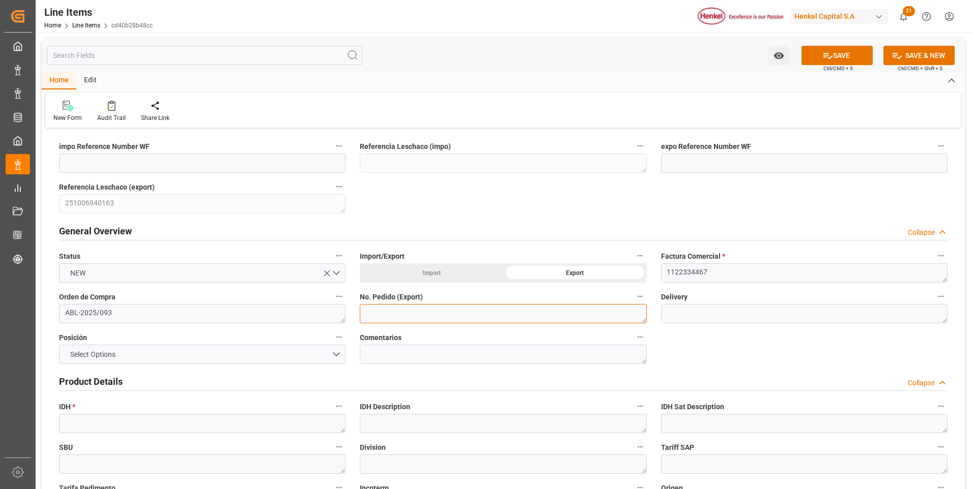
click at [375, 318] on textarea at bounding box center [503, 313] width 286 height 19
click at [425, 319] on textarea at bounding box center [503, 313] width 286 height 19
paste textarea "424991740"
type textarea "424991740"
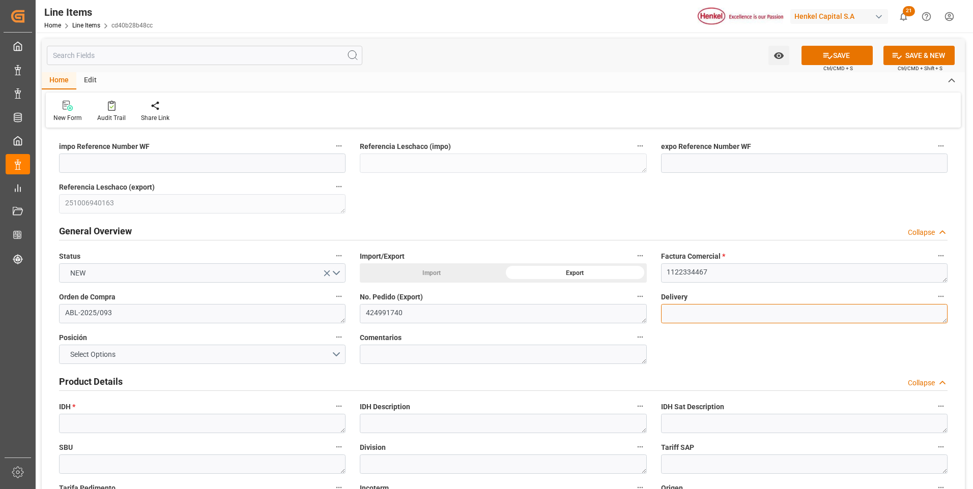
click at [716, 317] on textarea at bounding box center [804, 313] width 286 height 19
paste textarea "969194360"
type textarea "969194360"
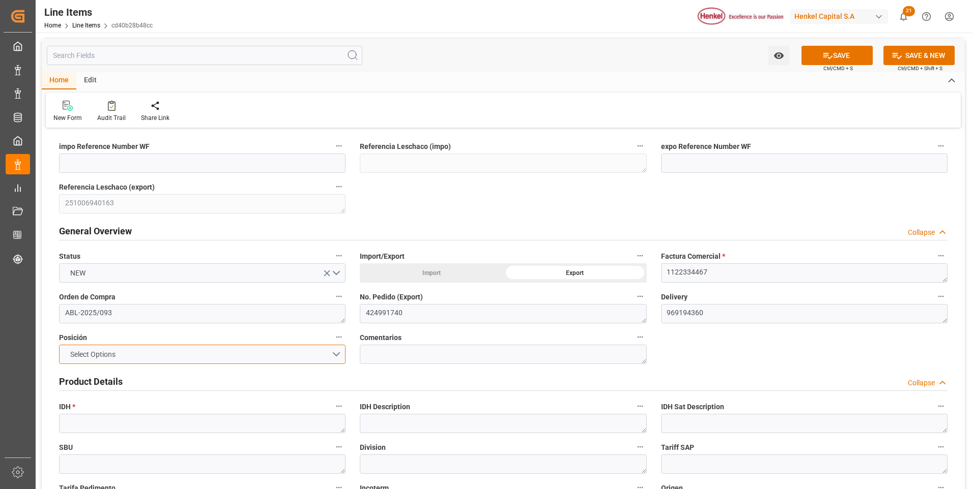
click at [337, 348] on button "Select Options" at bounding box center [202, 354] width 286 height 19
click at [337, 348] on div "Select Options" at bounding box center [202, 354] width 286 height 19
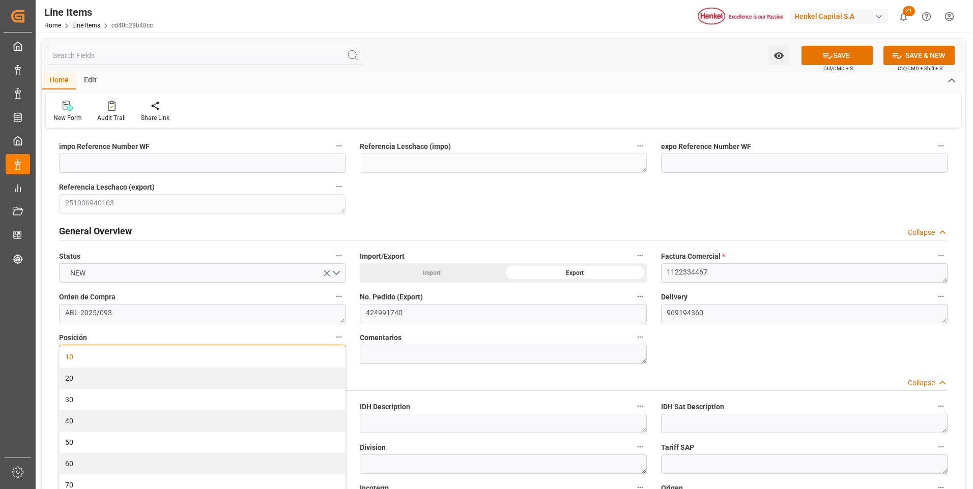
click at [230, 354] on div "10" at bounding box center [202, 356] width 285 height 21
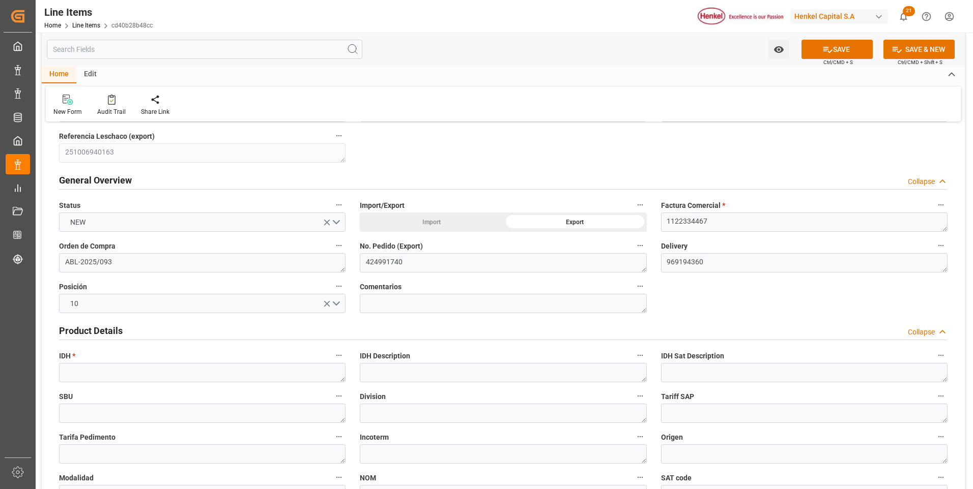
scroll to position [102, 0]
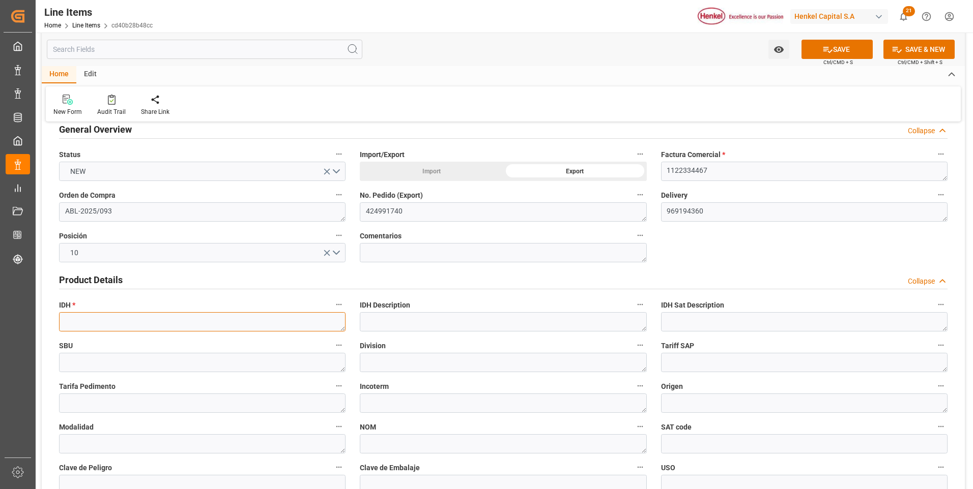
click at [151, 323] on textarea at bounding box center [202, 321] width 286 height 19
paste textarea "2503515"
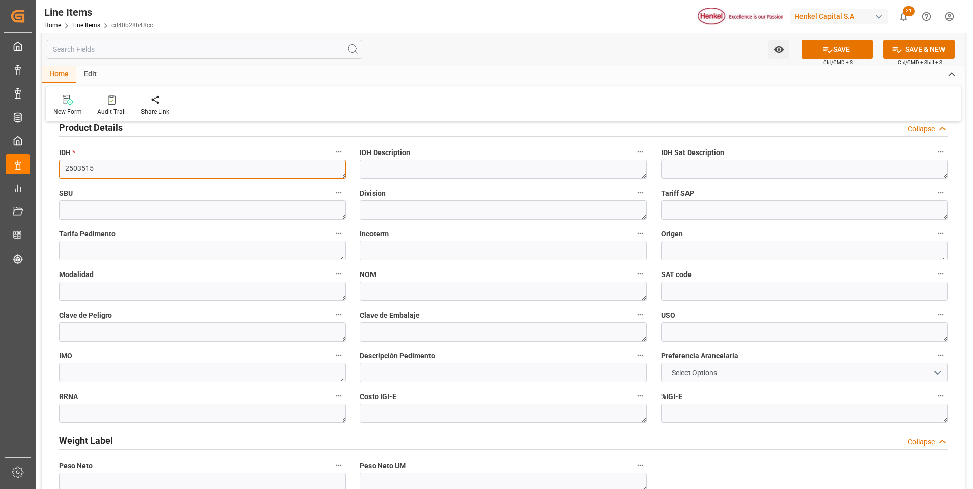
scroll to position [305, 0]
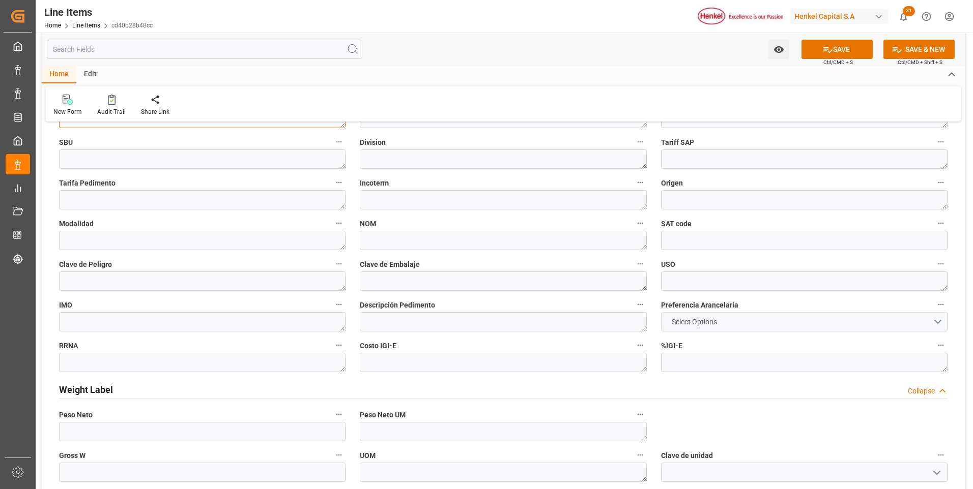
type textarea "2503515"
click at [691, 315] on button "Select Options" at bounding box center [804, 321] width 286 height 19
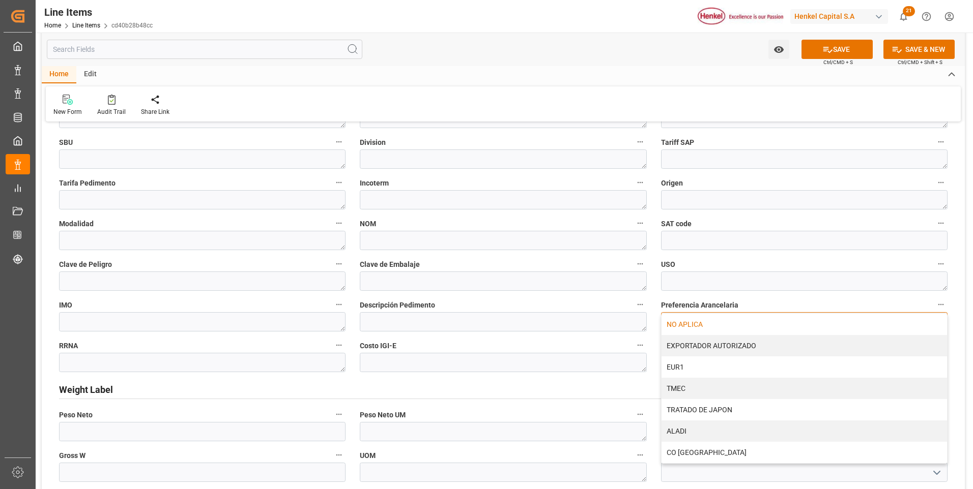
click at [690, 323] on div "NO APLICA" at bounding box center [803, 324] width 285 height 21
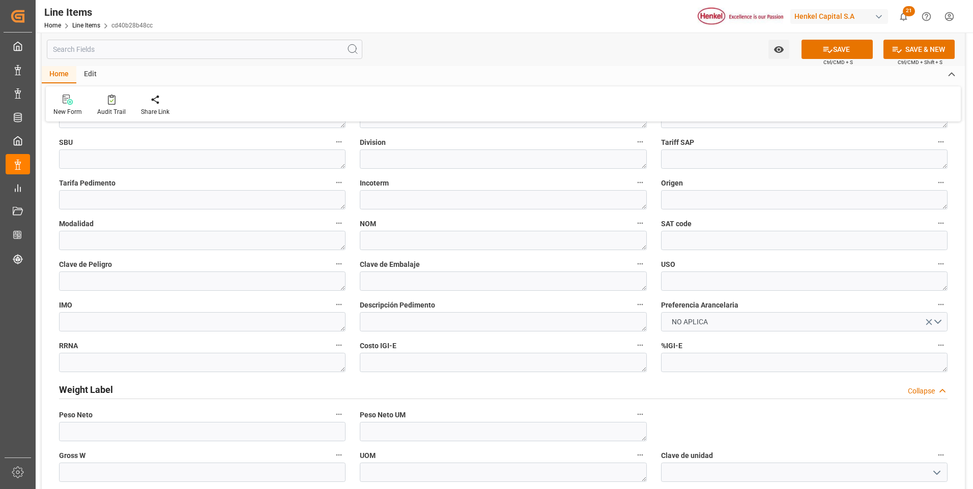
click at [691, 425] on div "impo Reference Number WF Referencia Leschaco (impo) expo Reference Number WF Re…" at bounding box center [503, 461] width 923 height 1271
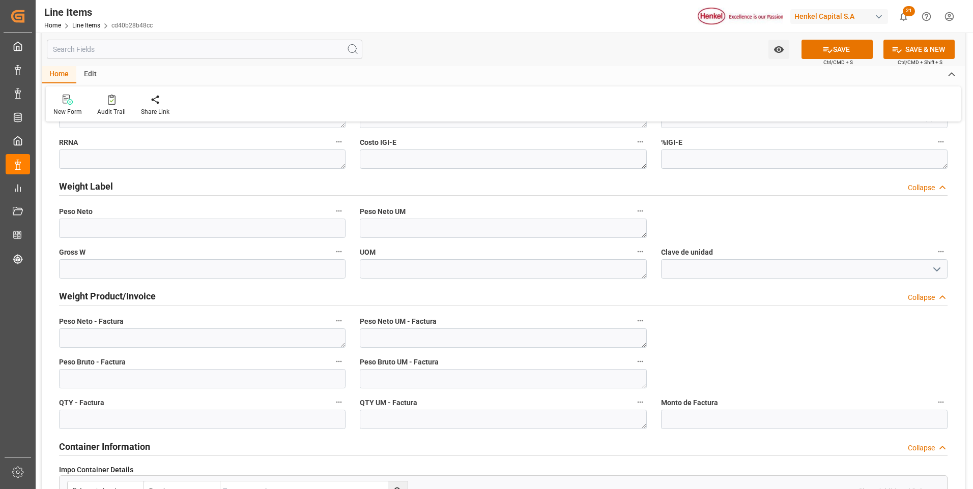
scroll to position [560, 0]
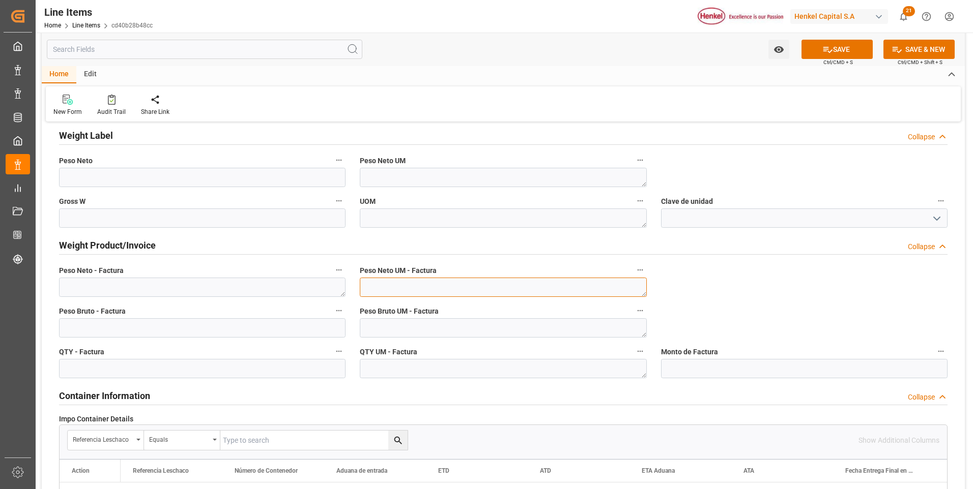
click at [535, 289] on textarea at bounding box center [503, 287] width 286 height 19
type textarea "KG"
click at [515, 329] on textarea at bounding box center [503, 327] width 286 height 19
type textarea "KG"
click at [506, 372] on textarea at bounding box center [503, 368] width 286 height 19
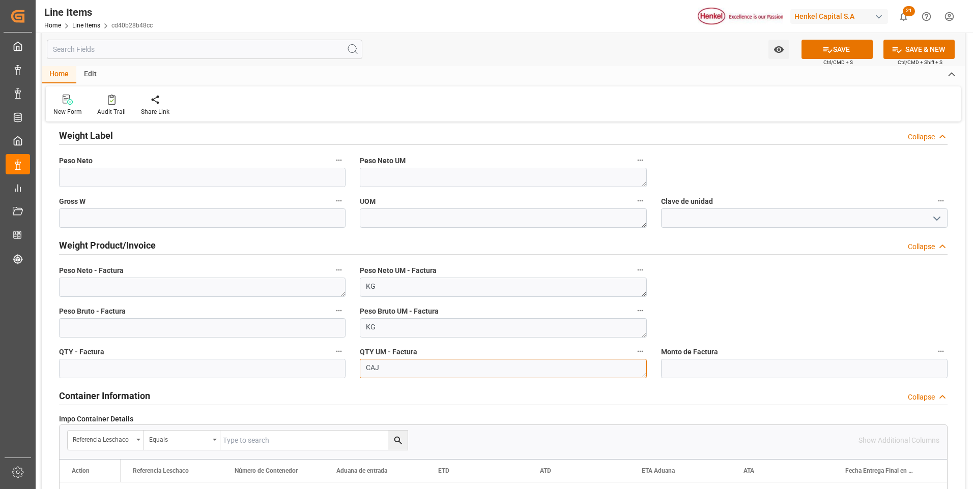
type textarea "CAJ"
click at [188, 292] on textarea at bounding box center [202, 287] width 286 height 19
paste textarea "540,000"
type textarea "540,000"
click at [186, 370] on input "text" at bounding box center [202, 368] width 286 height 19
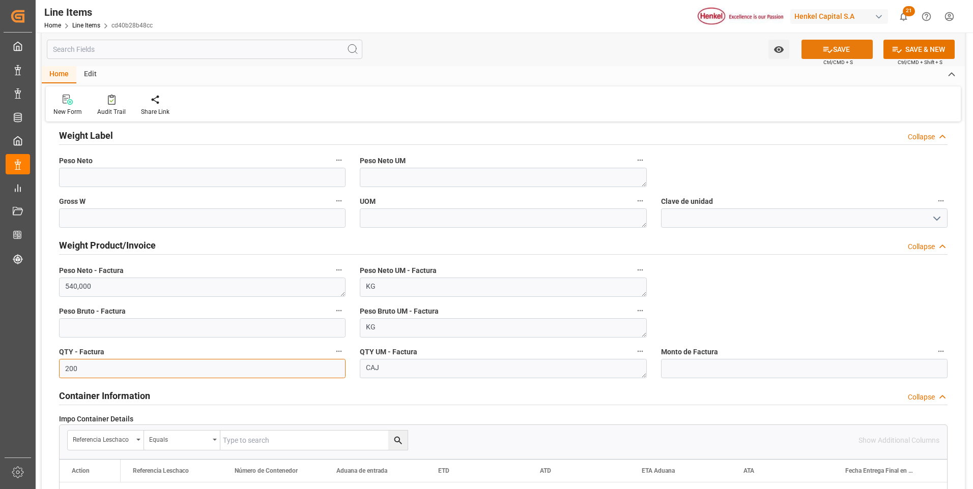
type input "200"
click at [810, 52] on button "SAVE" at bounding box center [836, 49] width 71 height 19
type textarea "ABL-2025/093"
type textarea "Pritt LG Washable Jam 225g NF"
type textarea "ACC"
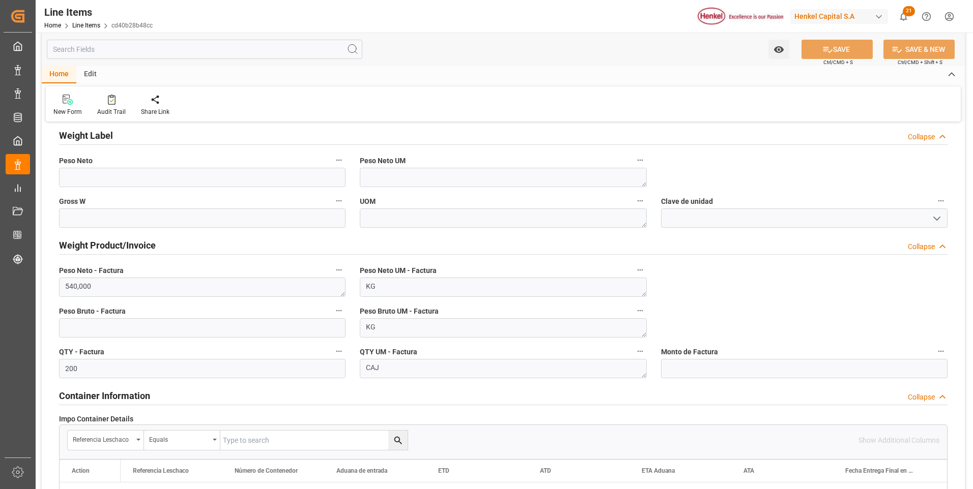
type textarea "3506109901"
type input "31201600"
type textarea "4G"
type textarea "CON"
click at [195, 328] on input "text" at bounding box center [202, 327] width 286 height 19
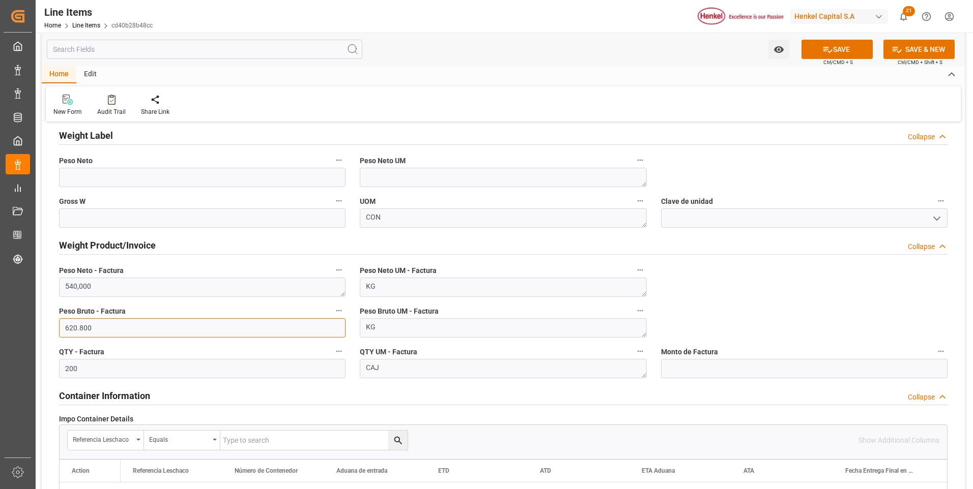
type input "620.800"
click at [695, 373] on input "text" at bounding box center [804, 368] width 286 height 19
type input "2236"
click at [774, 292] on div "impo Reference Number WF Referencia Leschaco (impo) expo Reference Number WF Re…" at bounding box center [503, 206] width 923 height 1271
click at [819, 50] on button "SAVE" at bounding box center [836, 49] width 71 height 19
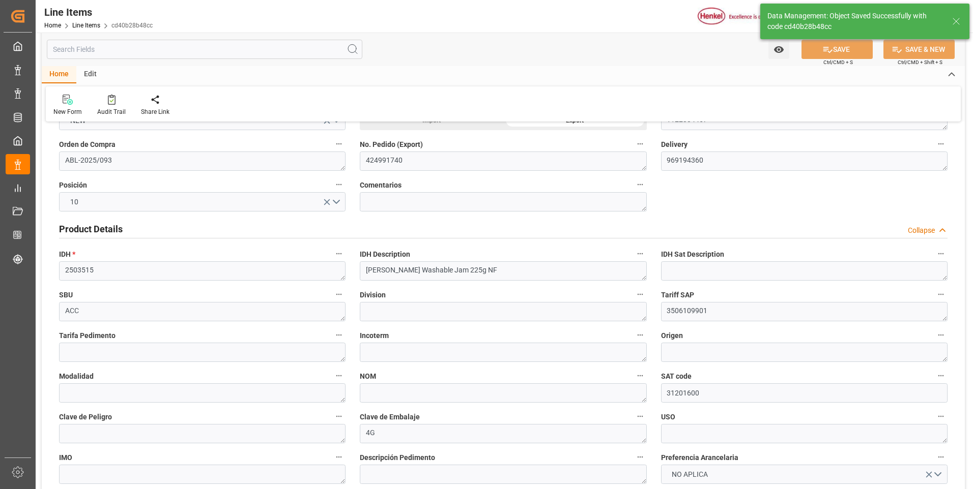
scroll to position [0, 0]
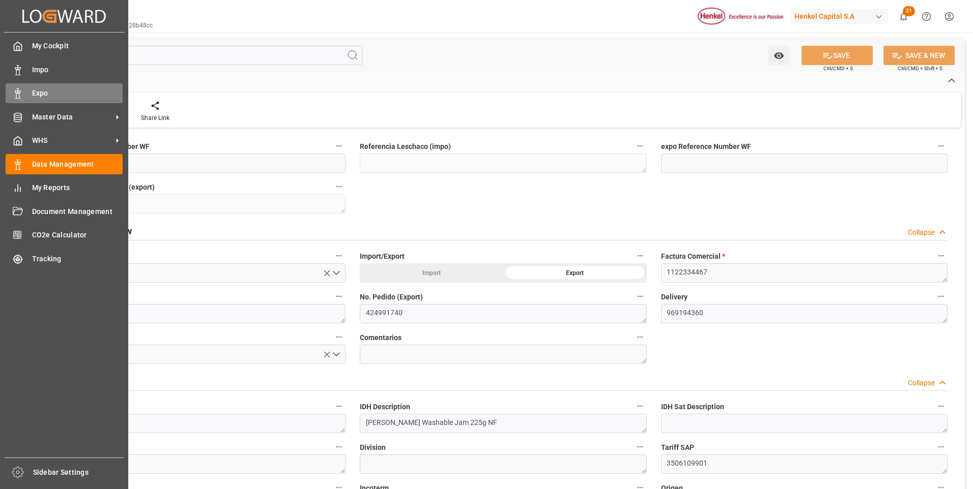
click at [19, 92] on icon at bounding box center [18, 94] width 10 height 10
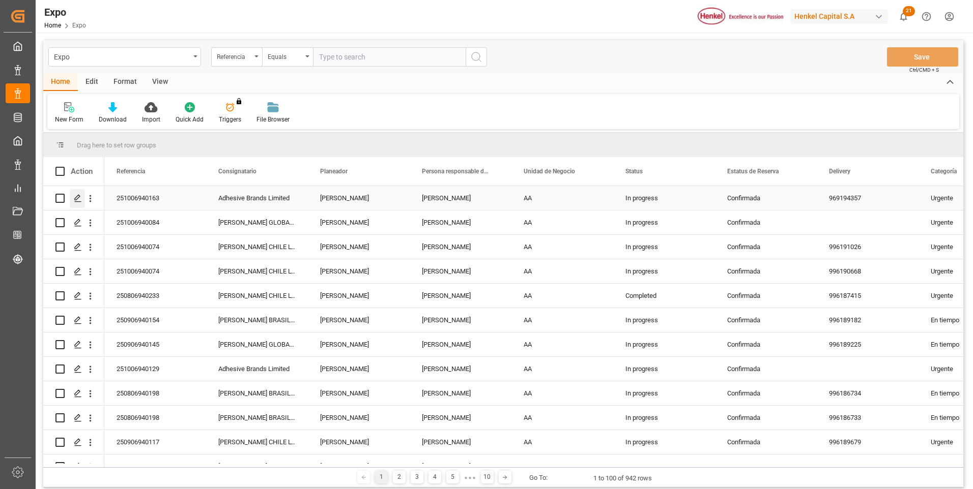
click at [76, 198] on icon "Press SPACE to select this row." at bounding box center [78, 198] width 8 height 8
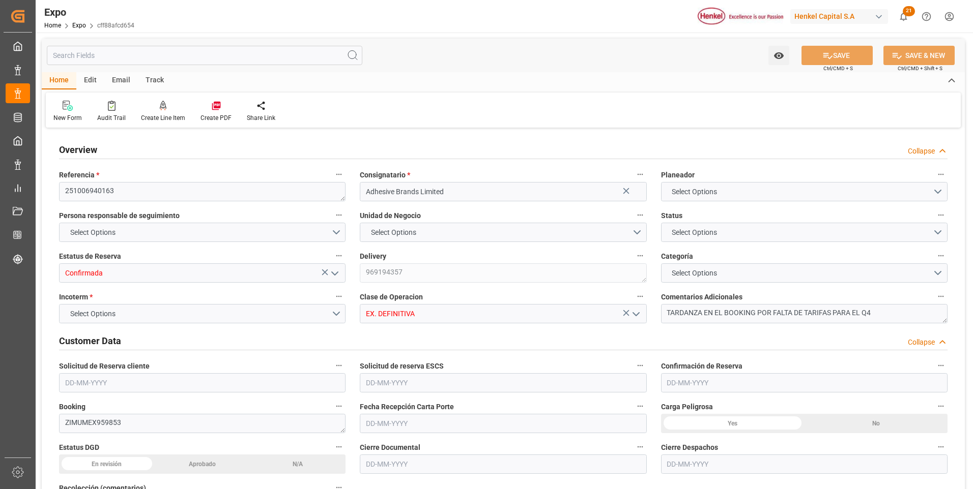
type input "7297.8"
type input "8748.98"
type input "20"
type input "9406922"
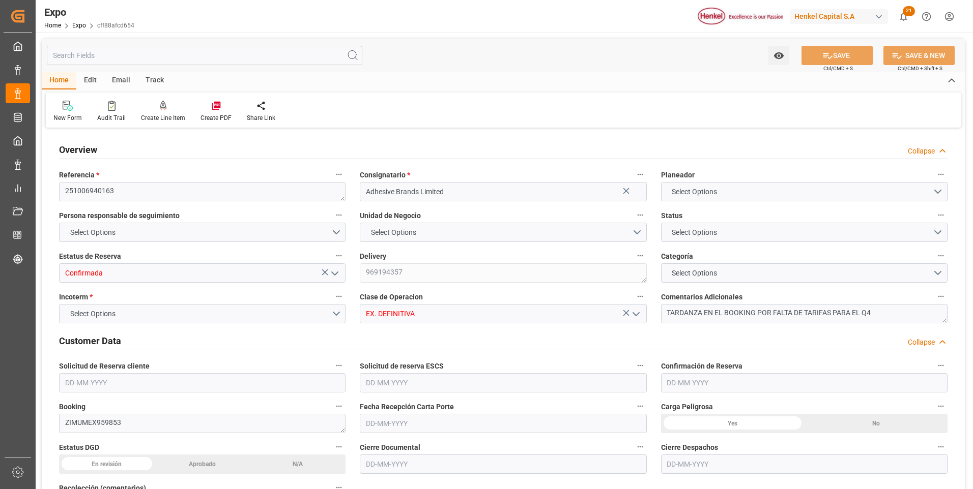
type input "MXVER"
type input "JMKIN"
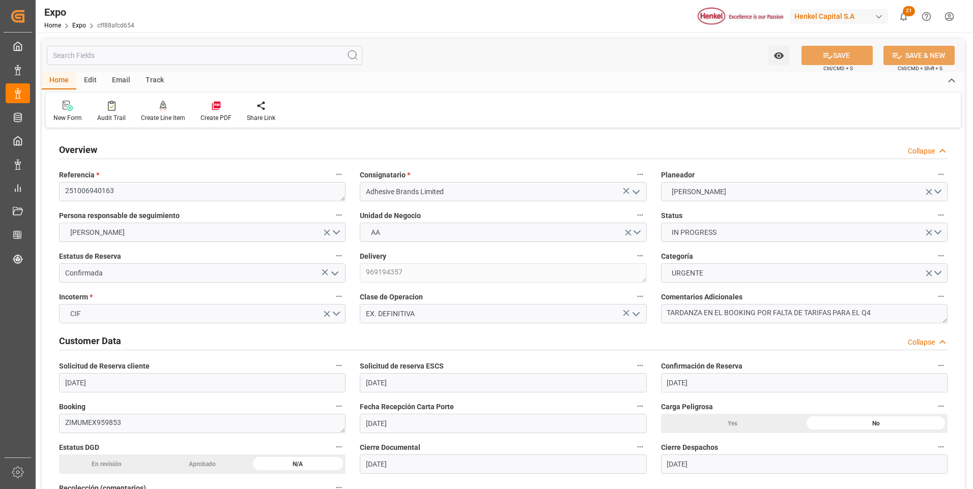
type input "[DATE]"
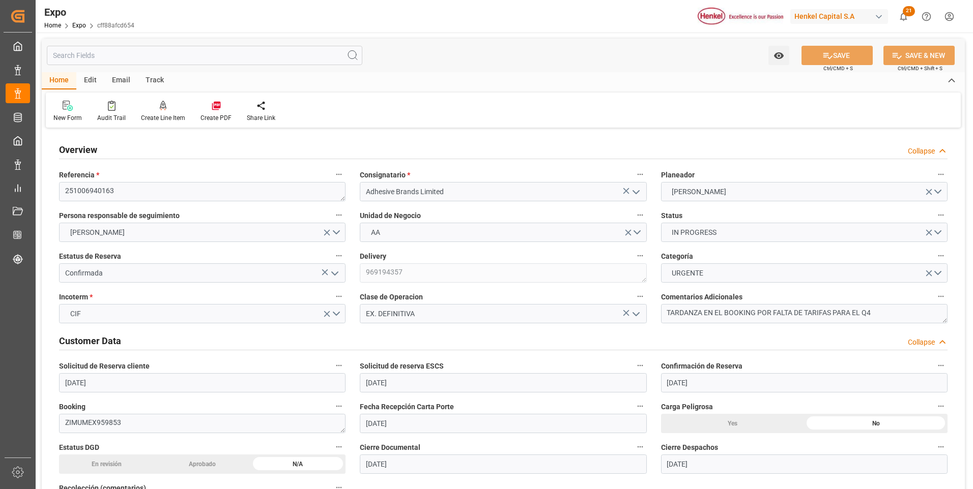
type input "[DATE]"
type input "[DATE] 00:00"
type input "[DATE]"
type input "[DATE] 00:00"
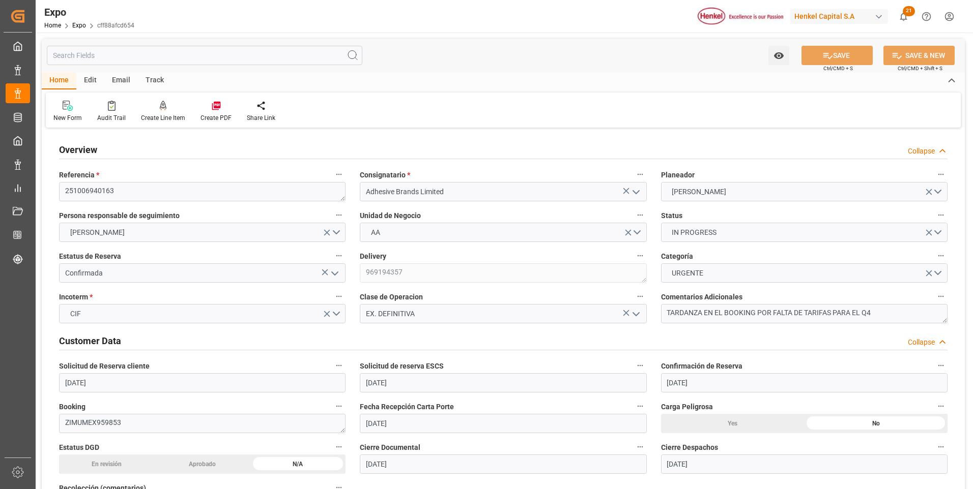
type input "[DATE]"
type input "[DATE] 00:00"
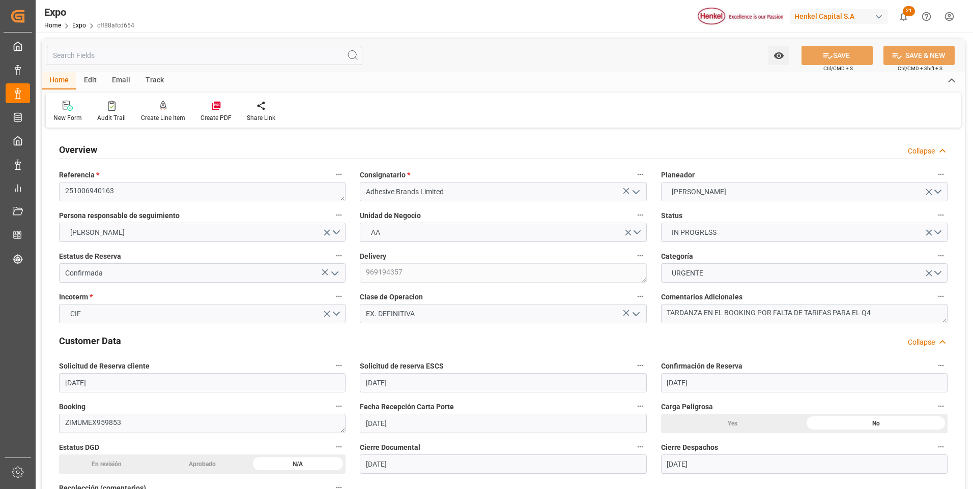
type input "[DATE] 14:52"
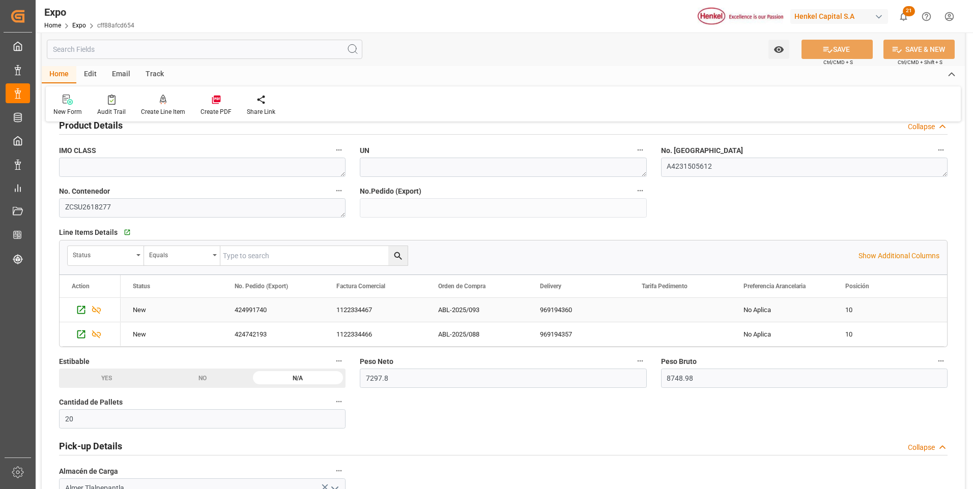
scroll to position [509, 0]
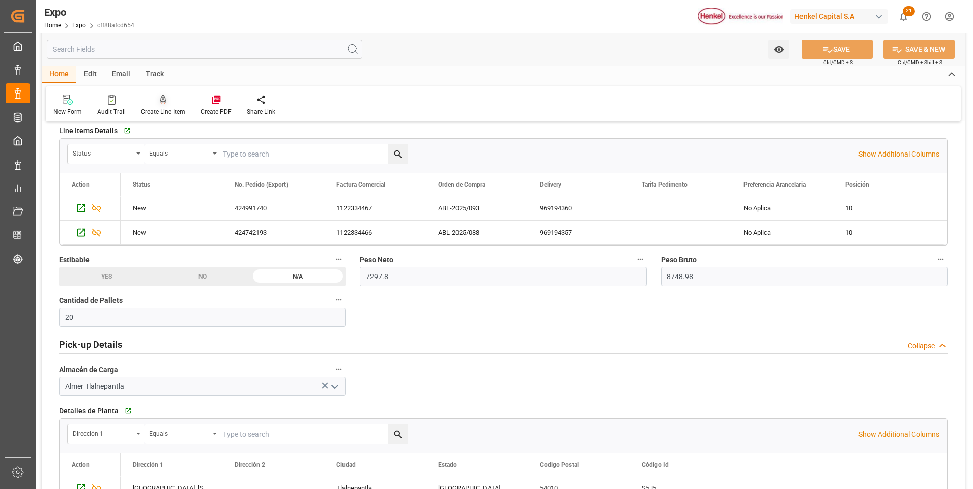
click at [152, 99] on div at bounding box center [163, 99] width 44 height 11
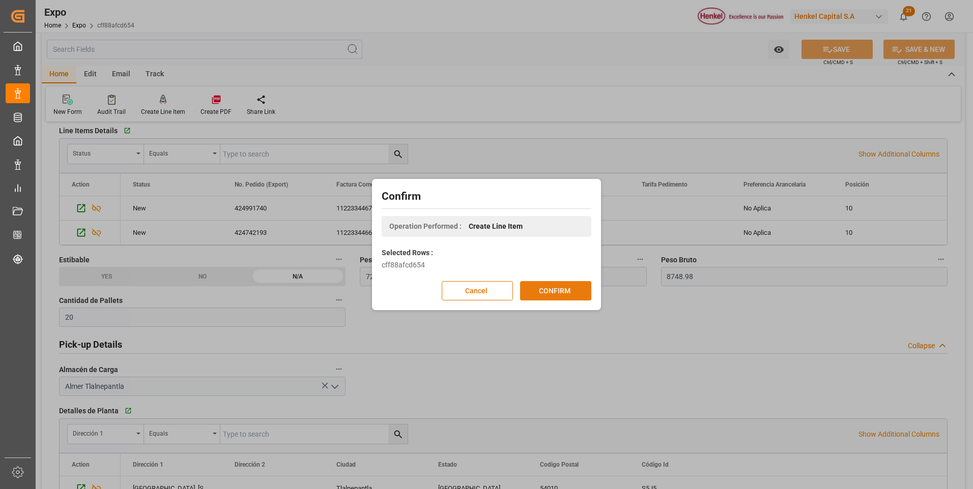
click at [555, 289] on button "CONFIRM" at bounding box center [555, 290] width 71 height 19
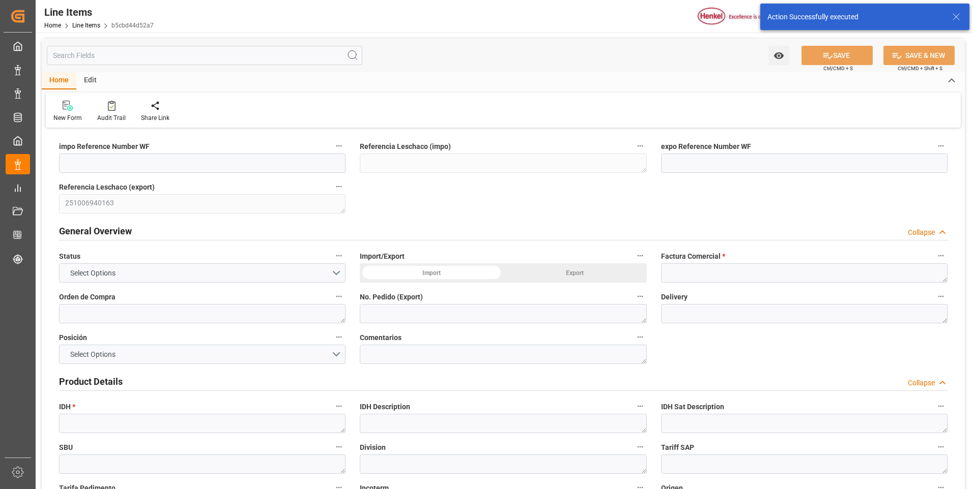
type input "[DATE] 15:03"
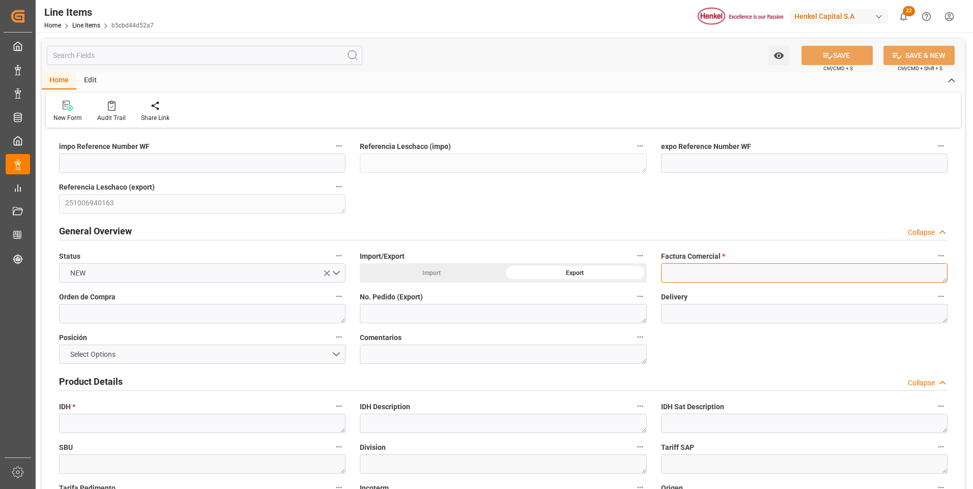
click at [673, 273] on textarea at bounding box center [804, 273] width 286 height 19
paste textarea "1122334468"
type textarea "1122334468"
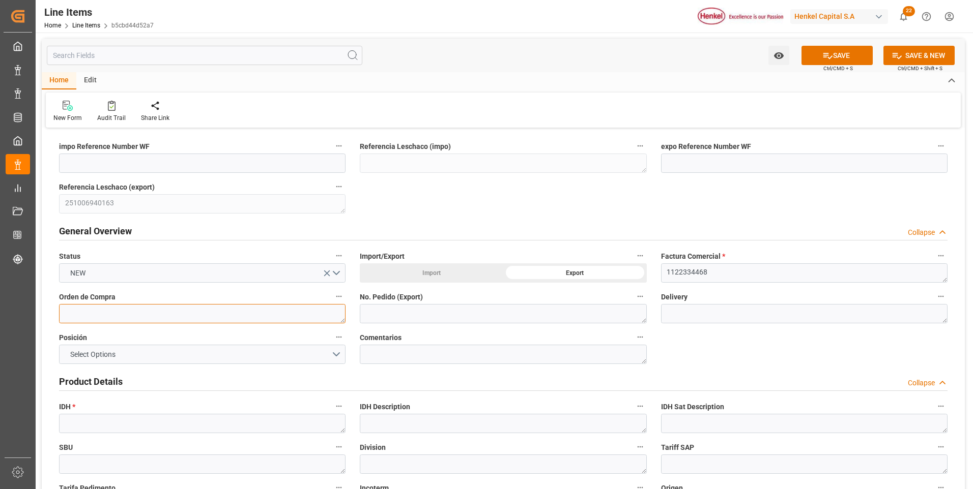
click at [149, 317] on textarea at bounding box center [202, 313] width 286 height 19
paste textarea "ABL-2025/092b"
type textarea "ABL-2025/092b"
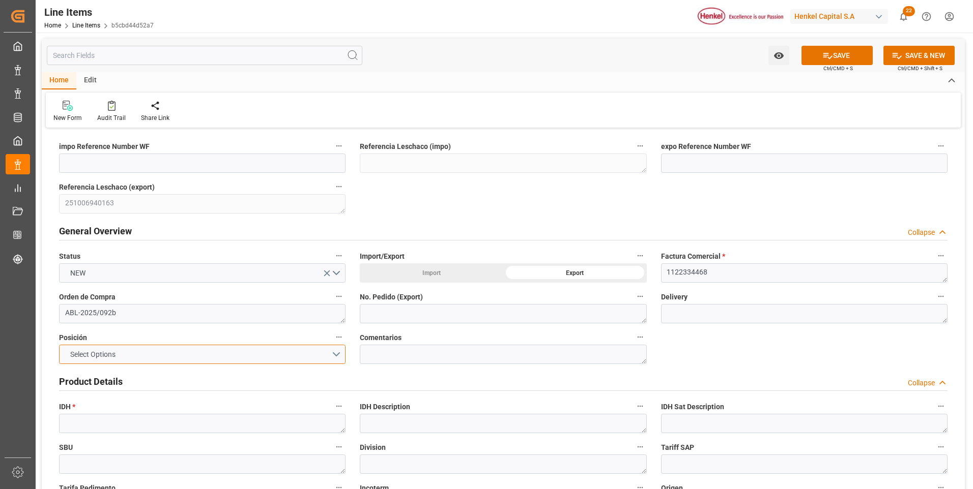
click at [307, 358] on button "Select Options" at bounding box center [202, 354] width 286 height 19
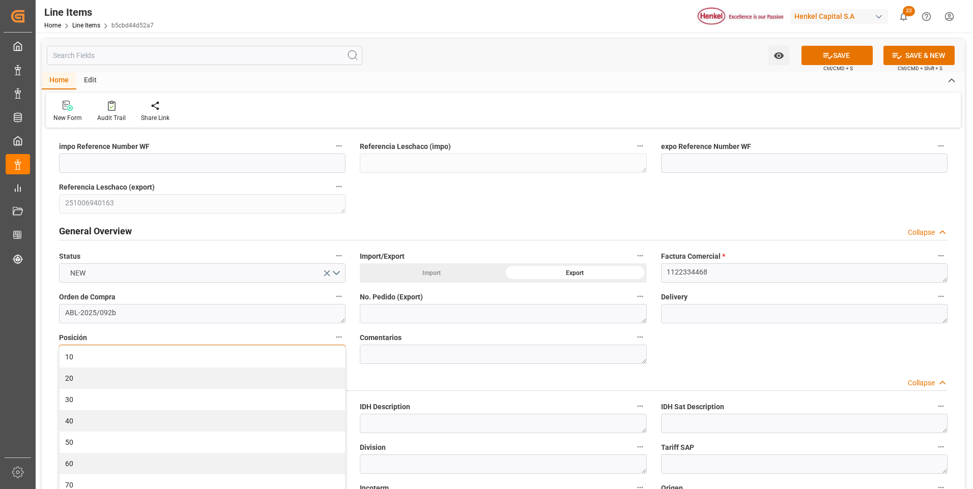
click at [307, 358] on div "10" at bounding box center [202, 356] width 285 height 21
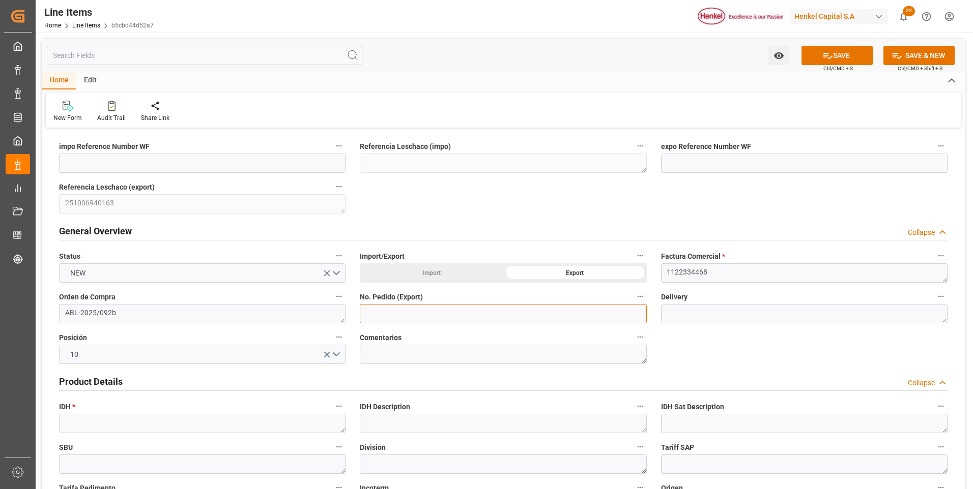
click at [432, 312] on textarea at bounding box center [503, 313] width 286 height 19
paste textarea "424991760"
type textarea "424991760"
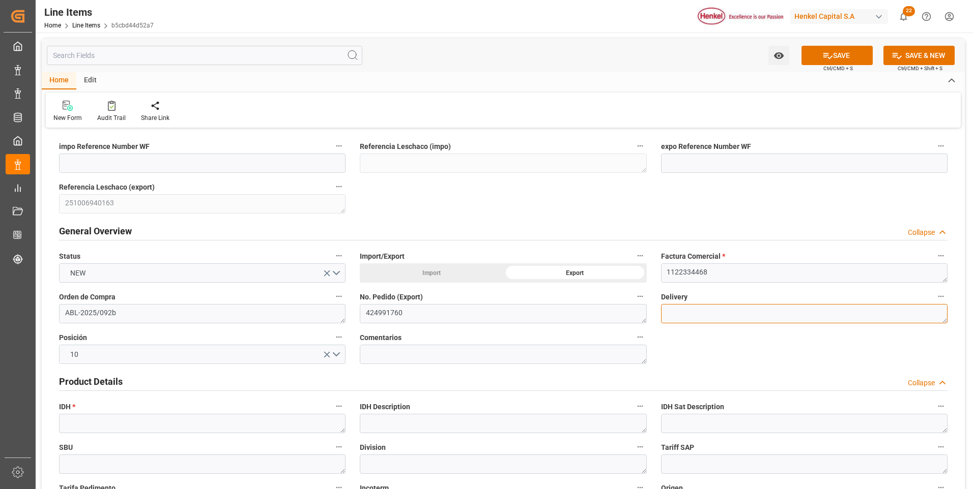
click at [708, 315] on textarea at bounding box center [804, 313] width 286 height 19
paste textarea "969230599"
type textarea "969230599"
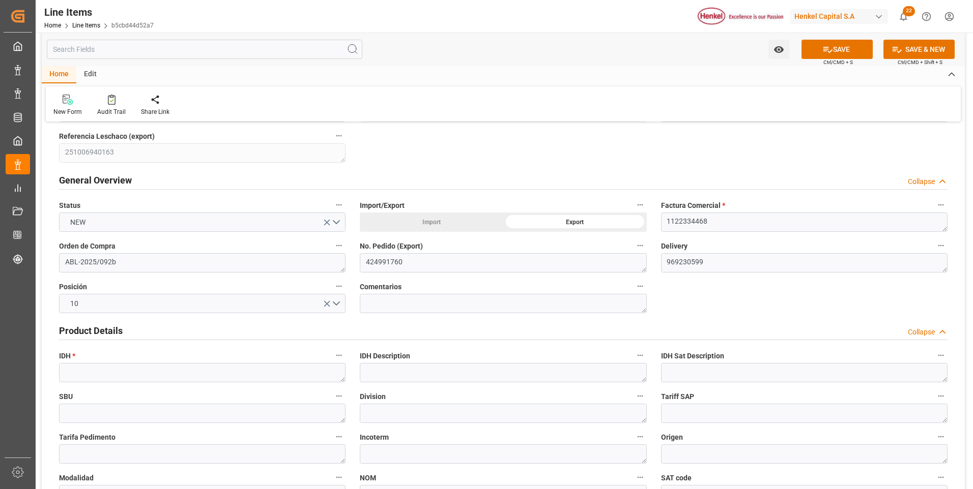
scroll to position [102, 0]
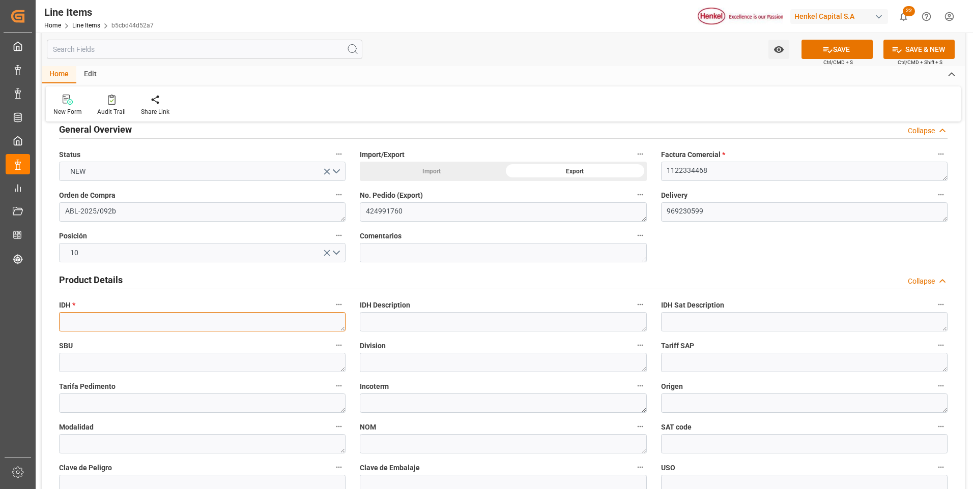
click at [200, 326] on textarea at bounding box center [202, 321] width 286 height 19
paste textarea "2761913"
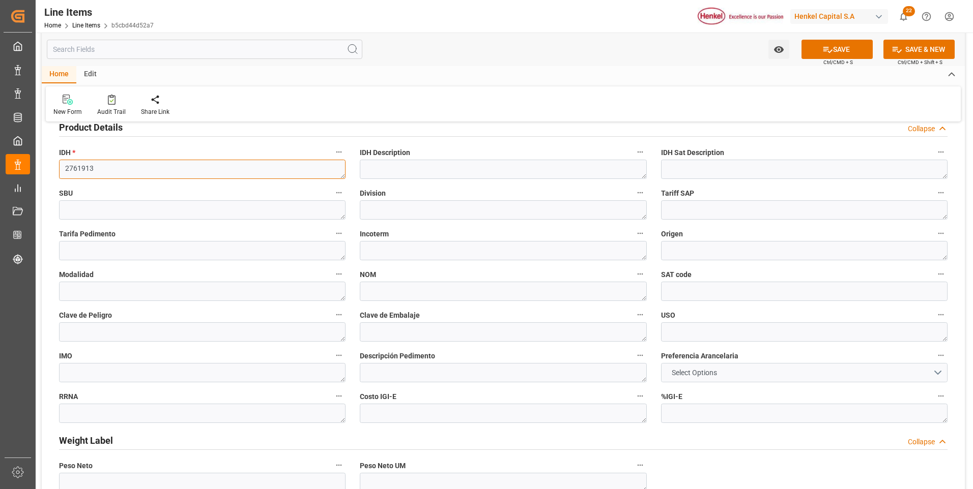
type textarea "2761913"
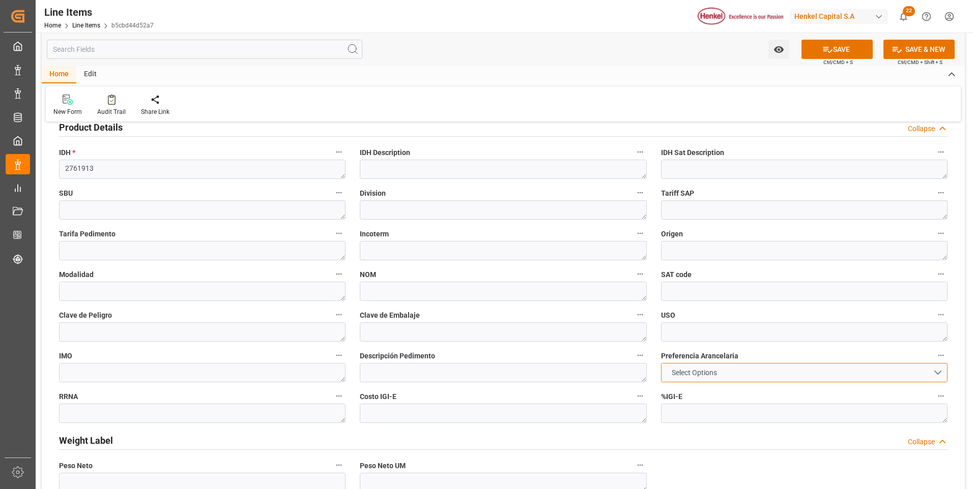
click at [686, 376] on span "Select Options" at bounding box center [693, 373] width 55 height 11
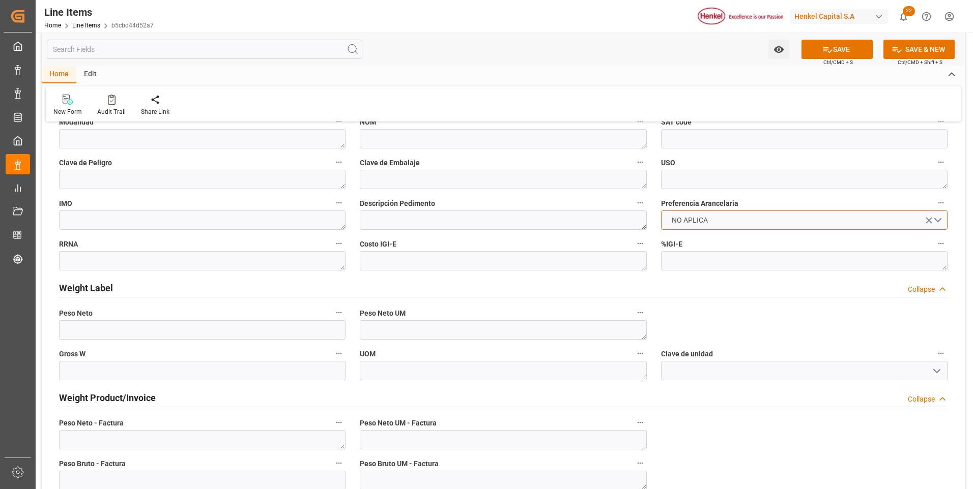
scroll to position [560, 0]
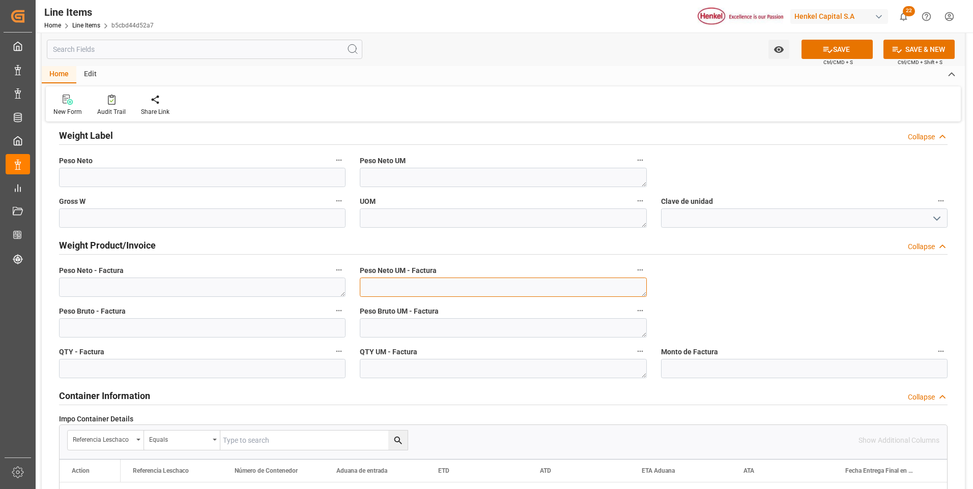
click at [534, 294] on textarea at bounding box center [503, 287] width 286 height 19
type textarea "KG"
click at [512, 333] on textarea at bounding box center [503, 327] width 286 height 19
type textarea "KG"
click at [486, 372] on textarea "K" at bounding box center [503, 368] width 286 height 19
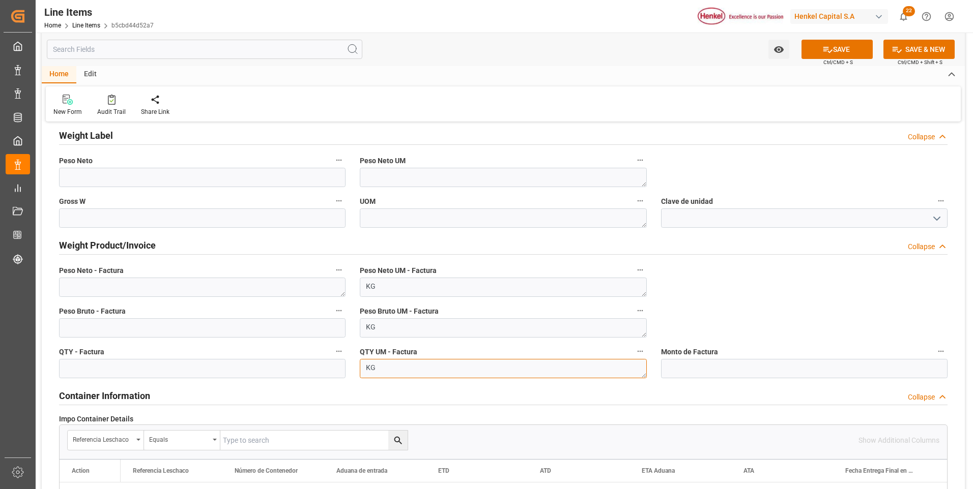
type textarea "K"
type textarea "CAJ"
click at [183, 283] on textarea at bounding box center [202, 287] width 286 height 19
paste textarea "3.691,440"
type textarea "3.691,440"
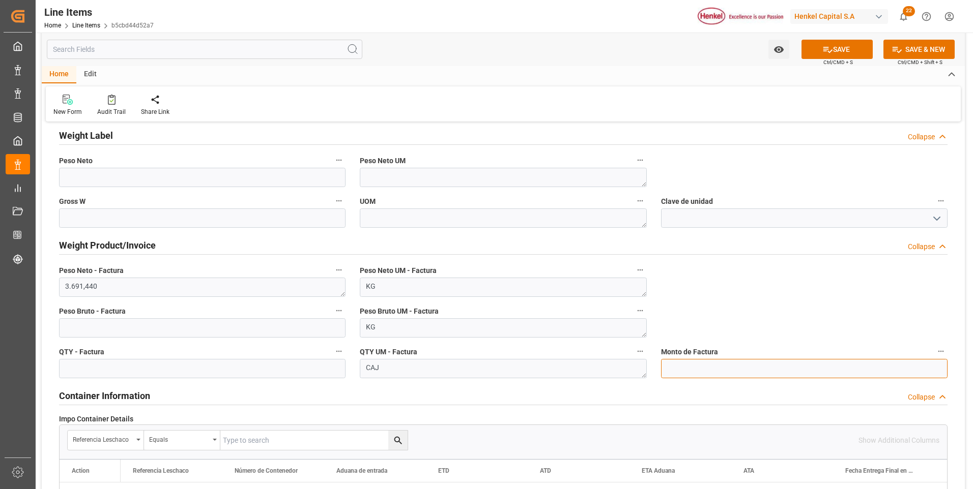
click at [673, 369] on input "text" at bounding box center [804, 368] width 286 height 19
type input "21131.37"
click at [809, 45] on button "SAVE" at bounding box center [836, 49] width 71 height 19
type textarea "Pattex PVA Waterproof 110g"
type textarea "ACC"
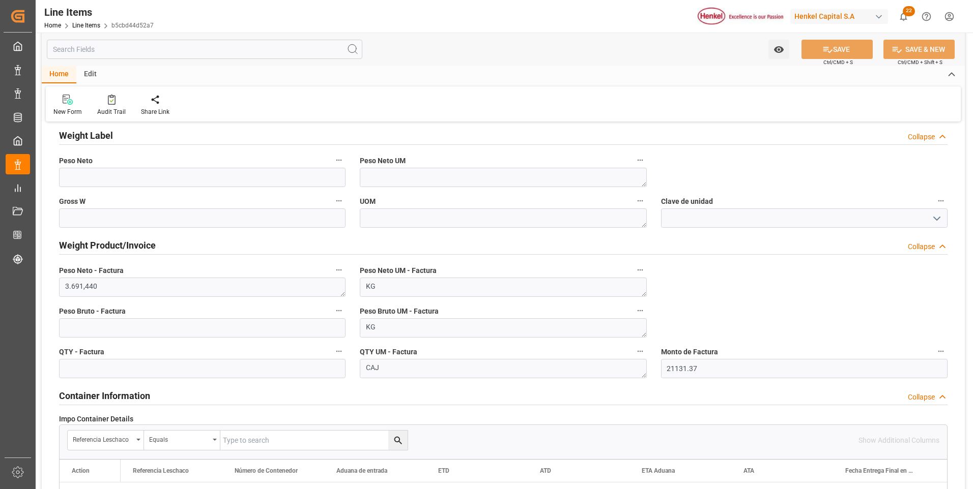
type textarea "3506109999"
type input "31201600"
type textarea "4G"
type textarea "CON"
click at [248, 331] on input "text" at bounding box center [202, 327] width 286 height 19
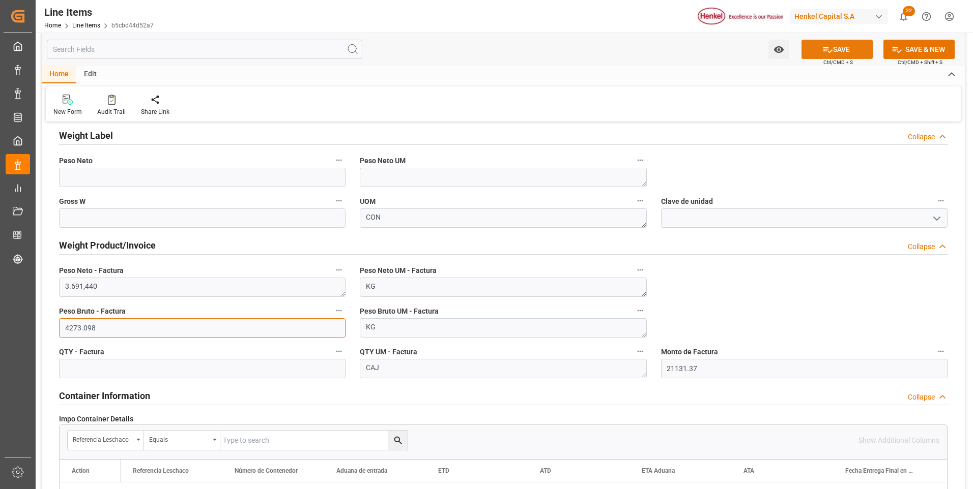
type input "4273.098"
click at [834, 52] on button "SAVE" at bounding box center [836, 49] width 71 height 19
click at [284, 365] on input "text" at bounding box center [202, 368] width 286 height 19
type input "1647"
click at [786, 284] on div "impo Reference Number WF Referencia Leschaco (impo) expo Reference Number WF Re…" at bounding box center [503, 206] width 923 height 1271
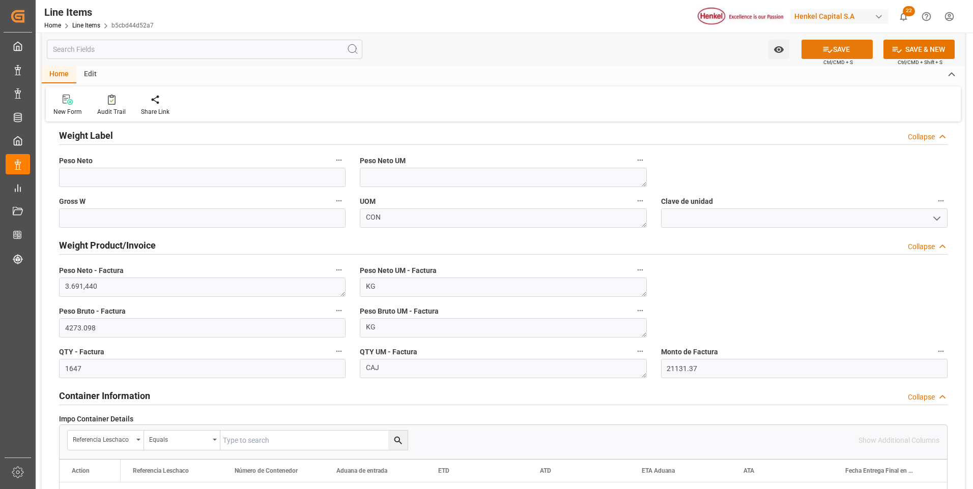
click at [830, 52] on icon at bounding box center [827, 49] width 11 height 11
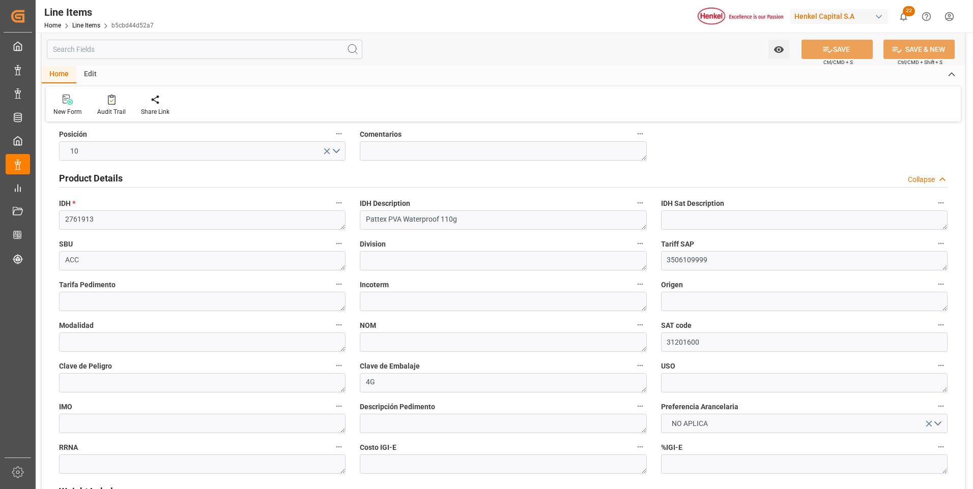
scroll to position [0, 0]
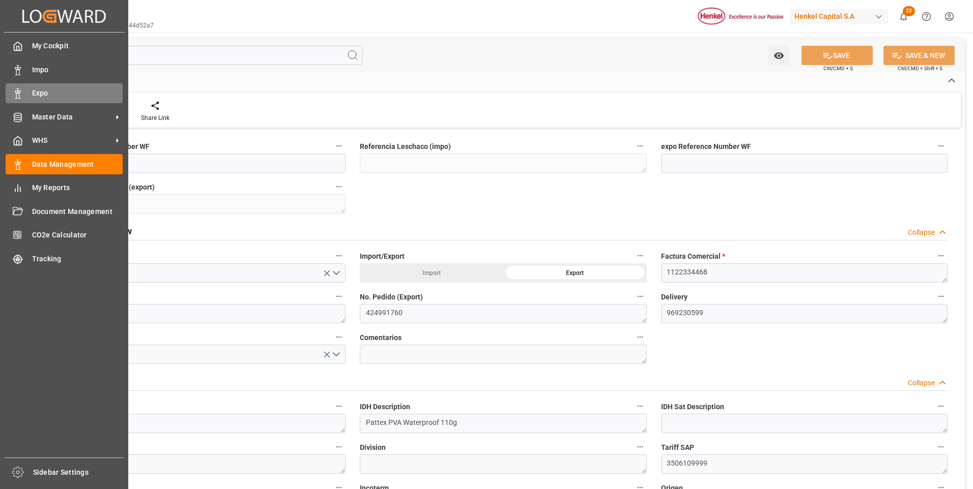
click at [23, 93] on div "Expo Expo" at bounding box center [64, 93] width 117 height 20
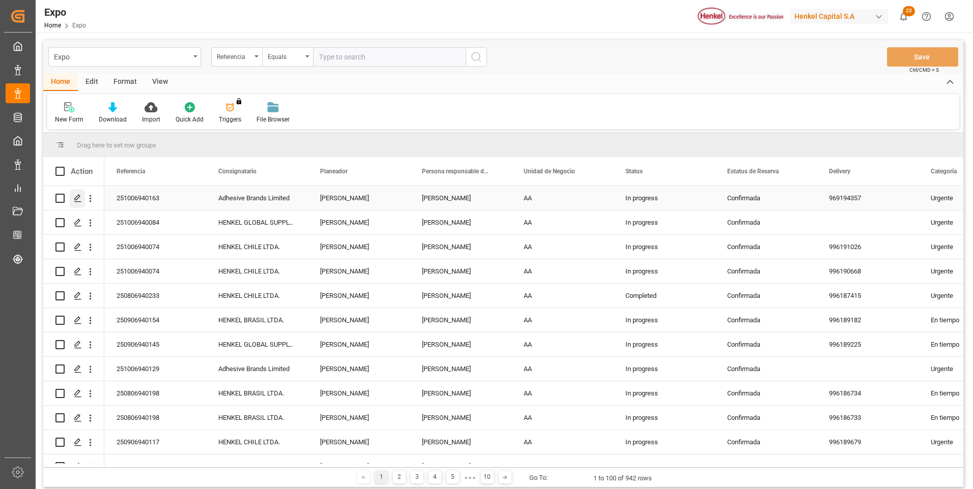
click at [77, 196] on icon "Press SPACE to select this row." at bounding box center [78, 198] width 8 height 8
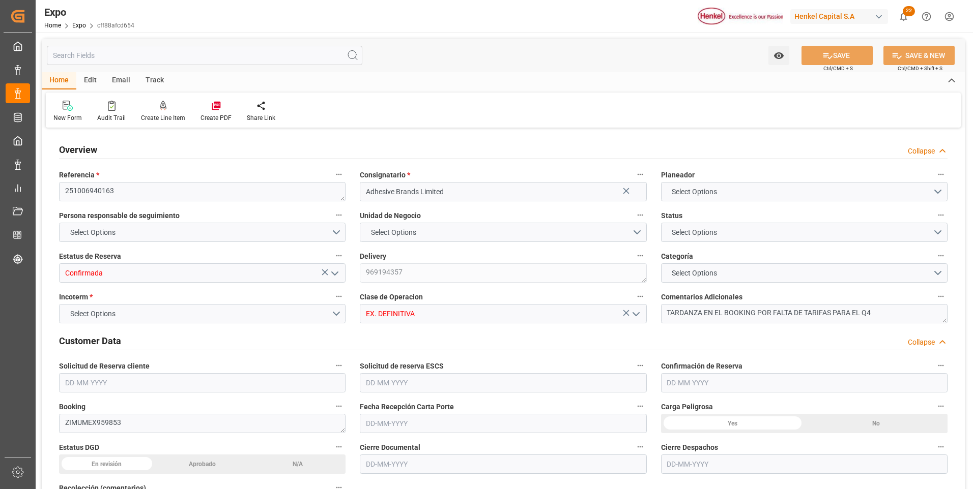
type input "7297.8"
type input "8748.98"
type input "20"
type input "9406922"
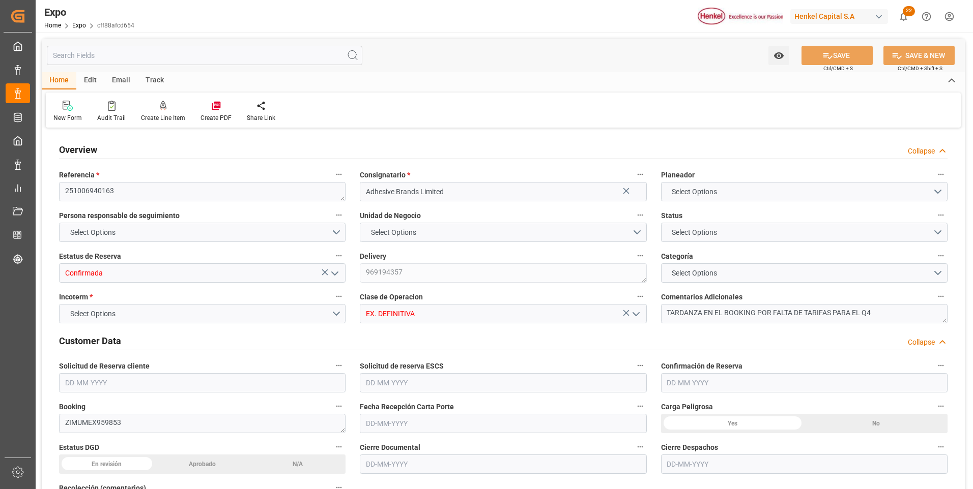
type input "MXVER"
type input "JMKIN"
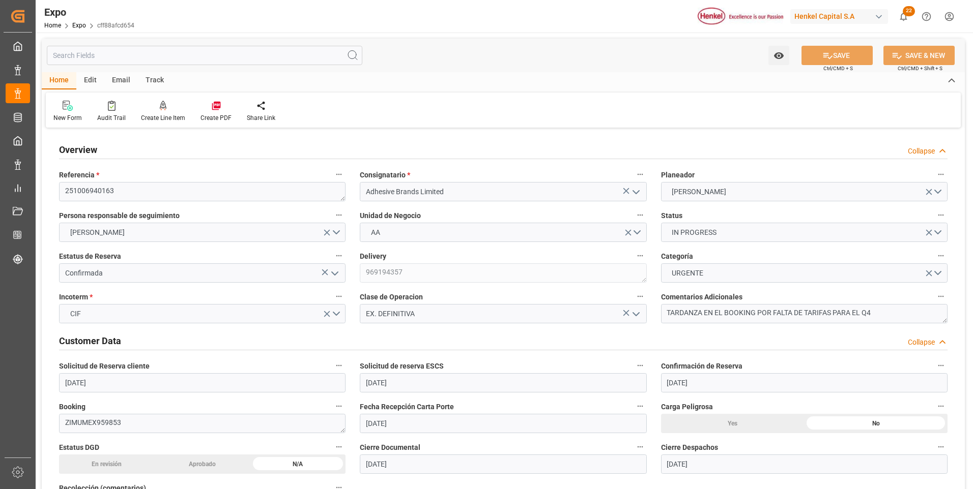
type input "[DATE]"
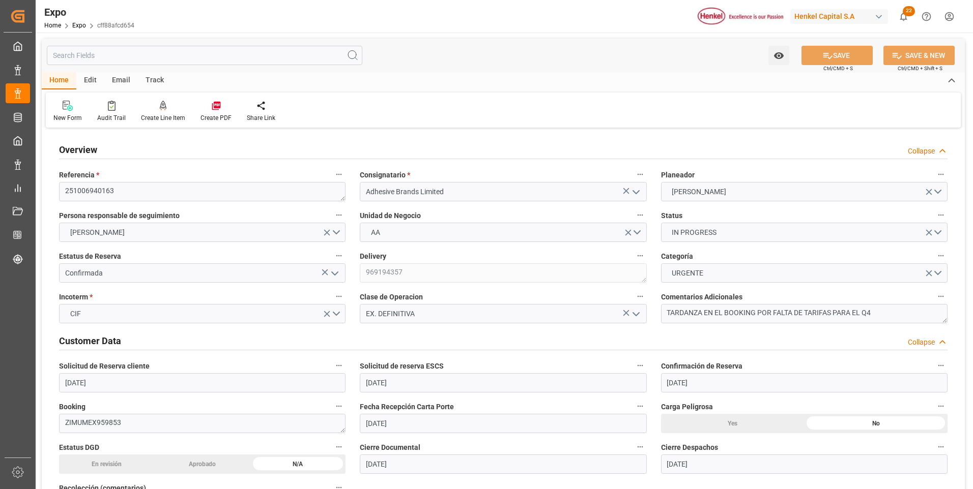
type input "[DATE]"
type input "[DATE] 00:00"
type input "[DATE]"
type input "[DATE] 00:00"
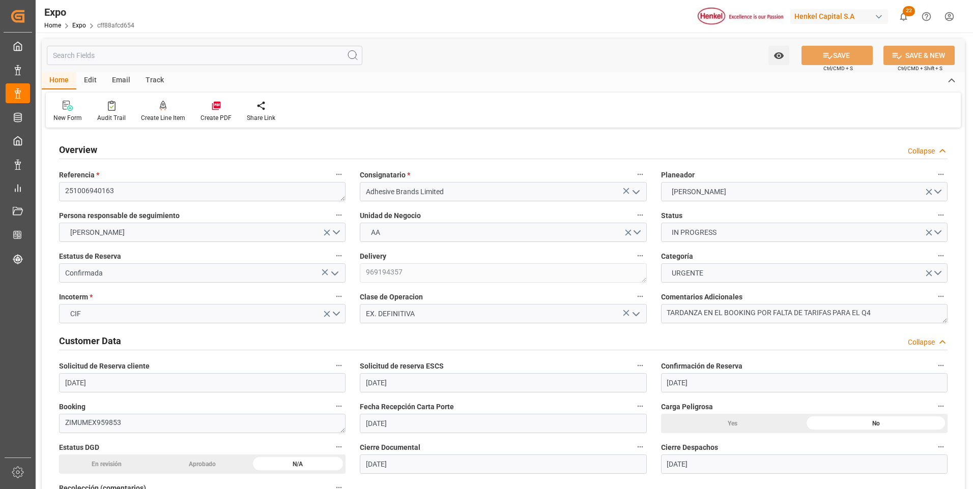
type input "[DATE]"
type input "[DATE] 00:00"
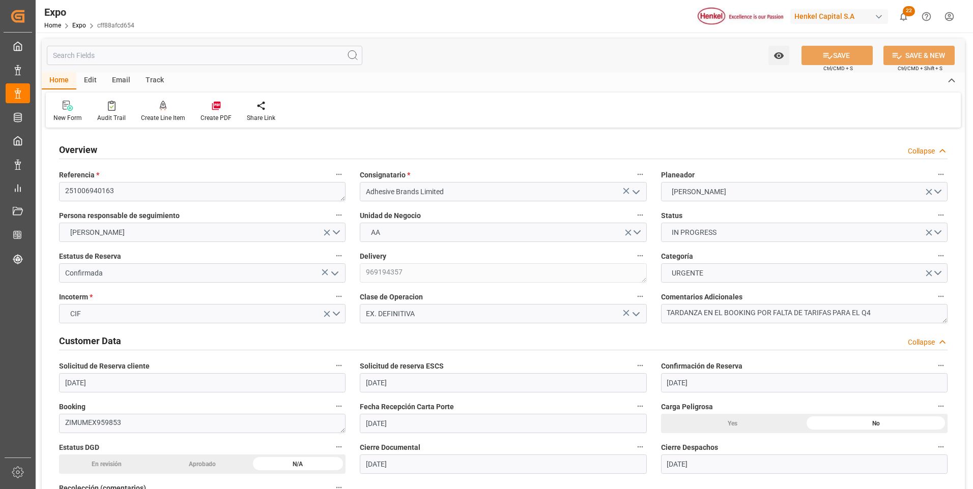
type input "[DATE] 14:52"
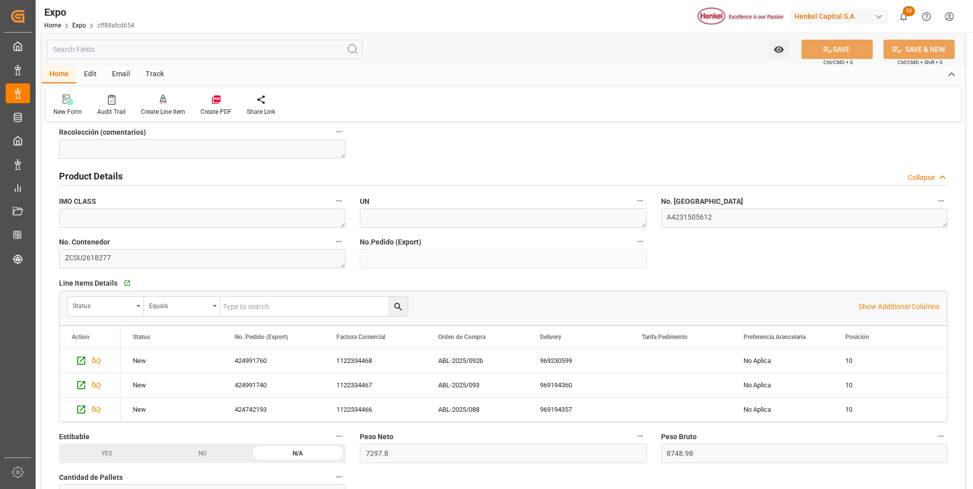
scroll to position [407, 0]
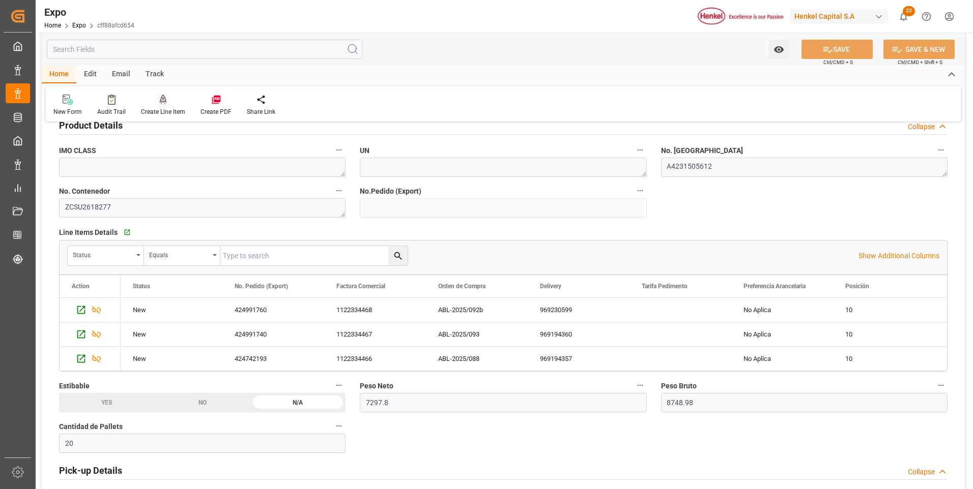
click at [161, 99] on icon at bounding box center [163, 99] width 7 height 9
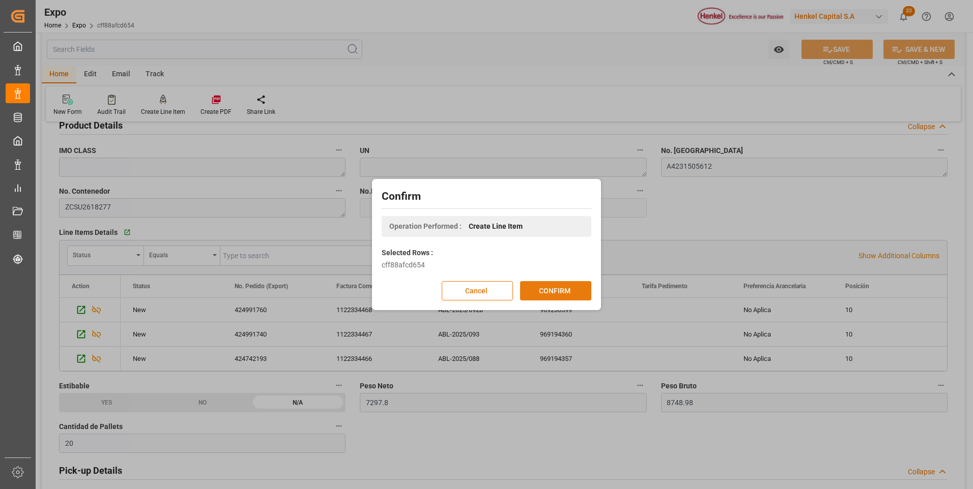
click at [540, 289] on button "CONFIRM" at bounding box center [555, 290] width 71 height 19
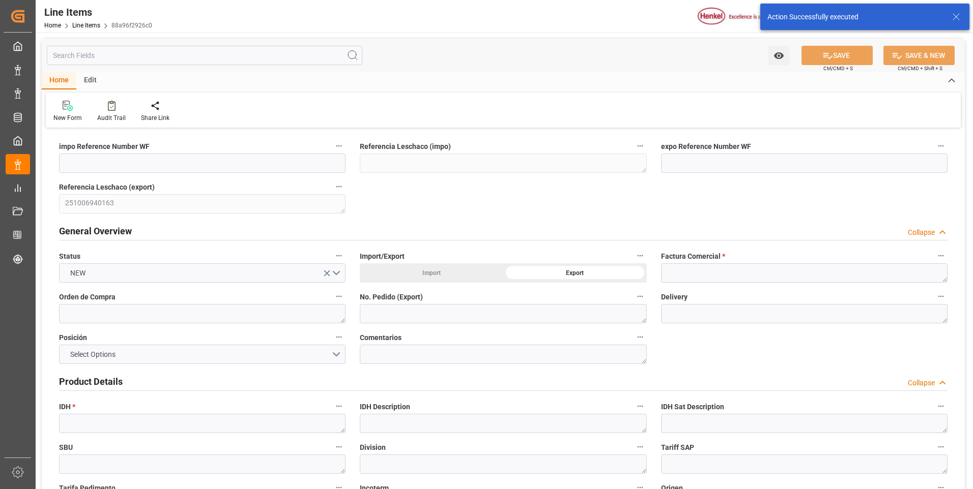
type input "[DATE] 15:08"
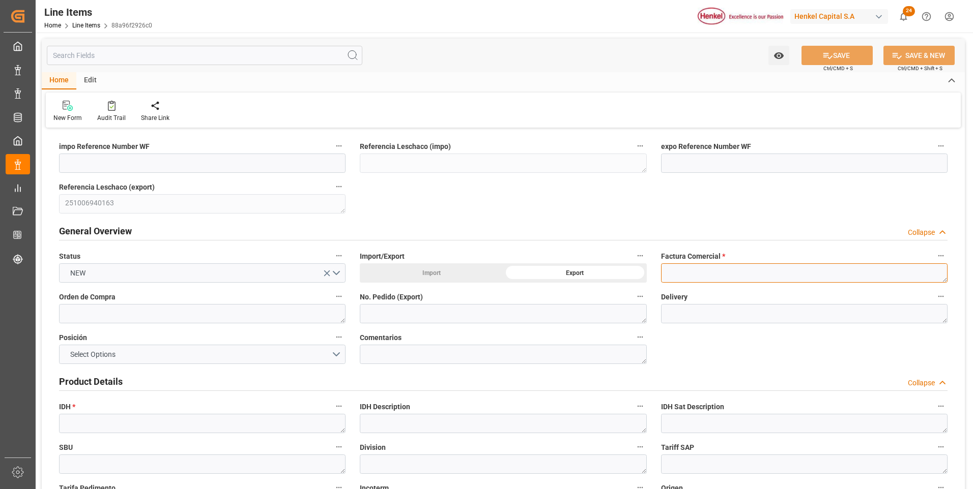
click at [725, 274] on textarea at bounding box center [804, 273] width 286 height 19
paste textarea "1122334469"
type textarea "1122334469"
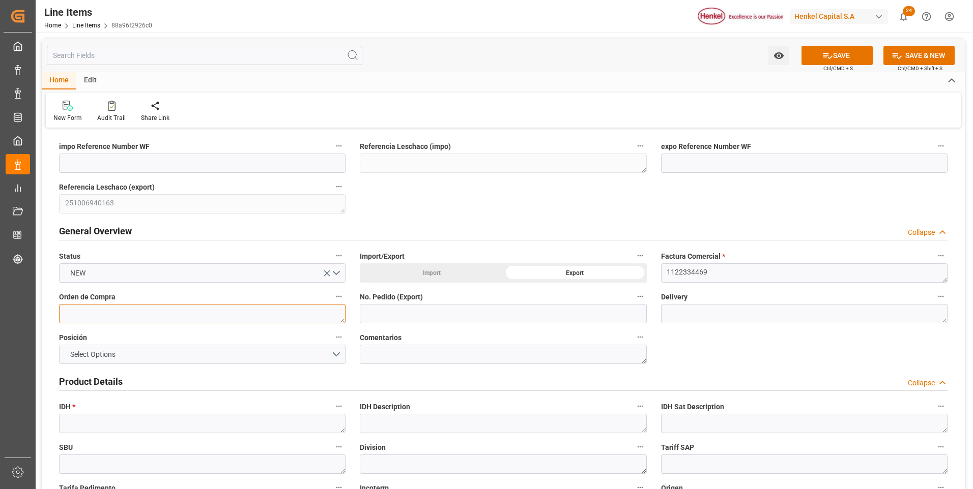
click at [136, 316] on textarea at bounding box center [202, 313] width 286 height 19
paste textarea "ABL-2025/093"
type textarea "ABL-2025/093"
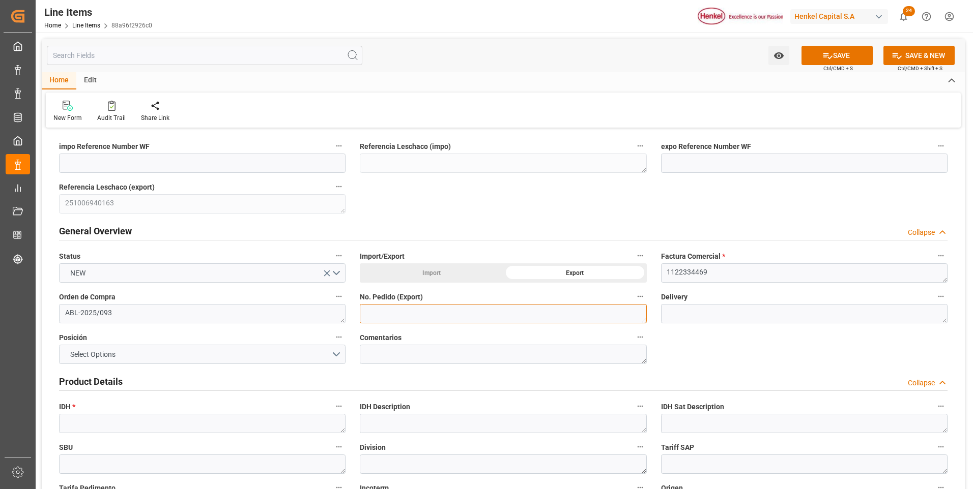
click at [403, 314] on textarea at bounding box center [503, 313] width 286 height 19
paste textarea "424991740"
type textarea "424991740"
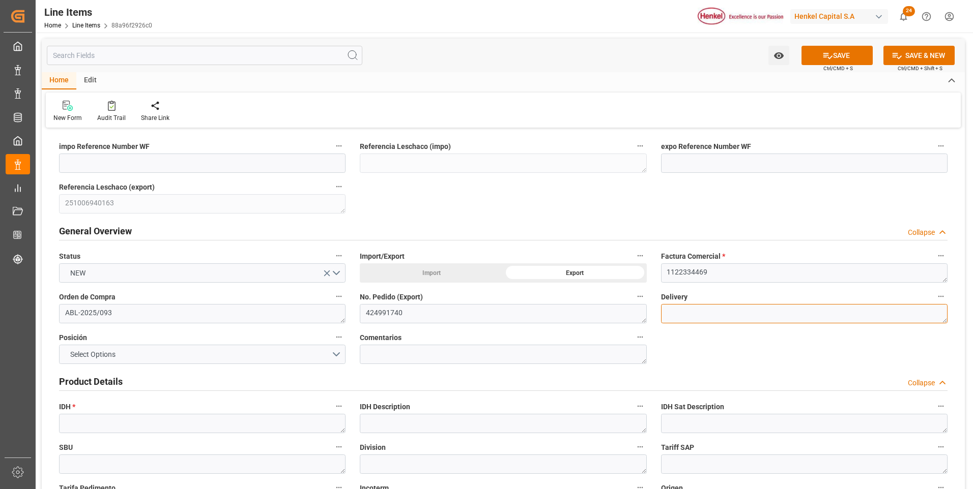
click at [773, 313] on textarea at bounding box center [804, 313] width 286 height 19
paste textarea "969205639"
type textarea "969205639"
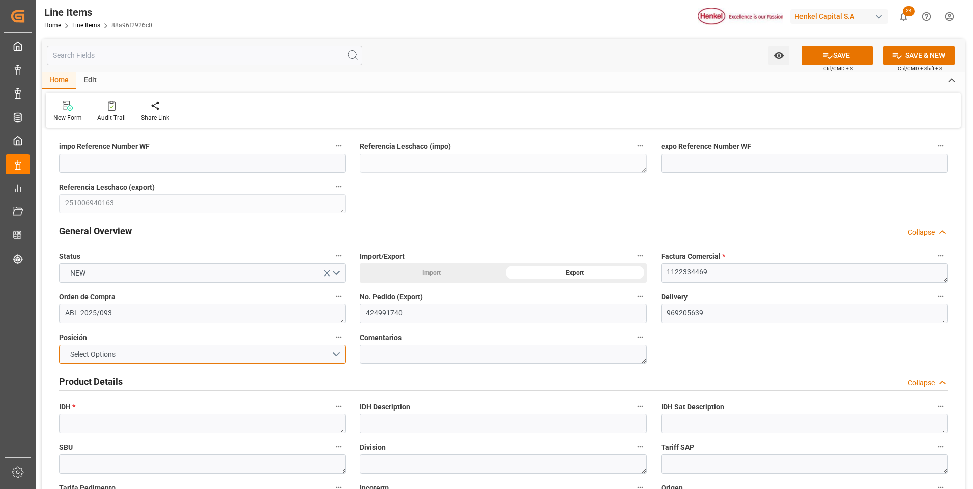
click at [340, 354] on button "Select Options" at bounding box center [202, 354] width 286 height 19
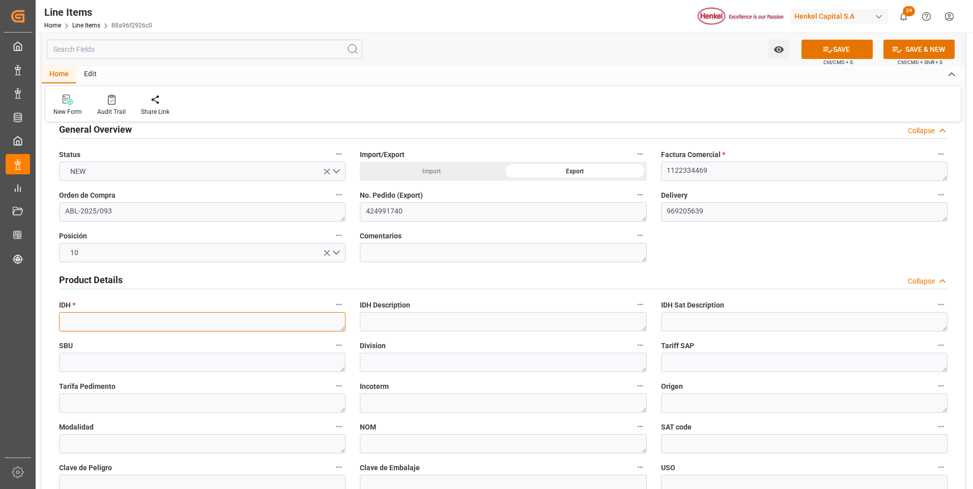
click at [176, 324] on textarea at bounding box center [202, 321] width 286 height 19
paste textarea "2503513"
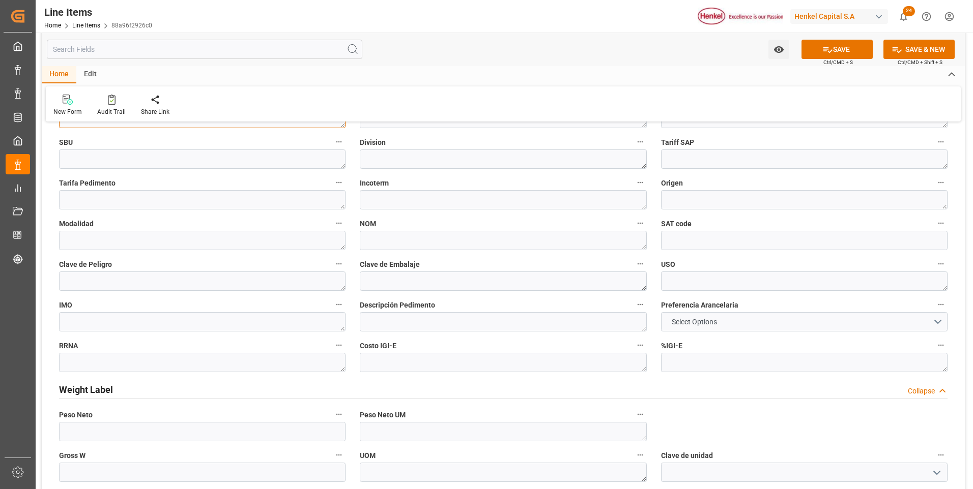
scroll to position [356, 0]
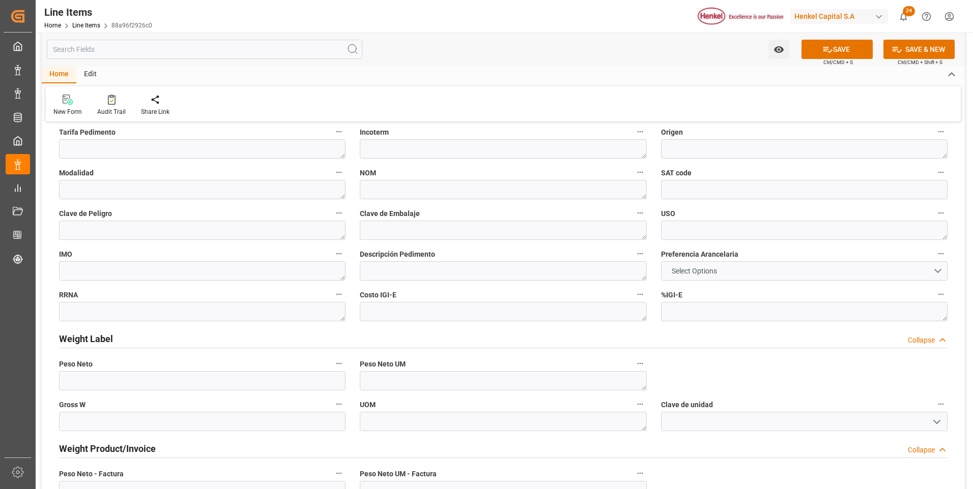
type textarea "2503513"
click at [710, 280] on button "Select Options" at bounding box center [804, 270] width 286 height 19
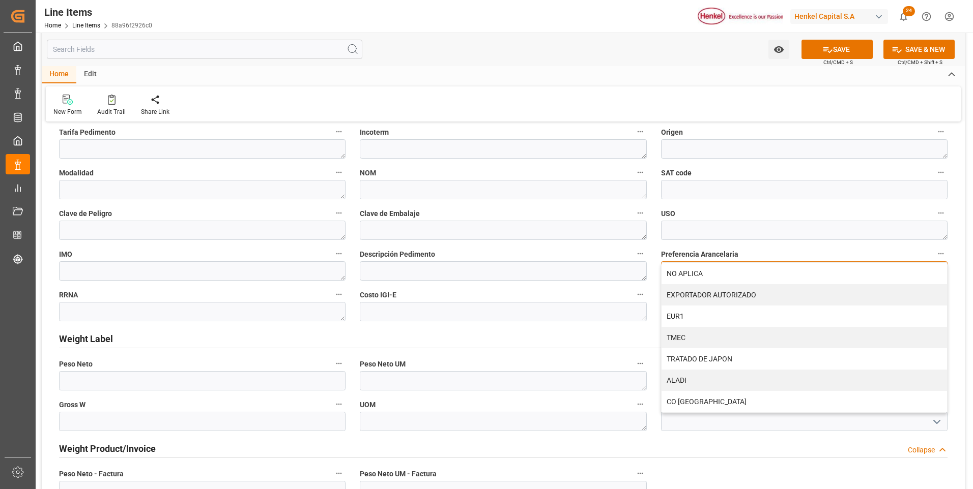
click at [710, 280] on div "NO APLICA" at bounding box center [803, 273] width 285 height 21
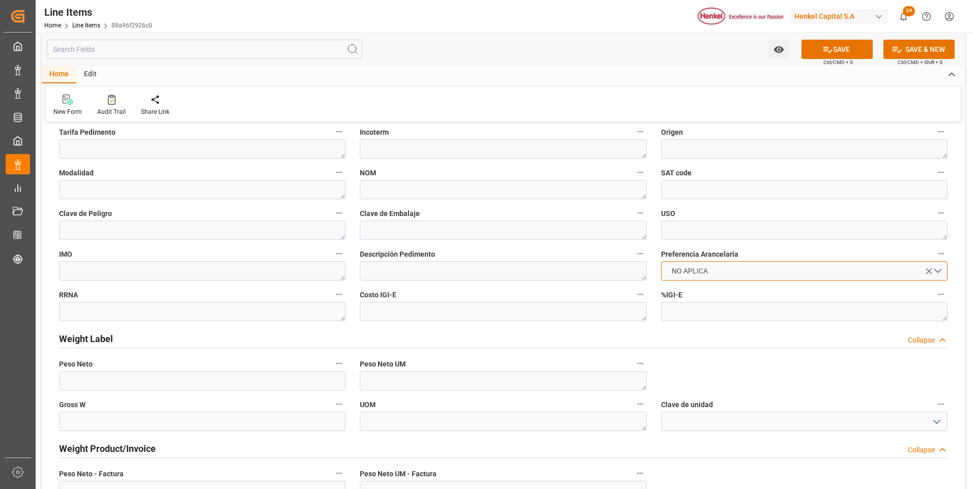
scroll to position [560, 0]
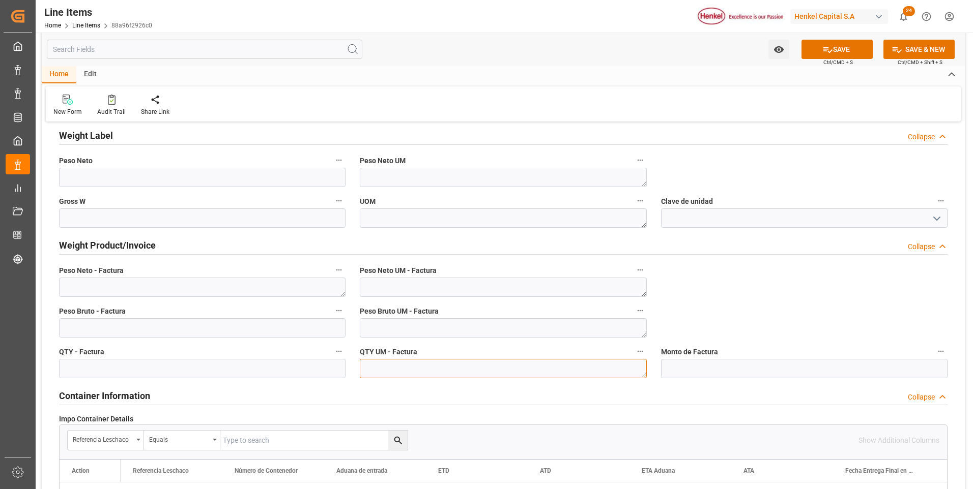
click at [439, 370] on textarea at bounding box center [503, 368] width 286 height 19
type textarea "CAJ"
click at [447, 327] on textarea at bounding box center [503, 327] width 286 height 19
type textarea "KG"
click at [461, 285] on textarea at bounding box center [503, 287] width 286 height 19
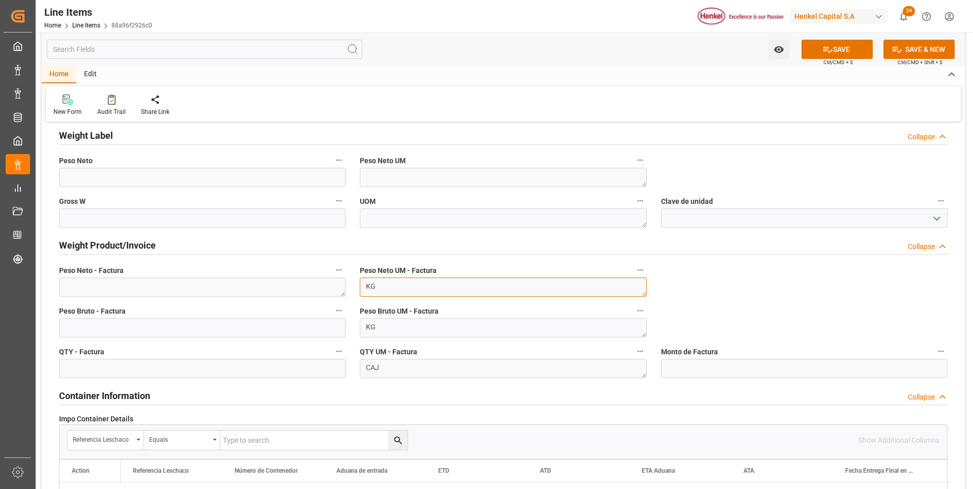
type textarea "KG"
click at [170, 283] on textarea at bounding box center [202, 287] width 286 height 19
paste textarea "1.030,920"
type textarea "1.030,920"
click at [184, 368] on input "text" at bounding box center [202, 368] width 286 height 19
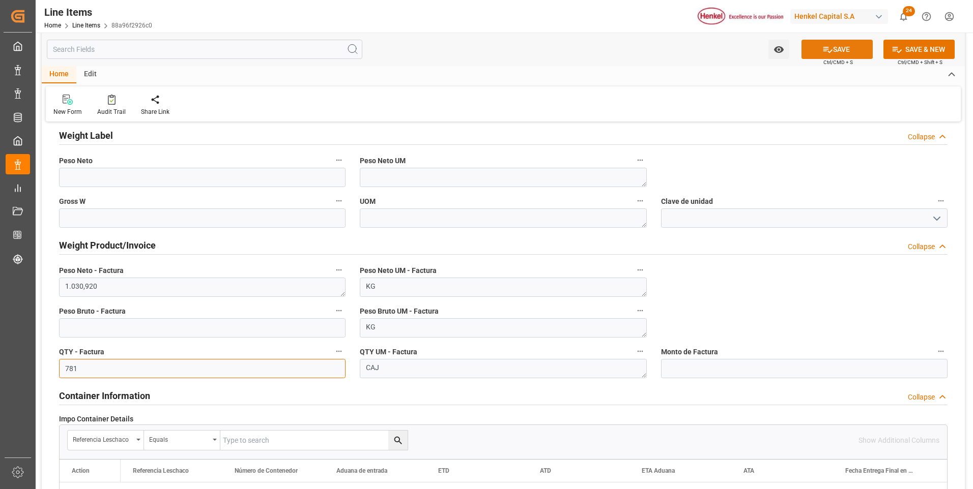
type input "781"
click at [860, 46] on button "SAVE" at bounding box center [836, 49] width 71 height 19
type textarea "[PERSON_NAME] Washable Jam 55g NF"
type input "31201600"
type textarea "4G"
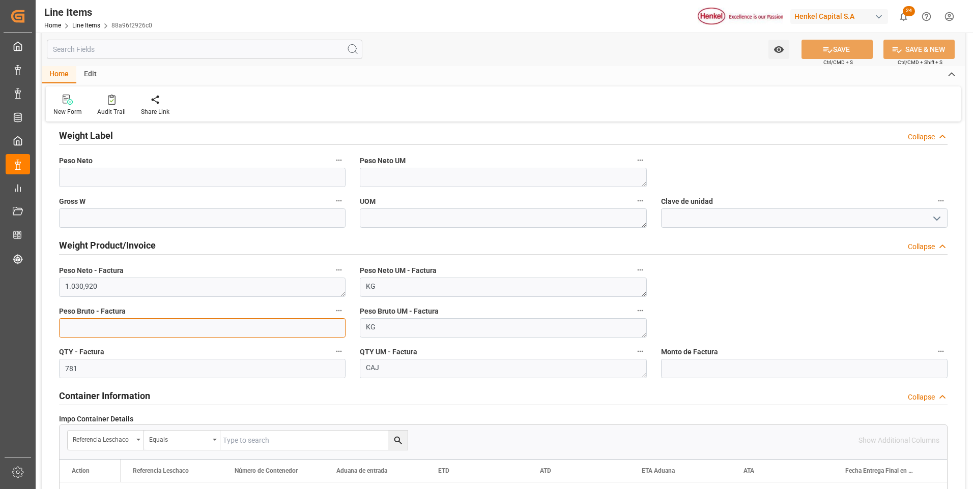
click at [254, 329] on input "text" at bounding box center [202, 327] width 286 height 19
type input "1390.961"
click at [788, 374] on input "text" at bounding box center [804, 368] width 286 height 19
type input "7349.21"
click at [835, 45] on button "SAVE" at bounding box center [836, 49] width 71 height 19
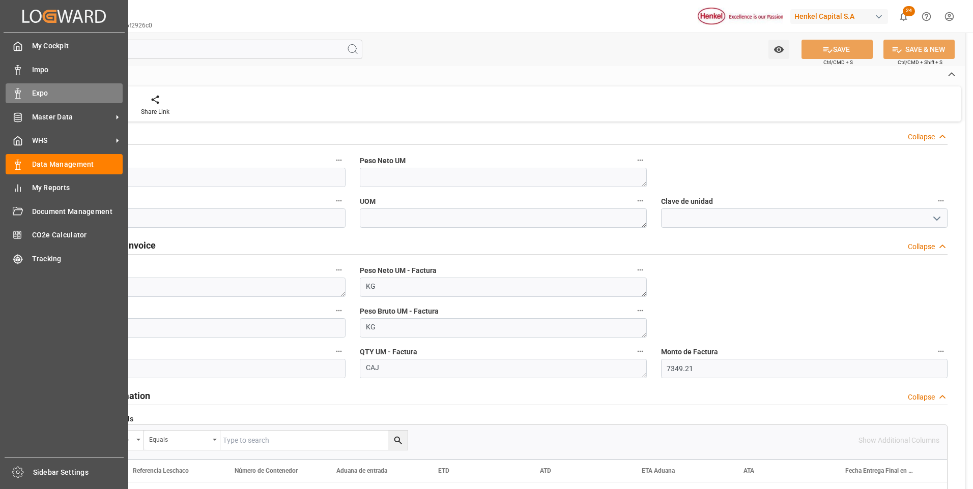
click at [17, 91] on polygon at bounding box center [16, 92] width 3 height 2
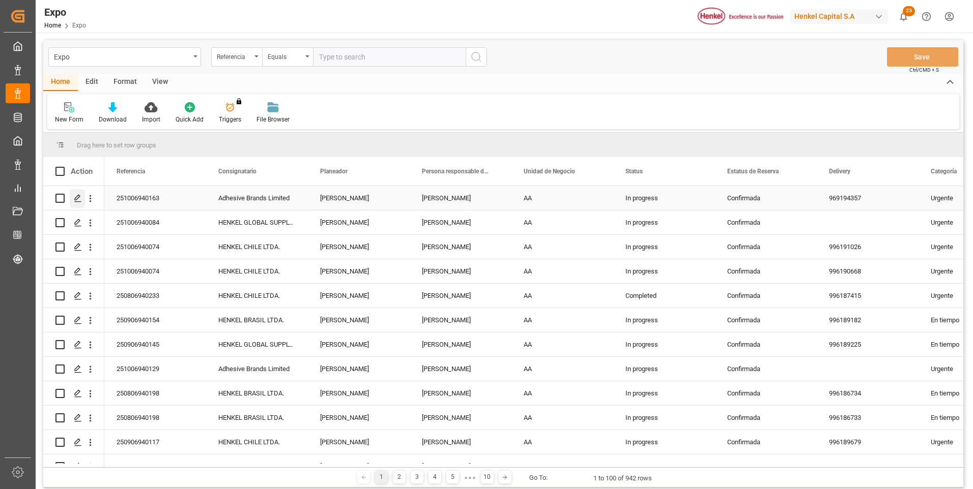
click at [80, 199] on icon "Press SPACE to select this row." at bounding box center [78, 198] width 8 height 8
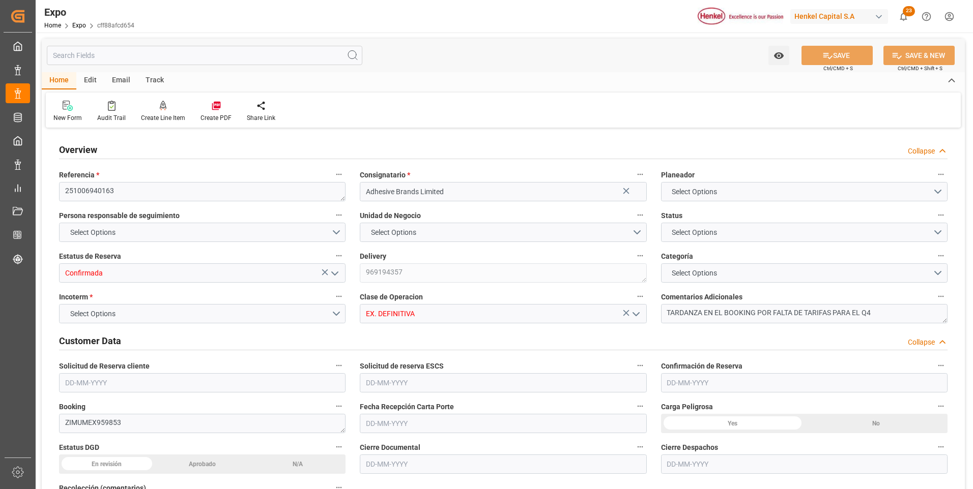
type input "7297.8"
type input "8748.98"
type input "20"
type input "9406922"
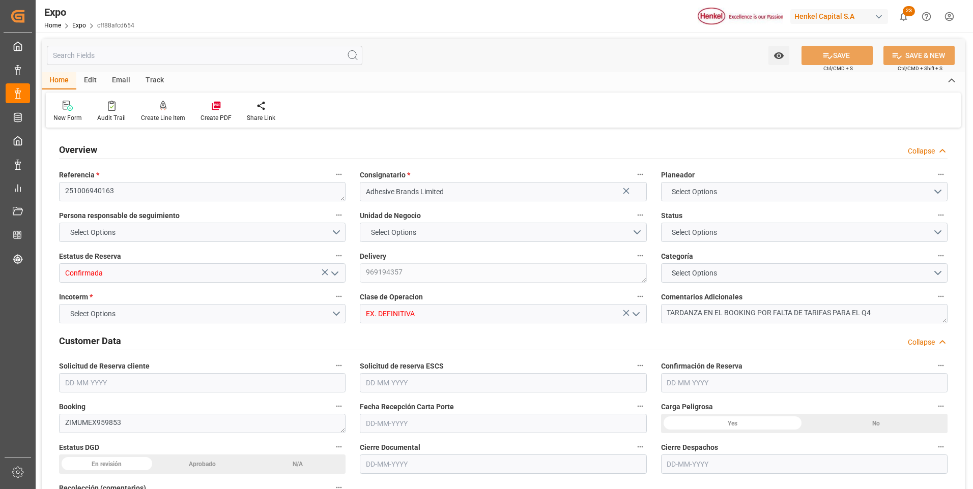
type input "MXVER"
type input "JMKIN"
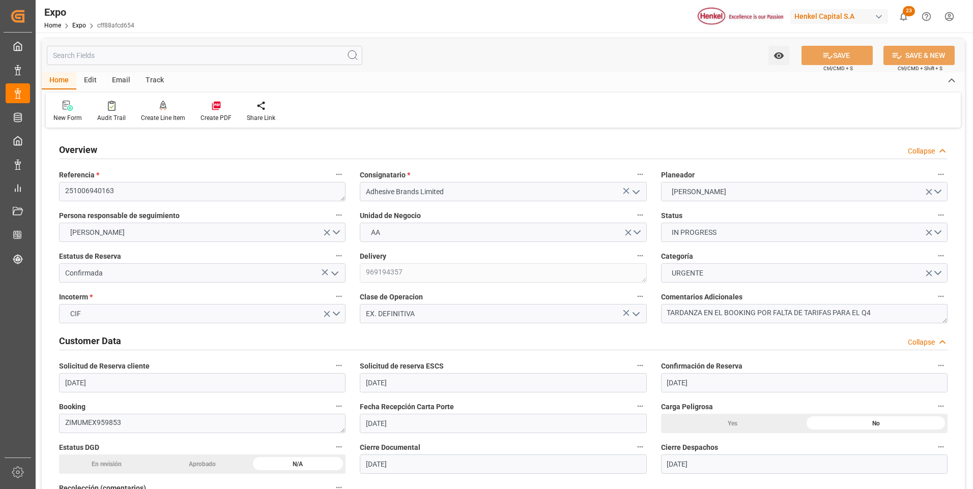
type input "[DATE]"
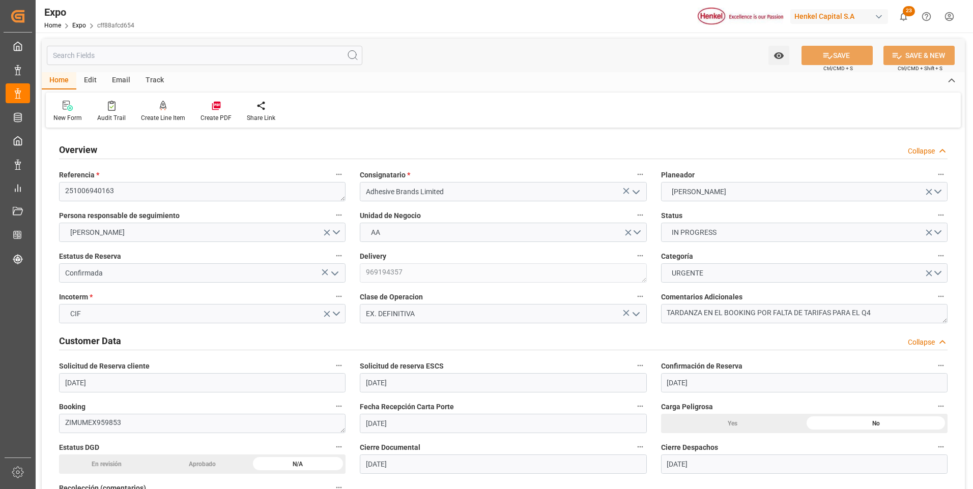
type input "[DATE]"
type input "[DATE] 00:00"
type input "[DATE]"
type input "[DATE] 00:00"
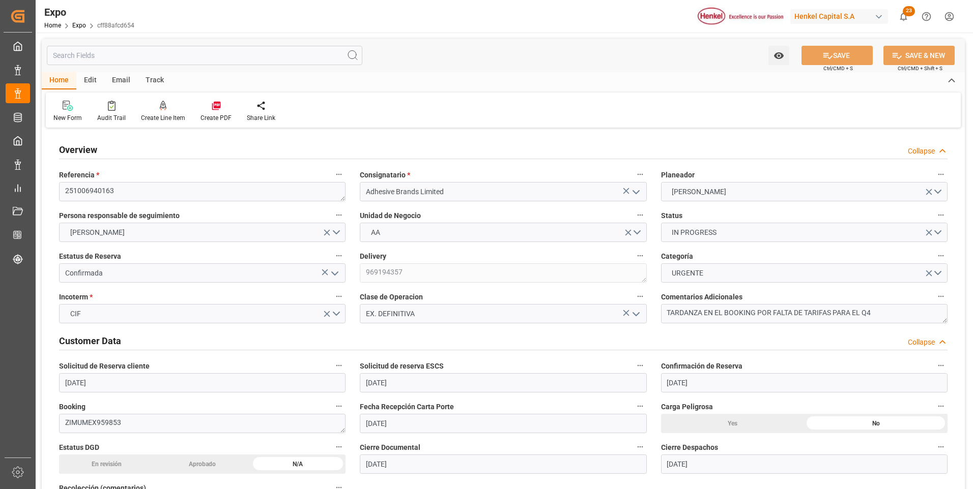
type input "[DATE]"
type input "[DATE] 00:00"
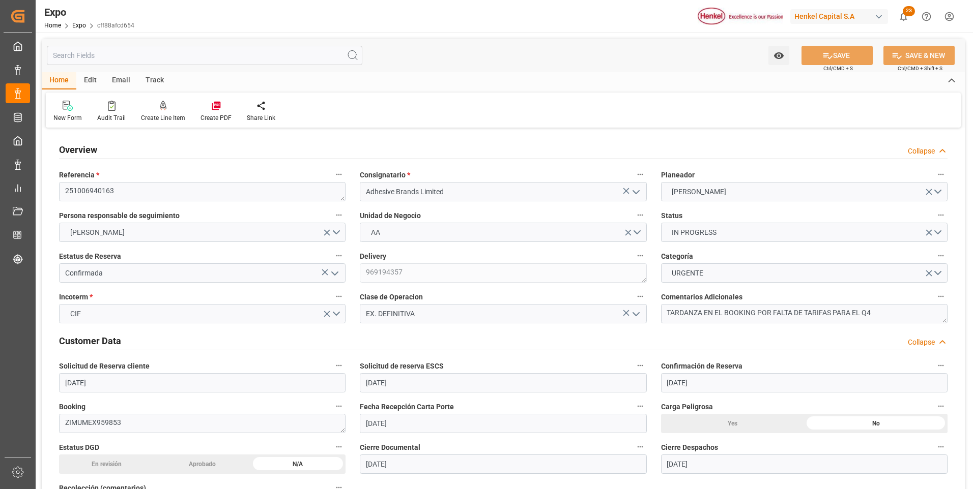
type input "[DATE] 14:52"
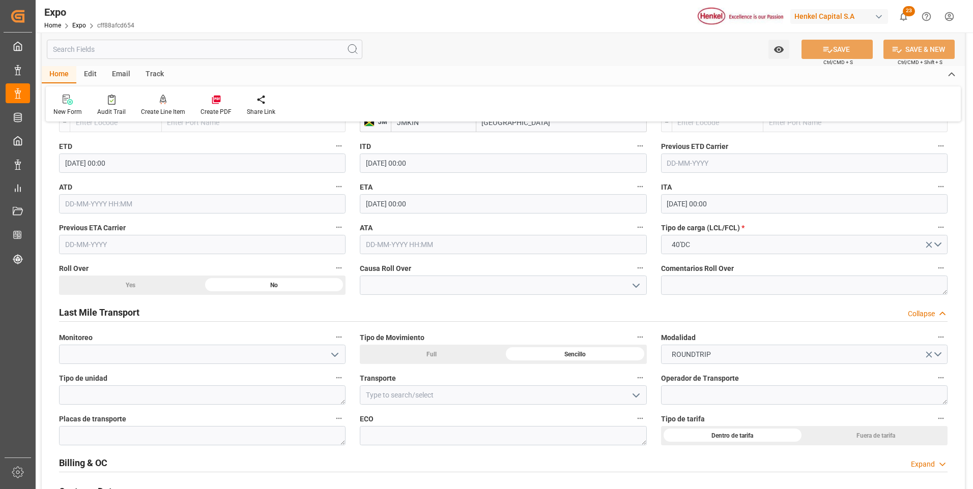
scroll to position [1577, 0]
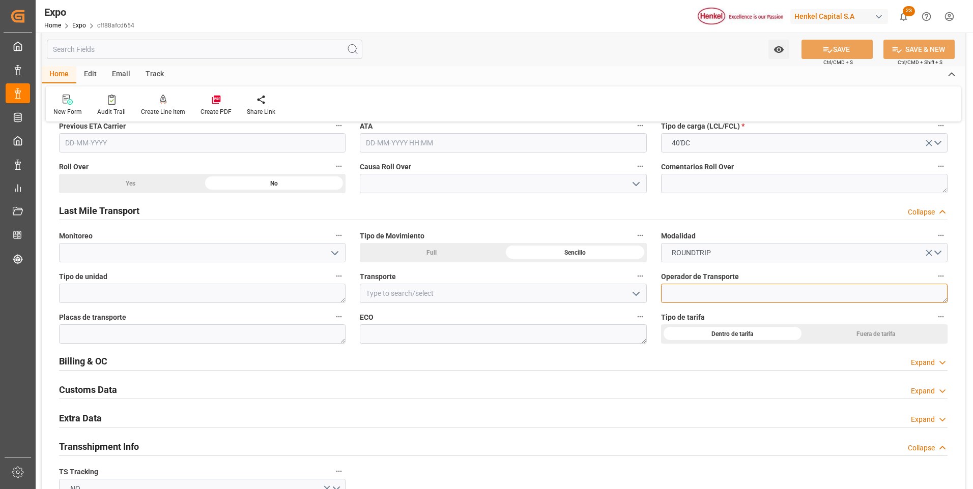
click at [750, 297] on textarea at bounding box center [804, 293] width 286 height 19
paste textarea "[PERSON_NAME]"
type textarea "[PERSON_NAME]"
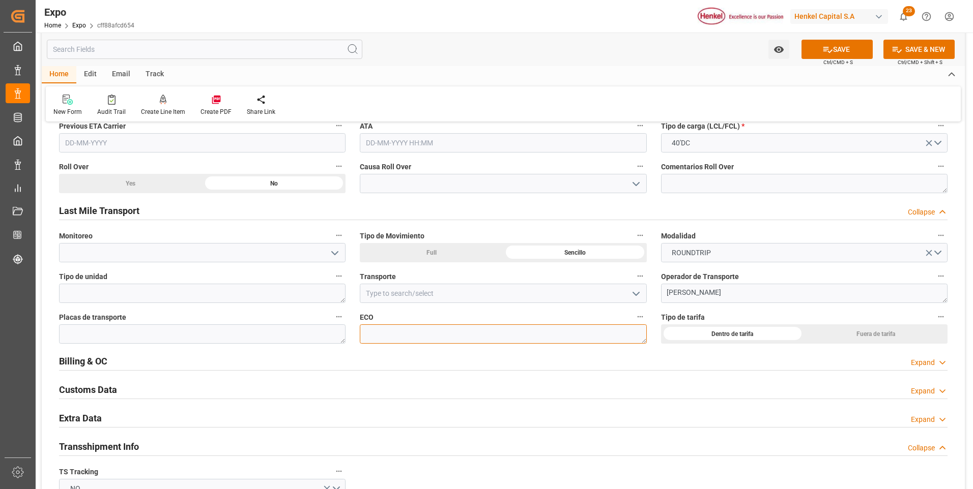
click at [383, 334] on textarea at bounding box center [503, 334] width 286 height 19
paste textarea "HH296"
type textarea "HH296"
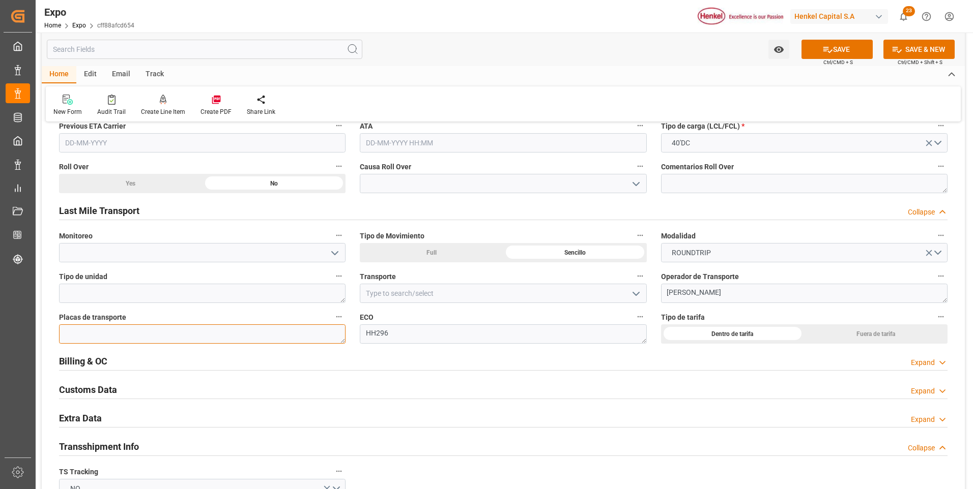
click at [156, 335] on textarea at bounding box center [202, 334] width 286 height 19
paste textarea "55-AX-5A"
type textarea "55-AX-5A"
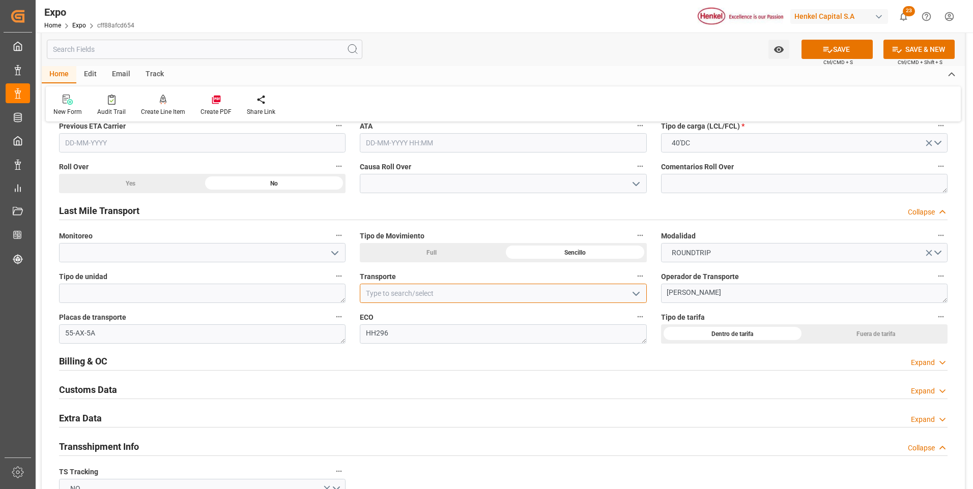
click at [394, 292] on input at bounding box center [503, 293] width 286 height 19
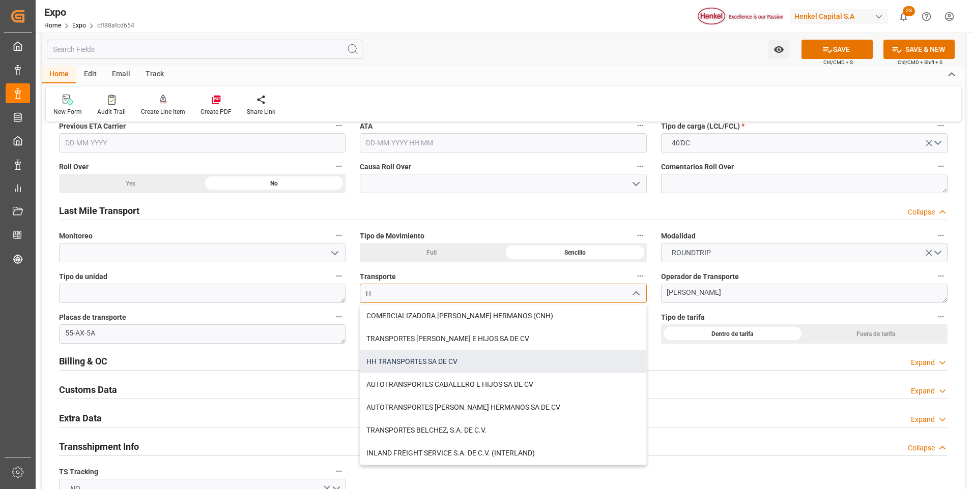
click at [404, 364] on div "HH TRANSPORTES SA DE CV" at bounding box center [502, 362] width 285 height 23
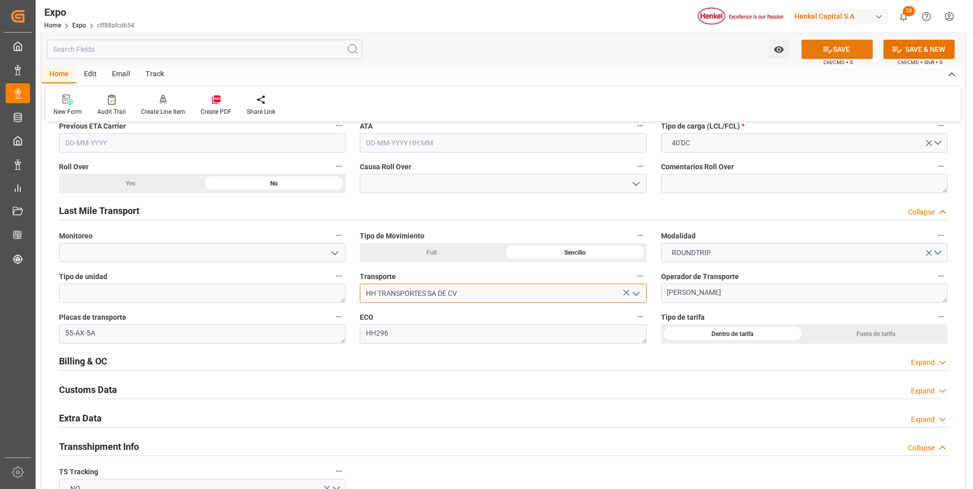
type input "HH TRANSPORTES SA DE CV"
click at [820, 52] on button "SAVE" at bounding box center [836, 49] width 71 height 19
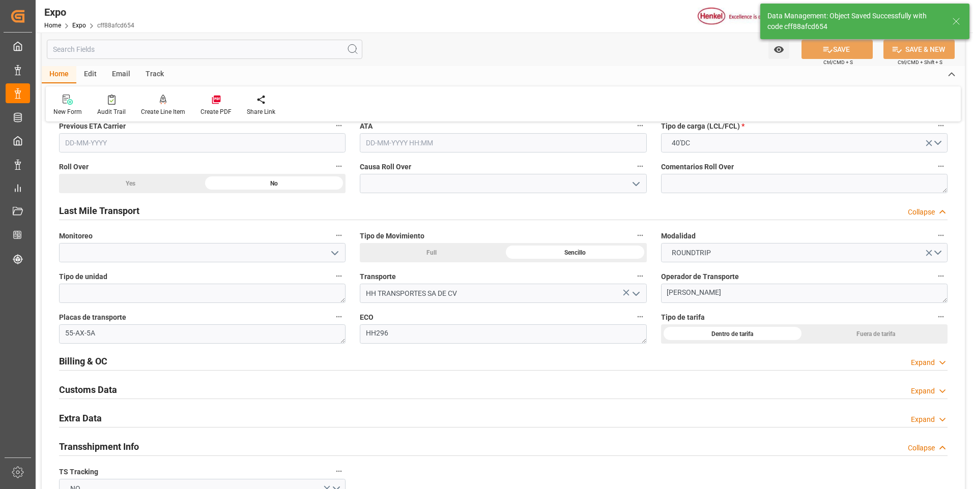
type input "[DATE] 15:11"
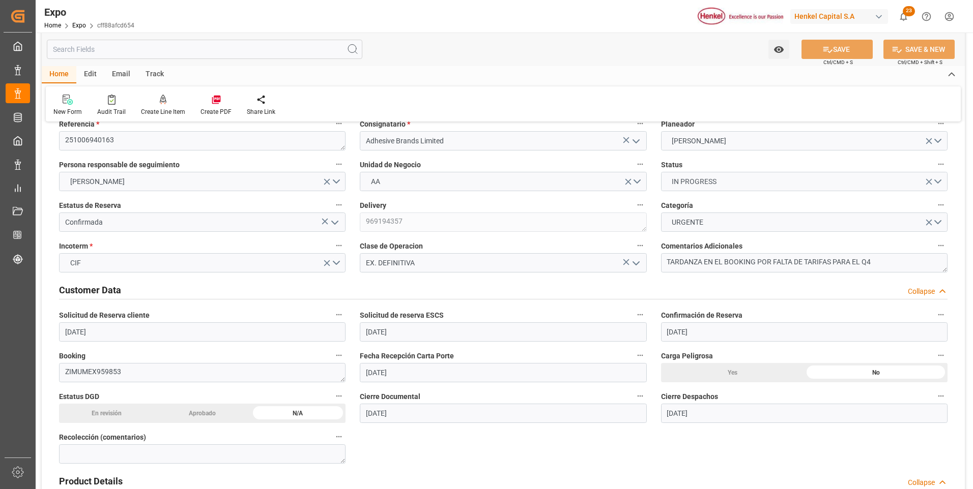
scroll to position [0, 0]
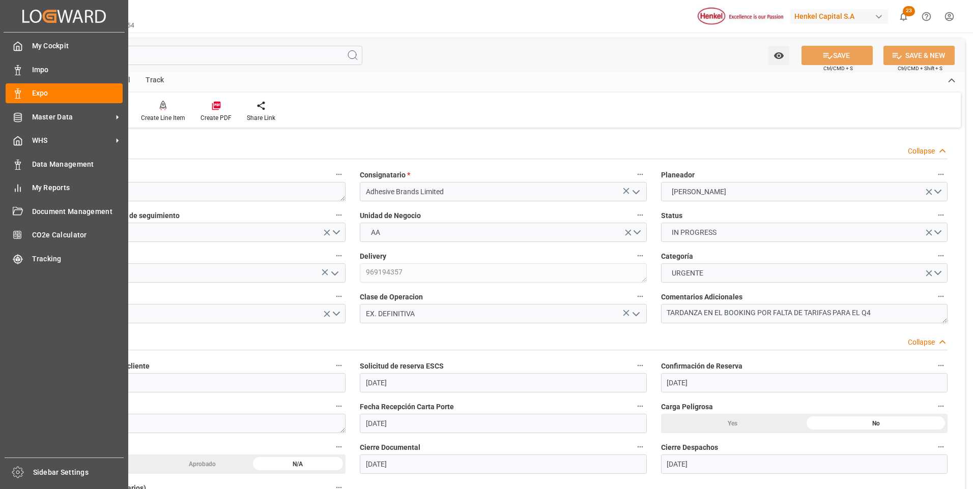
click at [5, 86] on div "My Cockpit My Cockpit Impo Impo Expo Expo Master Data Master Data WHS WHS Data …" at bounding box center [64, 245] width 121 height 425
